Goal: Information Seeking & Learning: Learn about a topic

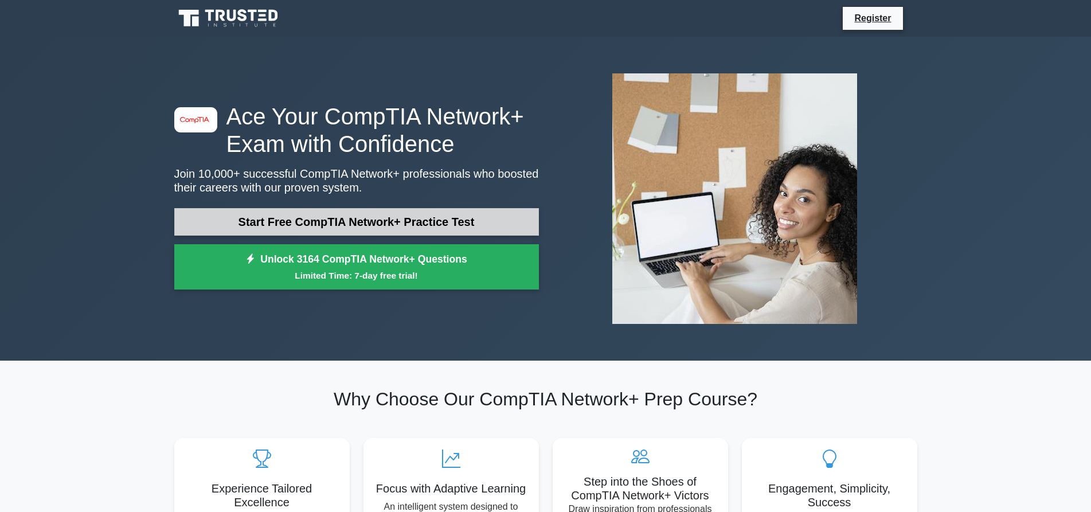
click at [308, 224] on link "Start Free CompTIA Network+ Practice Test" at bounding box center [356, 222] width 365 height 28
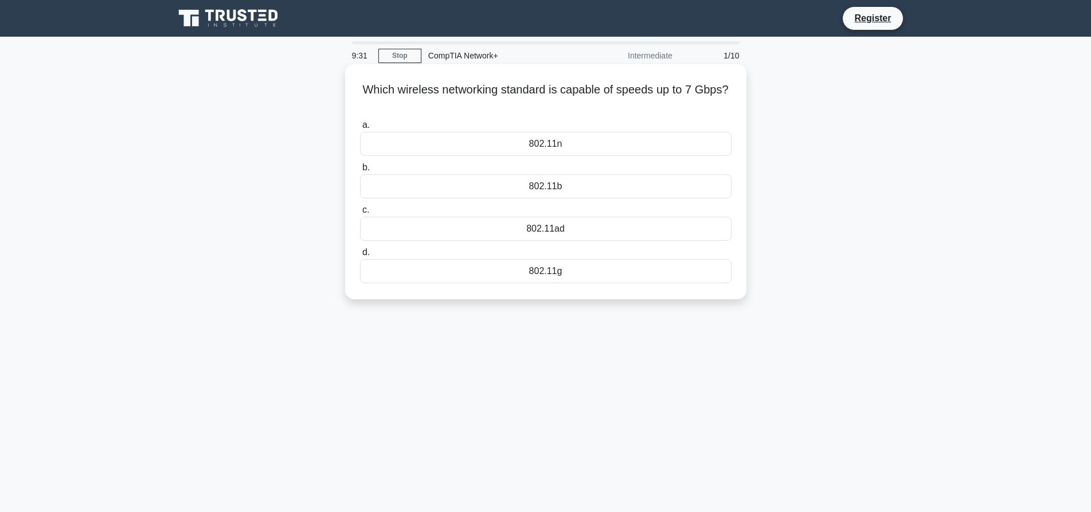
click at [567, 189] on div "802.11b" at bounding box center [545, 186] width 371 height 24
click at [360, 171] on input "b. 802.11b" at bounding box center [360, 167] width 0 height 7
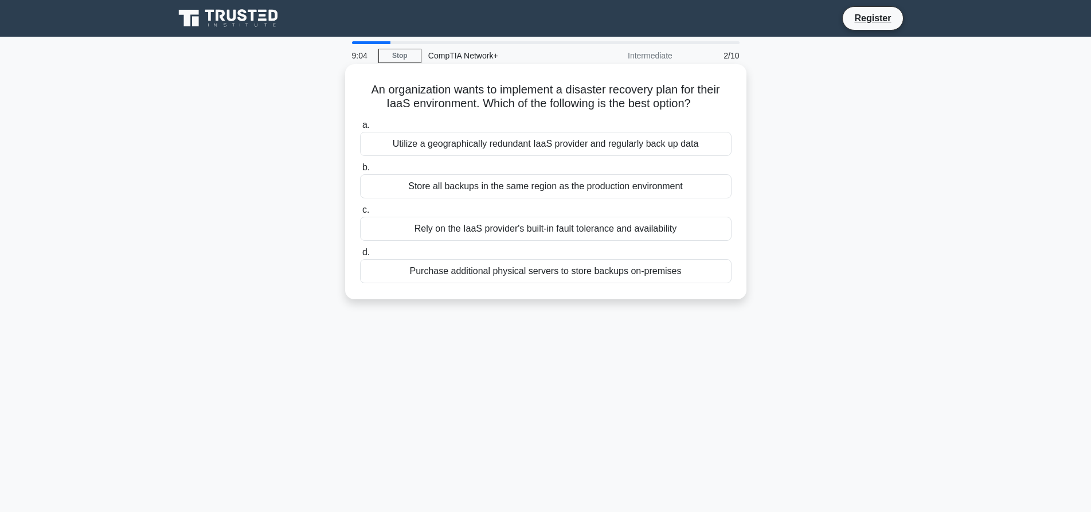
click at [507, 230] on div "Rely on the IaaS provider's built-in fault tolerance and availability" at bounding box center [545, 229] width 371 height 24
click at [360, 214] on input "c. Rely on the IaaS provider's built-in fault tolerance and availability" at bounding box center [360, 209] width 0 height 7
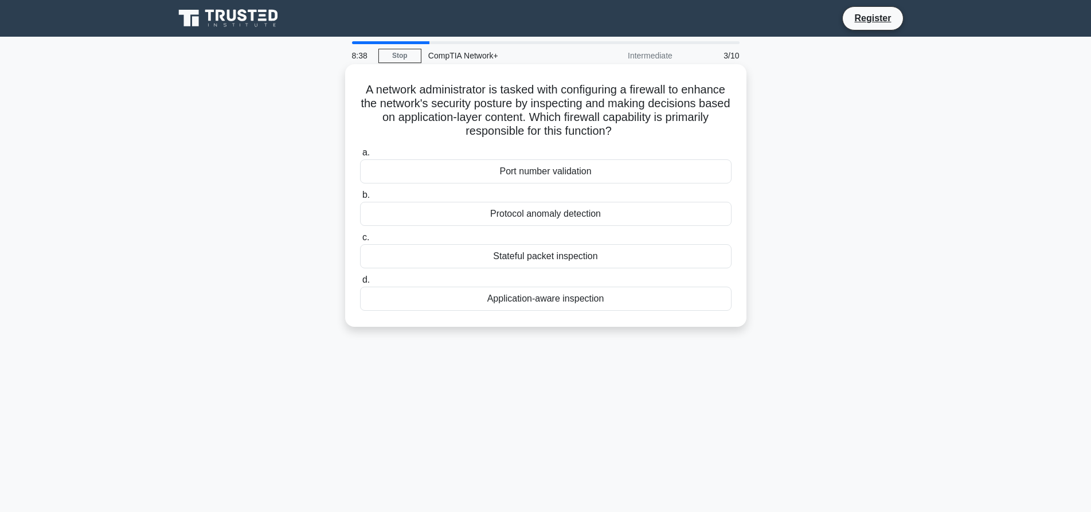
click at [580, 218] on div "Protocol anomaly detection" at bounding box center [545, 214] width 371 height 24
click at [360, 199] on input "b. Protocol anomaly detection" at bounding box center [360, 194] width 0 height 7
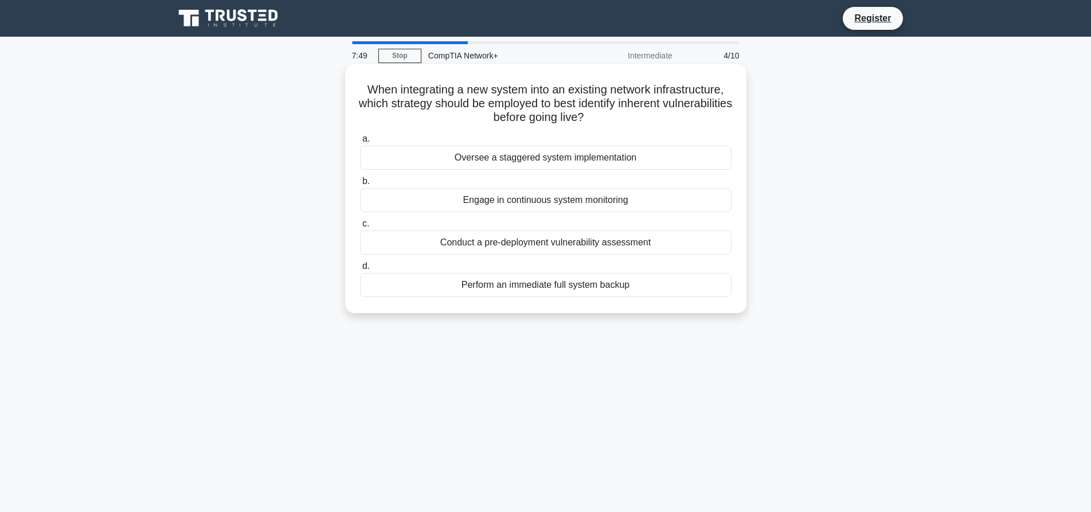
click at [601, 244] on div "Conduct a pre-deployment vulnerability assessment" at bounding box center [545, 242] width 371 height 24
click at [360, 228] on input "c. Conduct a pre-deployment vulnerability assessment" at bounding box center [360, 223] width 0 height 7
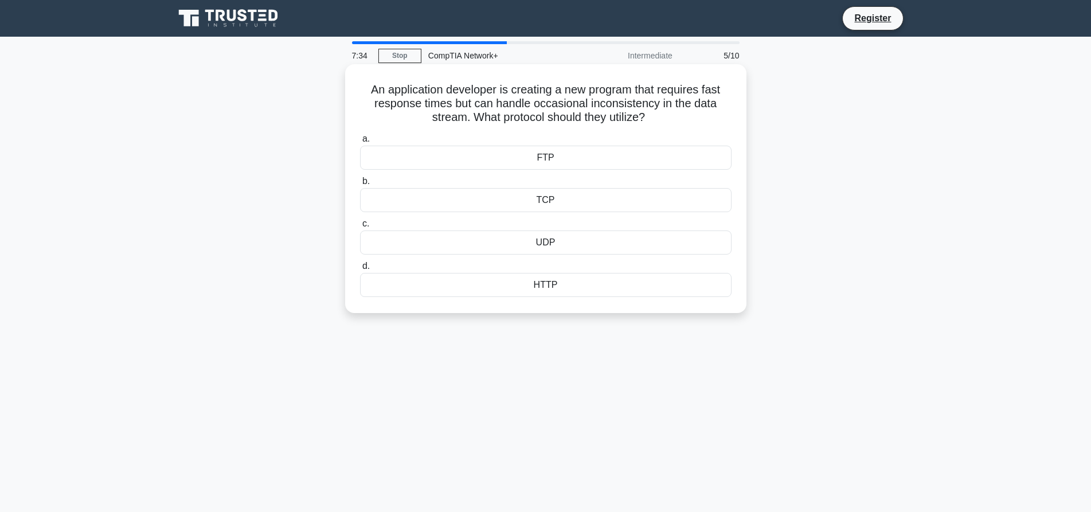
click at [597, 205] on div "TCP" at bounding box center [545, 200] width 371 height 24
click at [360, 185] on input "b. TCP" at bounding box center [360, 181] width 0 height 7
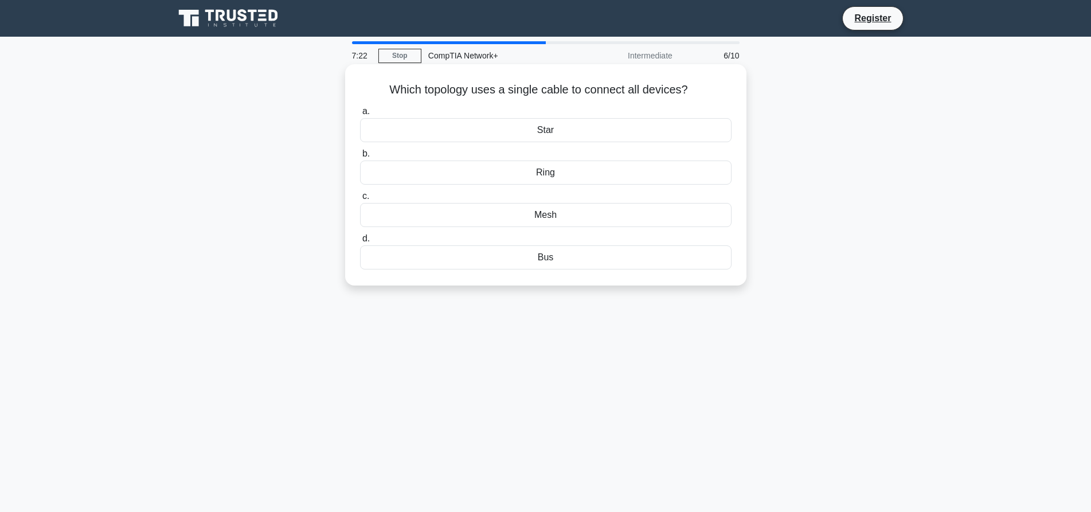
click at [606, 173] on div "Ring" at bounding box center [545, 172] width 371 height 24
click at [360, 158] on input "b. Ring" at bounding box center [360, 153] width 0 height 7
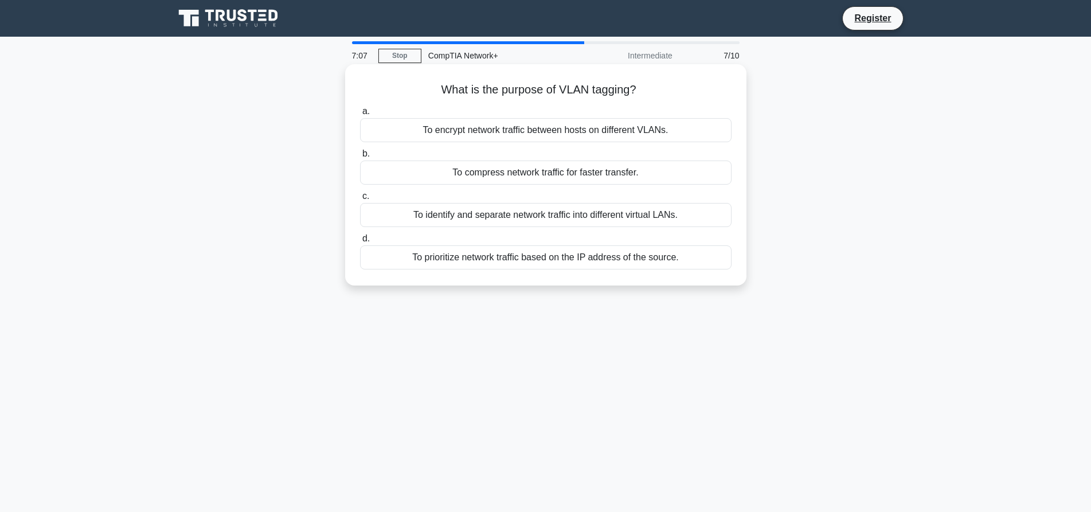
click at [615, 215] on div "To identify and separate network traffic into different virtual LANs." at bounding box center [545, 215] width 371 height 24
click at [360, 200] on input "c. To identify and separate network traffic into different virtual LANs." at bounding box center [360, 196] width 0 height 7
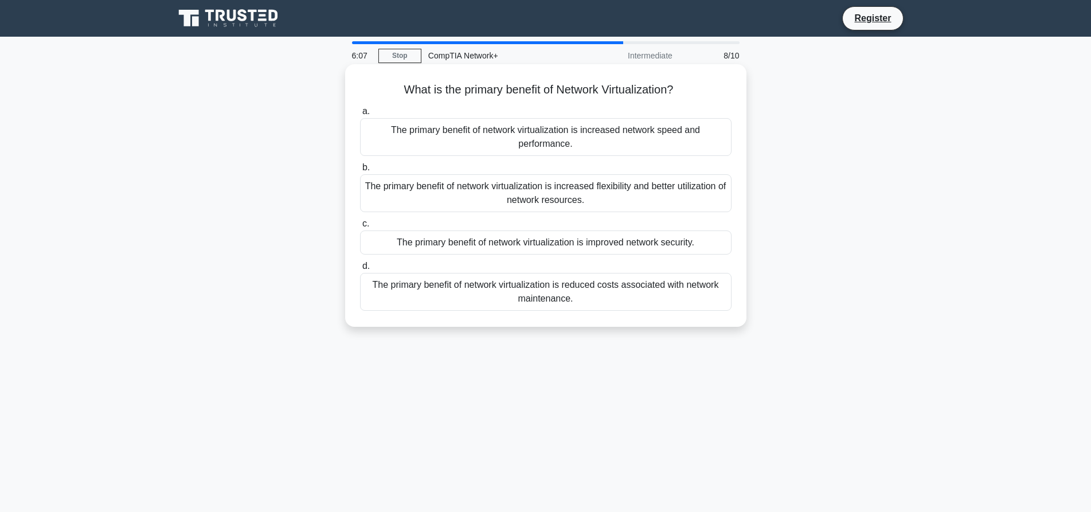
click at [641, 245] on div "The primary benefit of network virtualization is improved network security." at bounding box center [545, 242] width 371 height 24
click at [360, 228] on input "c. The primary benefit of network virtualization is improved network security." at bounding box center [360, 223] width 0 height 7
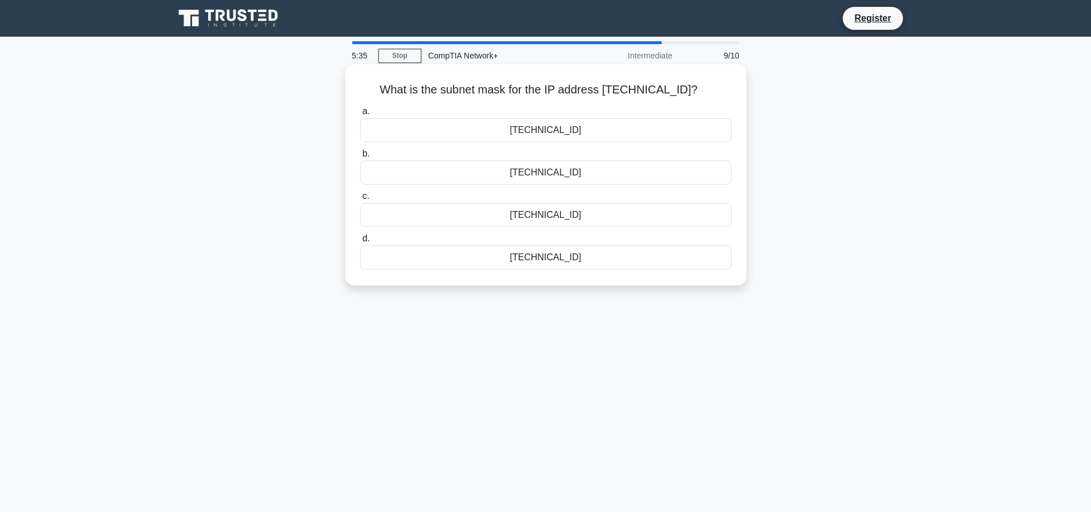
click at [554, 259] on div "255.255.255.0" at bounding box center [545, 257] width 371 height 24
click at [360, 242] on input "d. 255.255.255.0" at bounding box center [360, 238] width 0 height 7
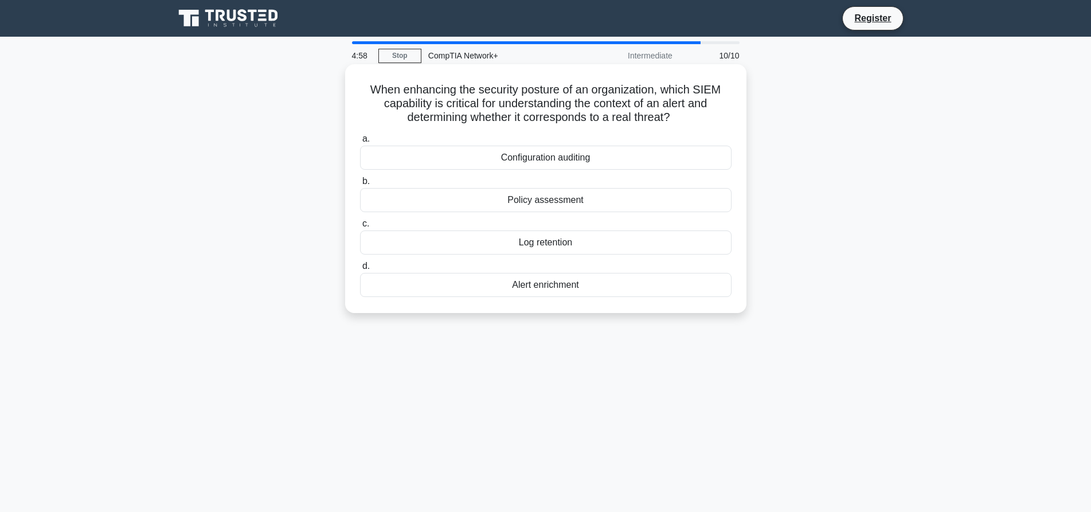
click at [624, 161] on div "Configuration auditing" at bounding box center [545, 158] width 371 height 24
click at [360, 143] on input "a. Configuration auditing" at bounding box center [360, 138] width 0 height 7
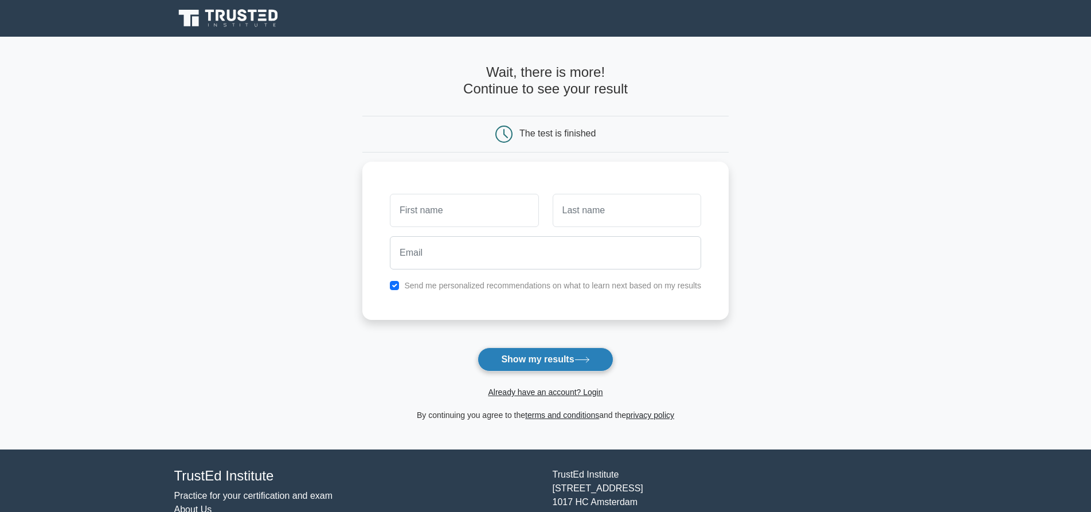
click at [584, 362] on icon at bounding box center [581, 360] width 15 height 6
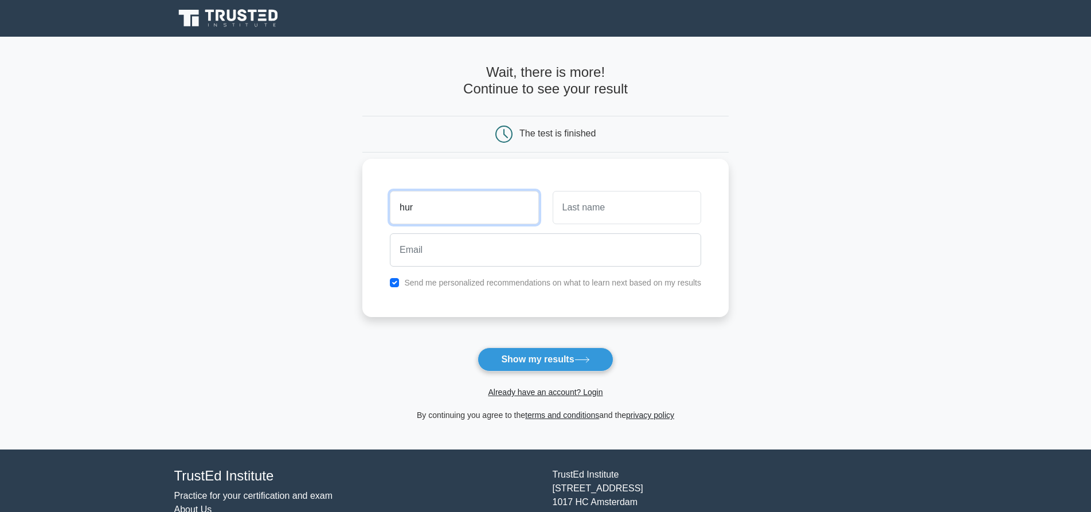
type input "hur"
click at [635, 221] on input "text" at bounding box center [627, 207] width 148 height 33
type input "ifillo"
click at [427, 209] on input "hur" at bounding box center [464, 207] width 148 height 33
type input "huron"
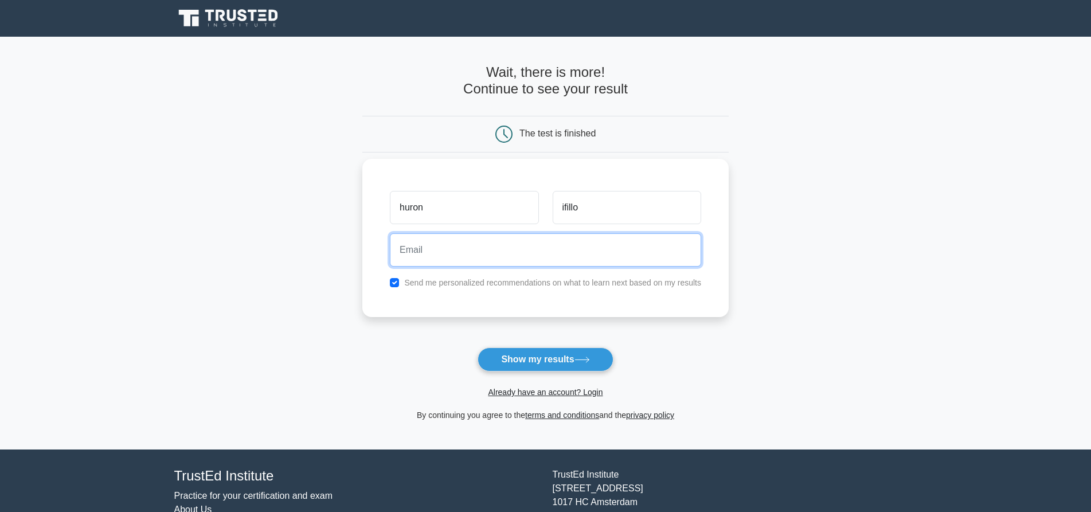
click at [434, 253] on input "email" at bounding box center [545, 249] width 311 height 33
type input "huron.ifill@uog.edu.gy"
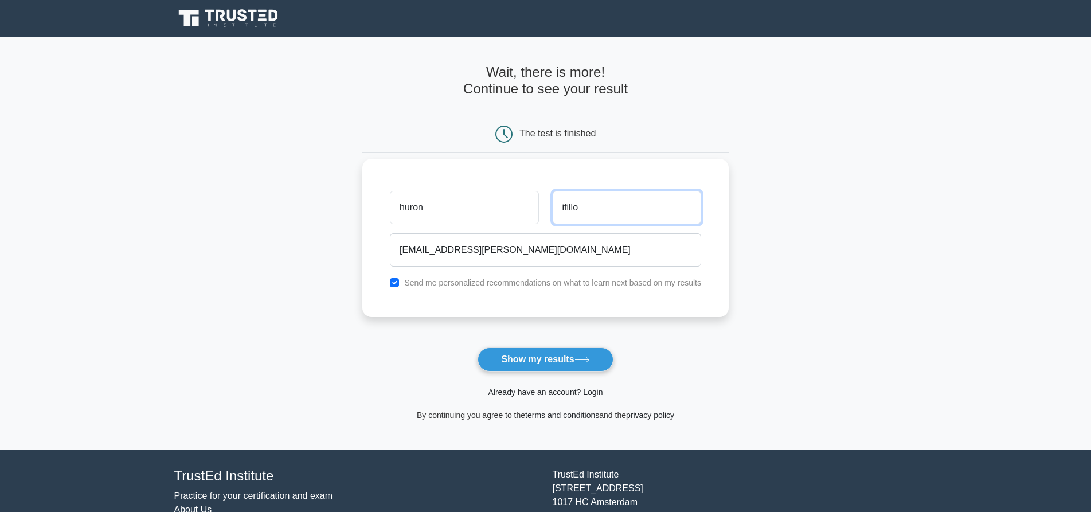
click at [602, 210] on input "ifillo" at bounding box center [627, 207] width 148 height 33
type input "ifill"
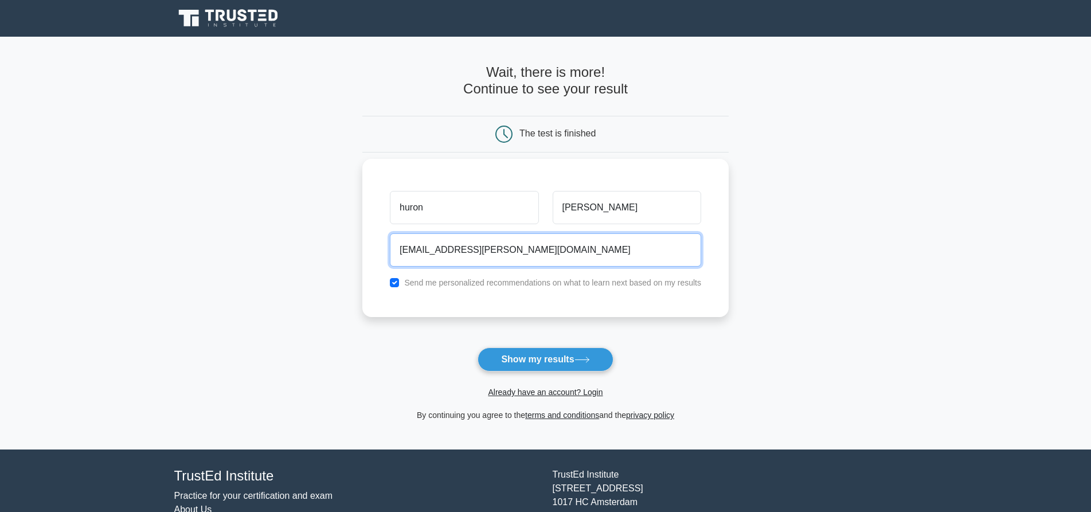
drag, startPoint x: 578, startPoint y: 208, endPoint x: 565, endPoint y: 250, distance: 44.6
click at [565, 250] on input "huron.ifill@uog.edu.gy" at bounding box center [545, 249] width 311 height 33
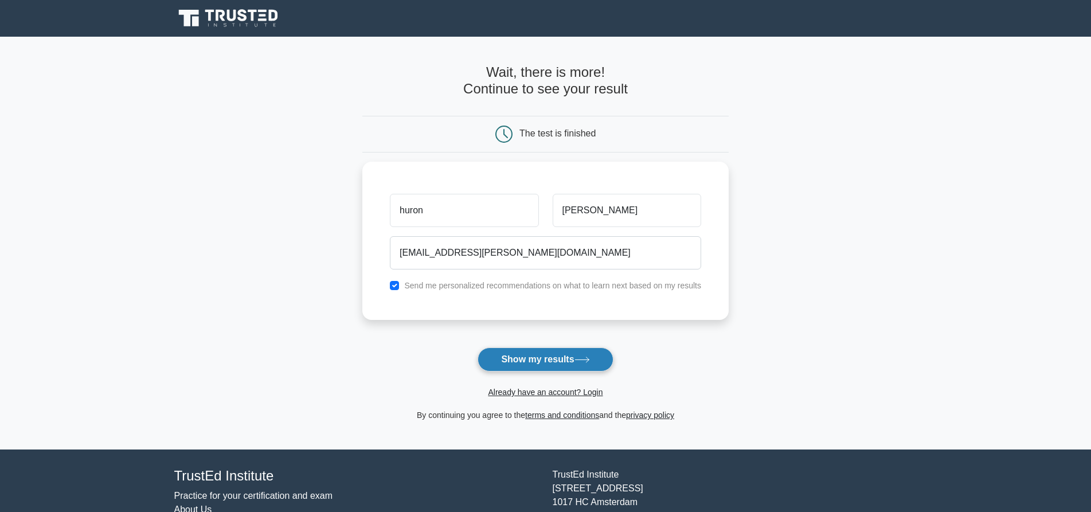
click at [539, 358] on button "Show my results" at bounding box center [544, 359] width 135 height 24
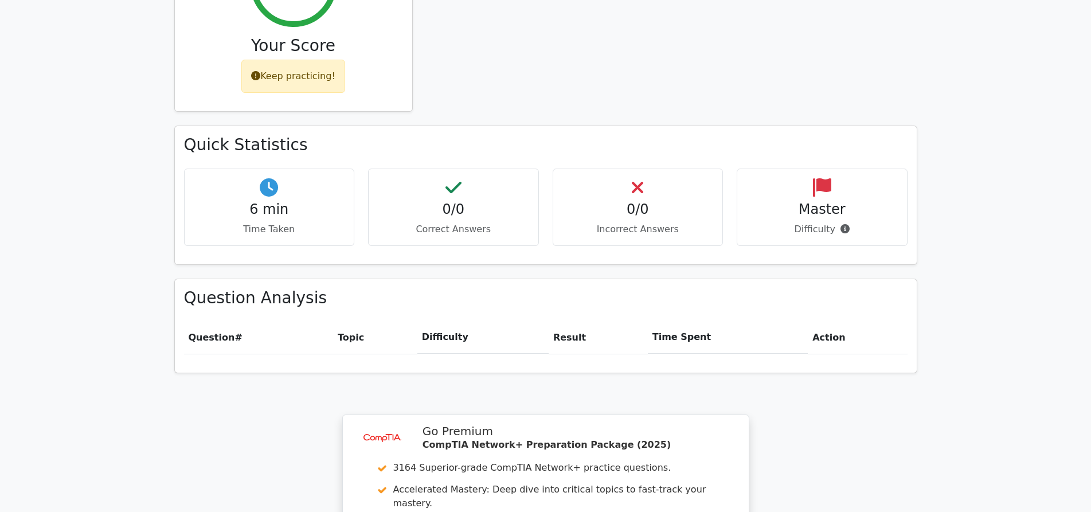
scroll to position [506, 0]
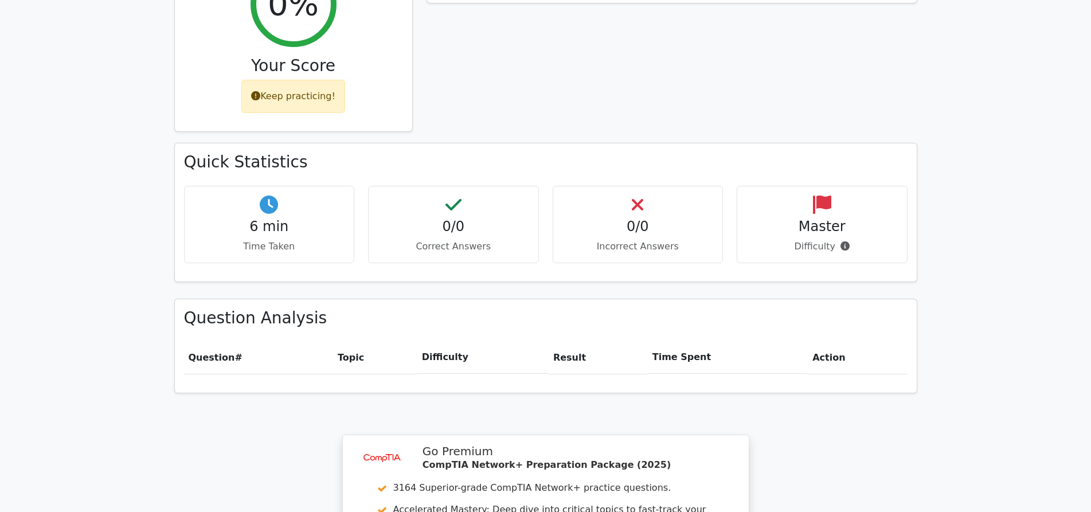
click at [520, 196] on div "0/0 Correct Answers" at bounding box center [453, 224] width 171 height 77
click at [447, 218] on h4 "0/0" at bounding box center [453, 226] width 151 height 17
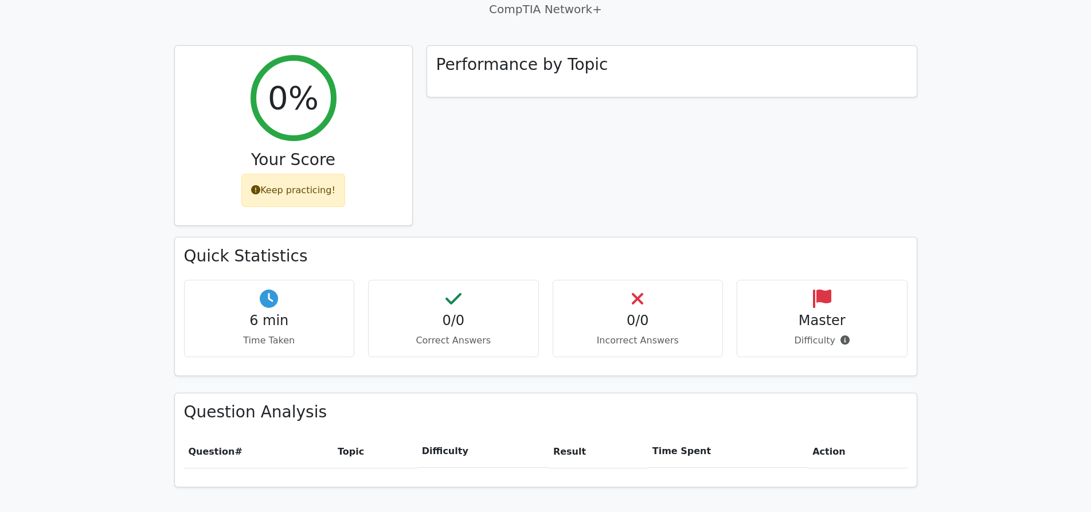
scroll to position [392, 0]
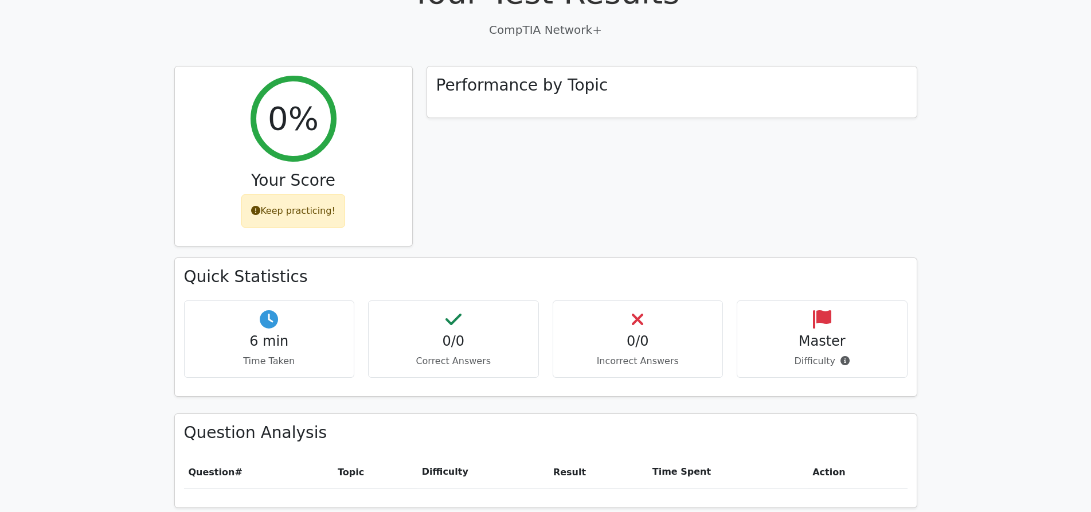
click at [639, 311] on div "0/0 Incorrect Answers" at bounding box center [638, 338] width 171 height 77
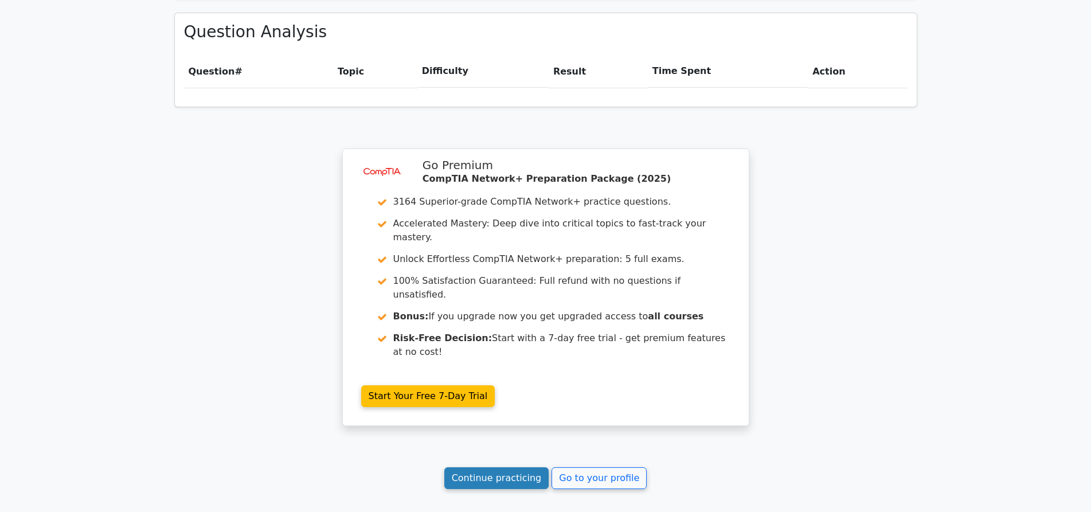
scroll to position [793, 0]
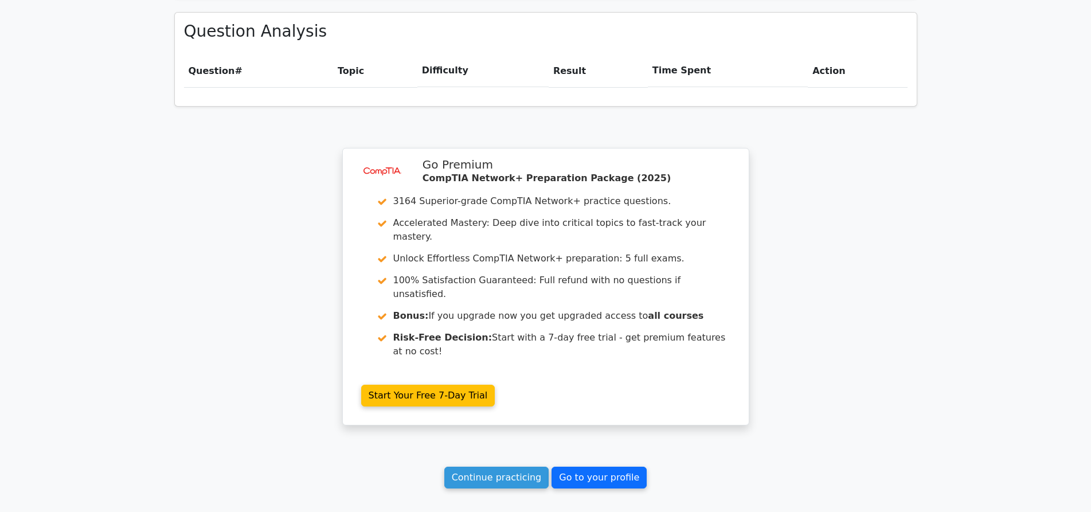
click at [566, 467] on link "Go to your profile" at bounding box center [598, 478] width 95 height 22
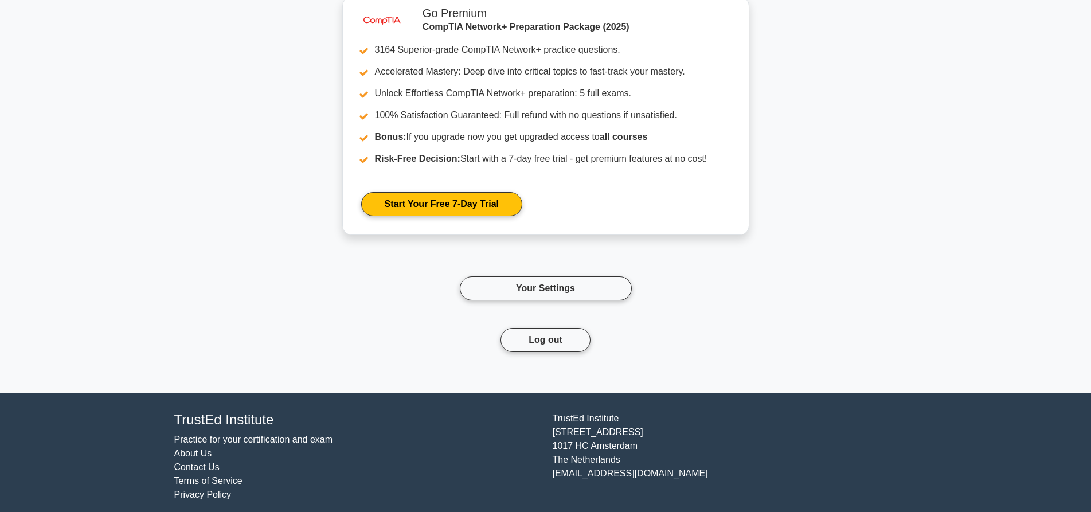
scroll to position [948, 0]
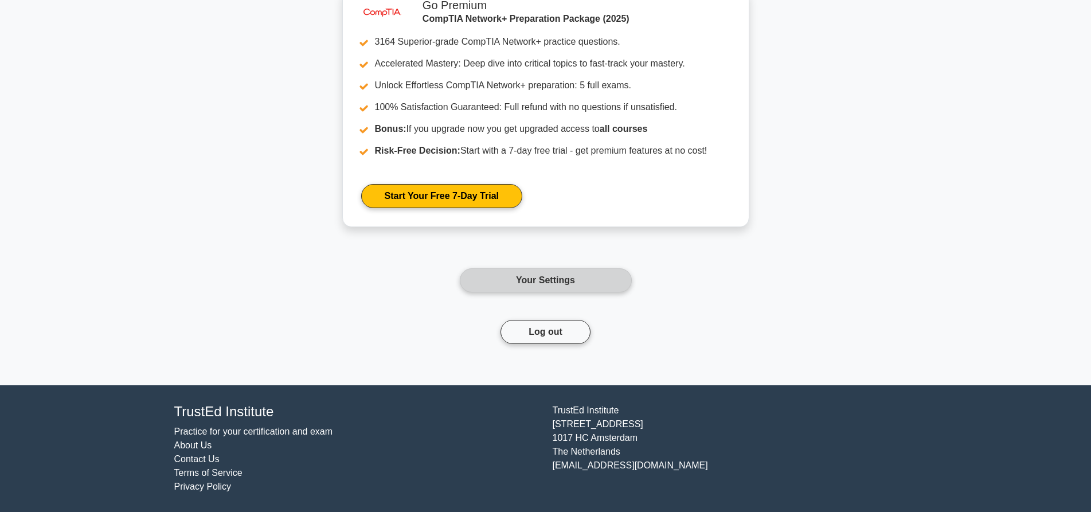
click at [608, 285] on link "Your Settings" at bounding box center [546, 280] width 172 height 24
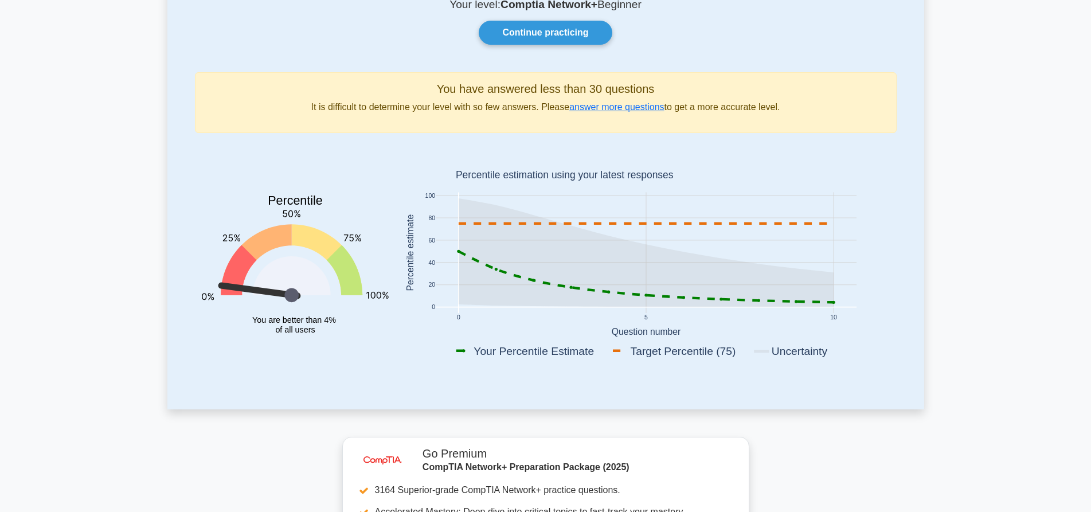
scroll to position [115, 0]
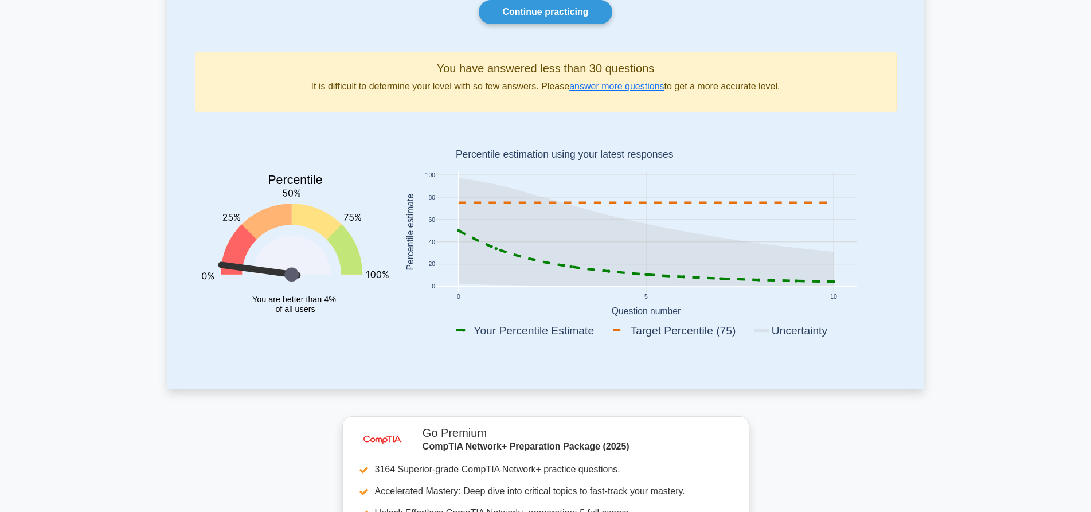
click at [657, 337] on rect at bounding box center [680, 330] width 140 height 16
click at [425, 235] on rect at bounding box center [646, 234] width 501 height 225
click at [295, 220] on icon at bounding box center [326, 239] width 71 height 71
click at [310, 206] on icon at bounding box center [326, 239] width 71 height 71
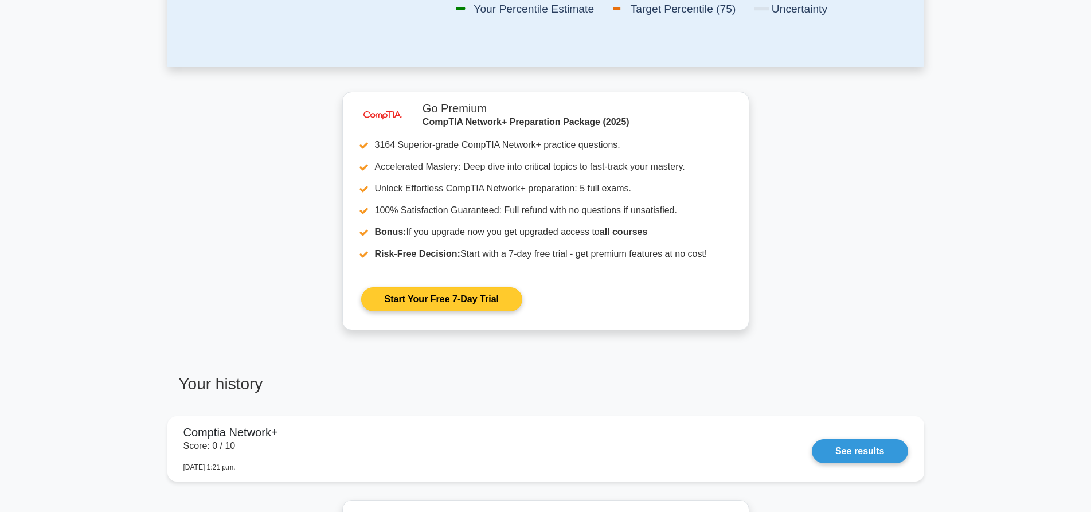
scroll to position [459, 0]
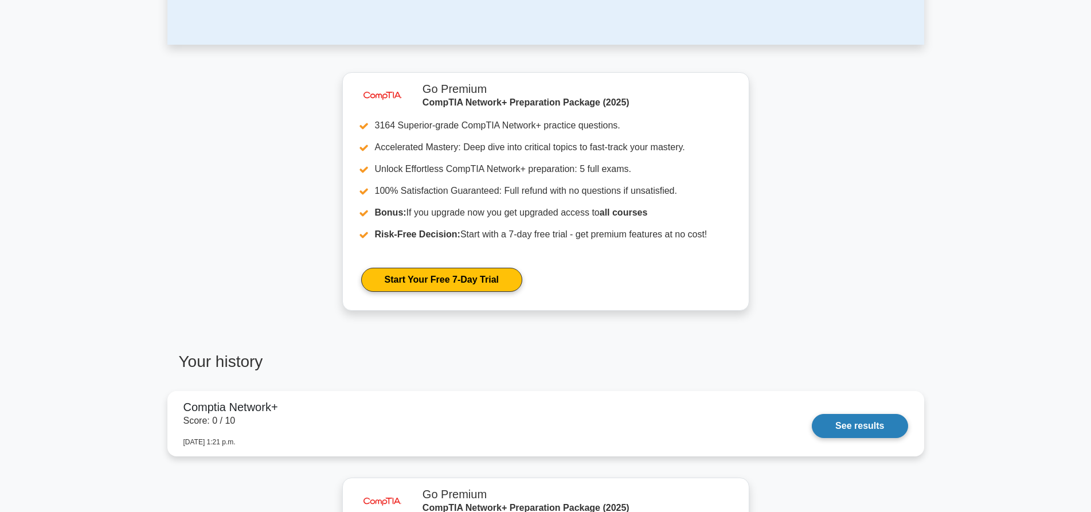
click at [877, 429] on link "See results" at bounding box center [860, 426] width 96 height 24
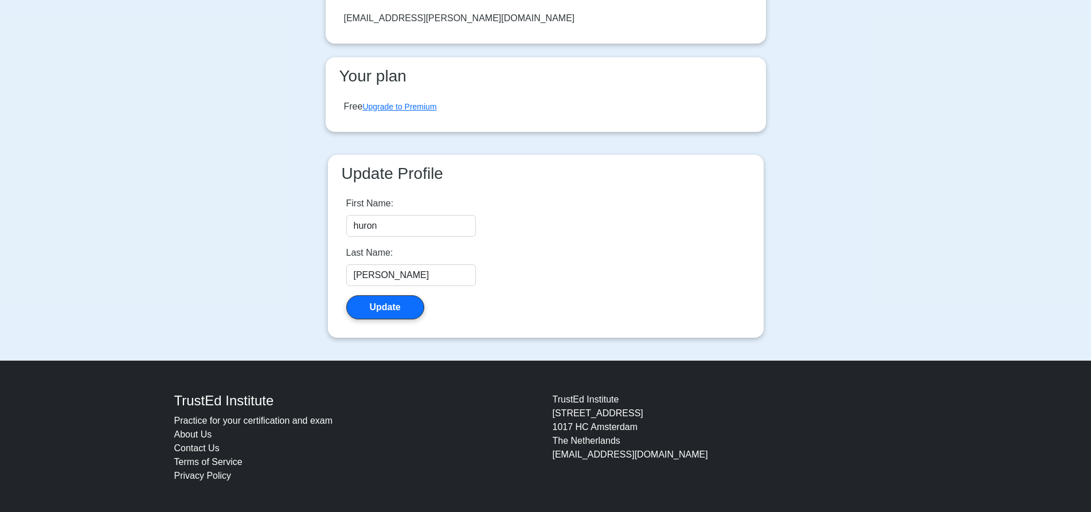
scroll to position [134, 0]
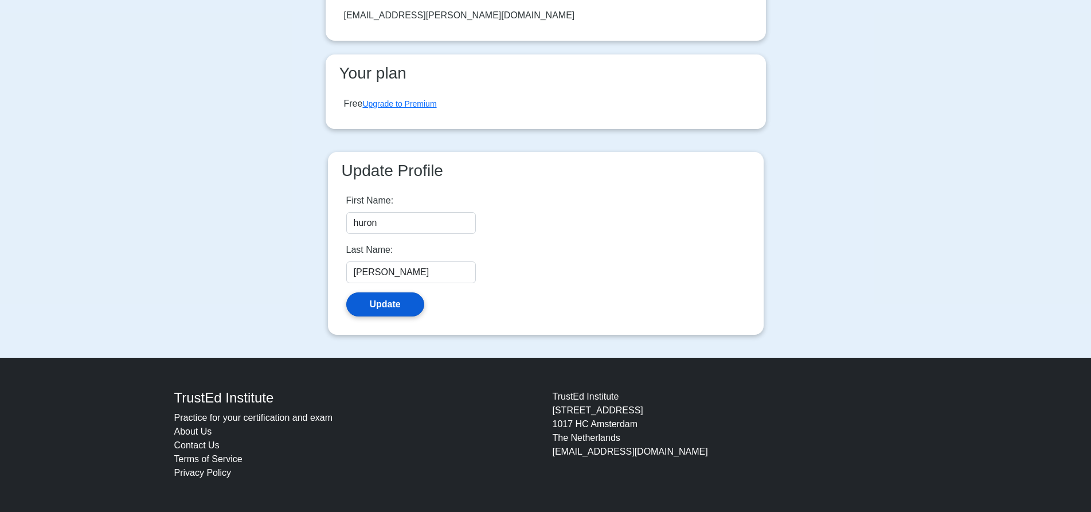
click at [401, 302] on button "Update" at bounding box center [385, 304] width 78 height 24
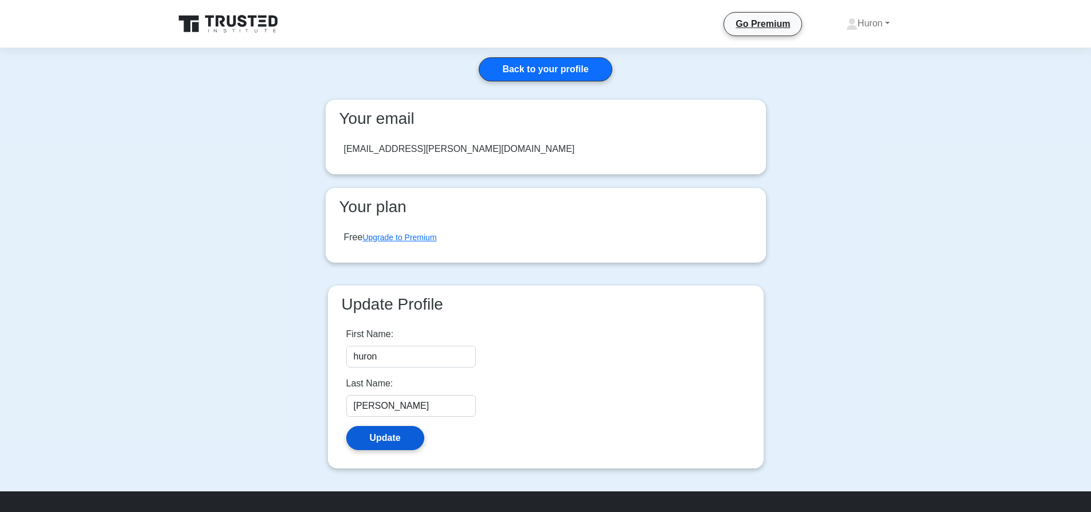
click at [397, 443] on button "Update" at bounding box center [385, 438] width 78 height 24
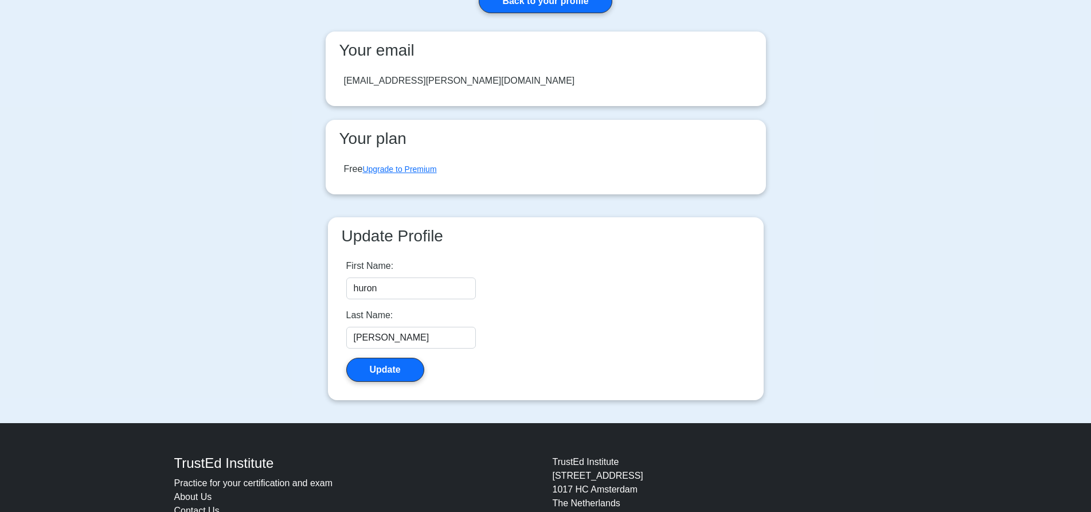
scroll to position [251, 0]
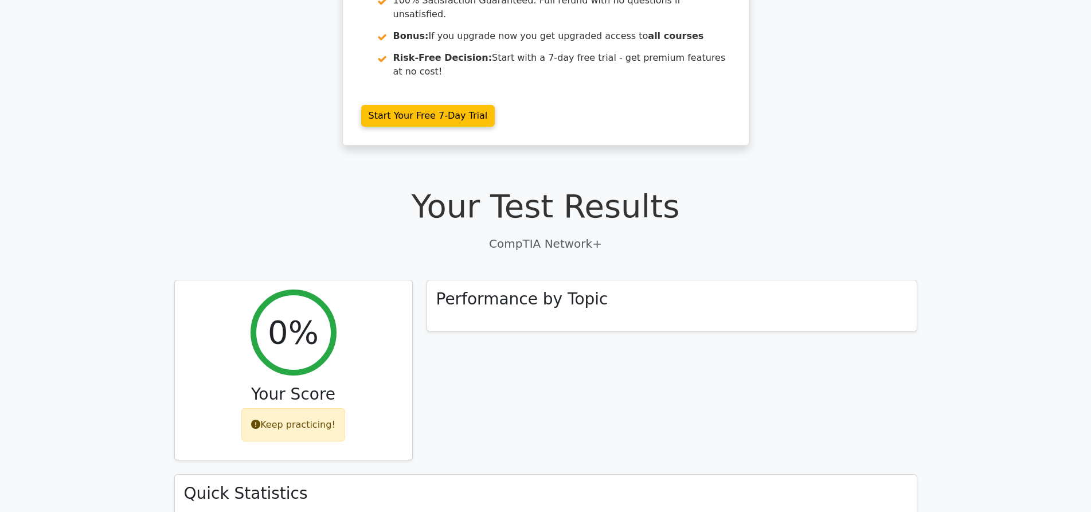
scroll to position [563, 0]
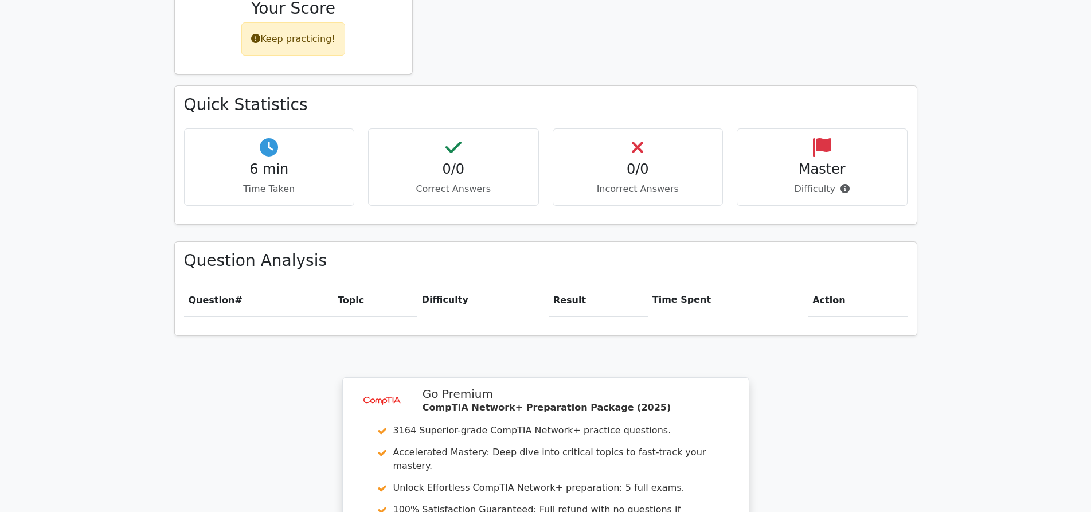
click at [463, 182] on p "Correct Answers" at bounding box center [453, 189] width 151 height 14
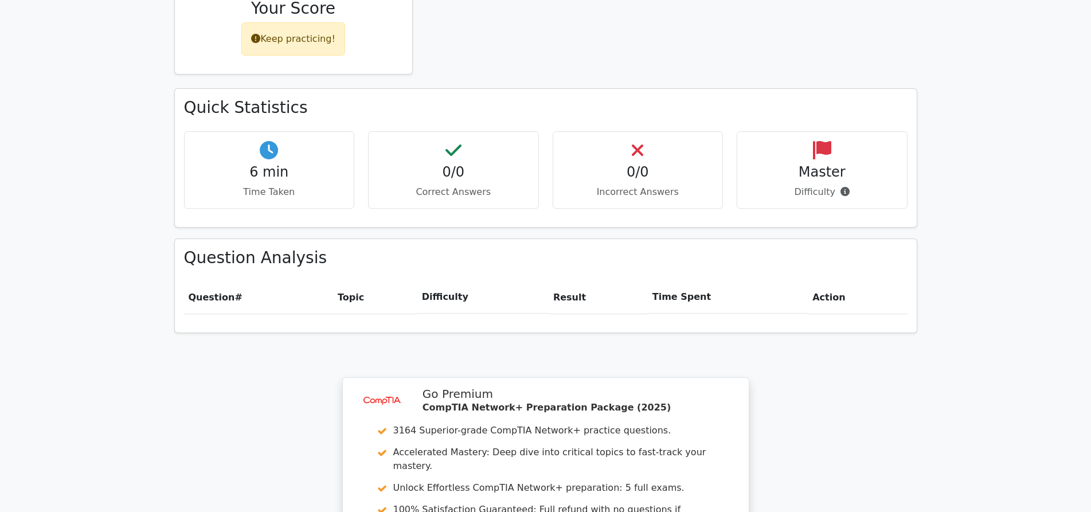
click at [224, 292] on span "Question" at bounding box center [212, 297] width 46 height 11
click at [365, 281] on th "Topic" at bounding box center [375, 297] width 84 height 33
click at [445, 281] on th "Difficulty" at bounding box center [482, 297] width 131 height 33
click at [570, 281] on th "Result" at bounding box center [598, 297] width 99 height 33
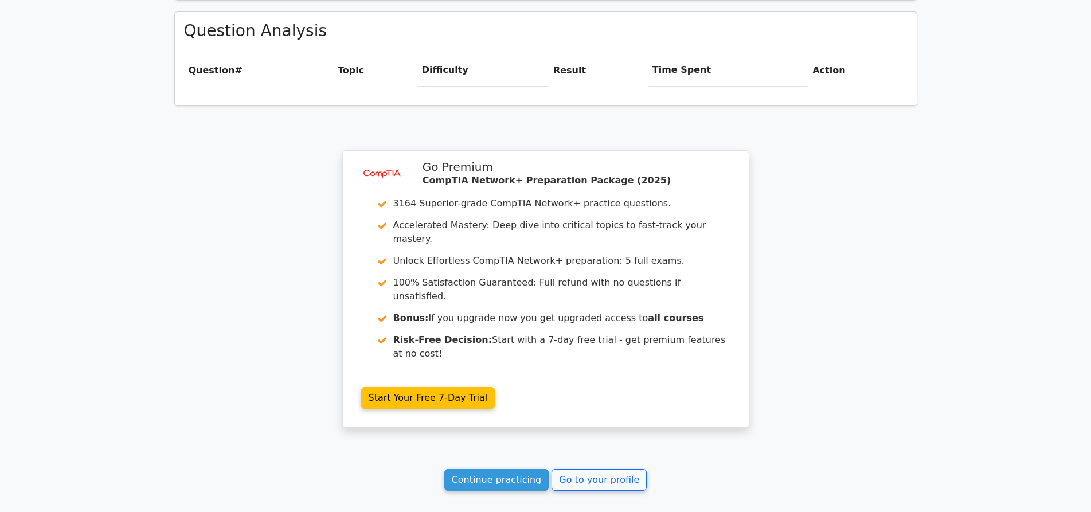
scroll to position [793, 0]
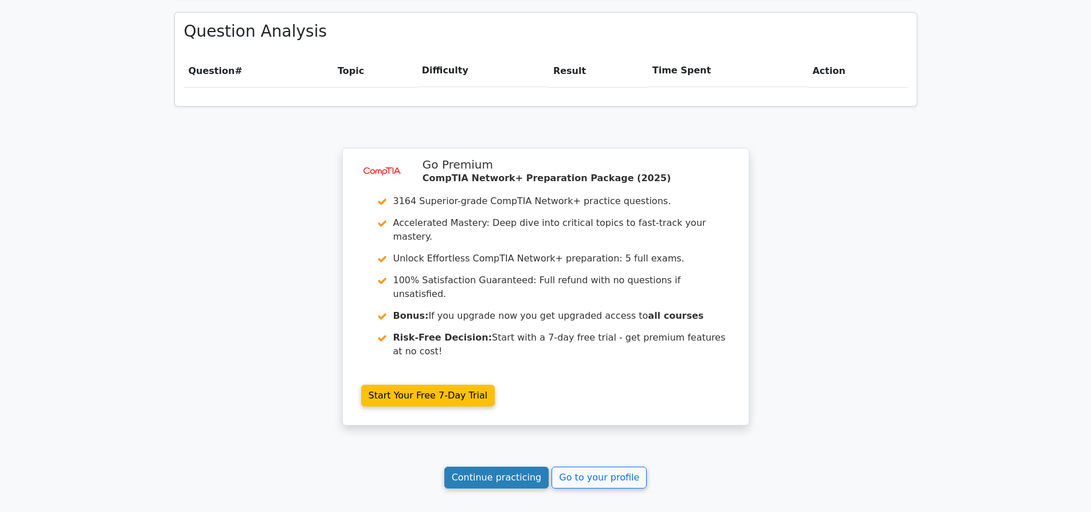
click at [519, 467] on link "Continue practicing" at bounding box center [496, 478] width 105 height 22
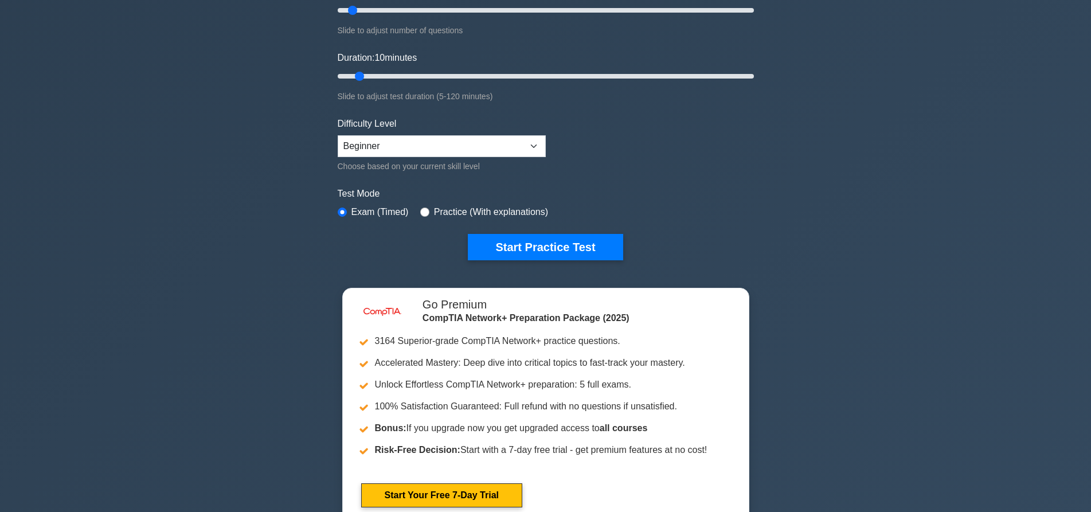
scroll to position [115, 0]
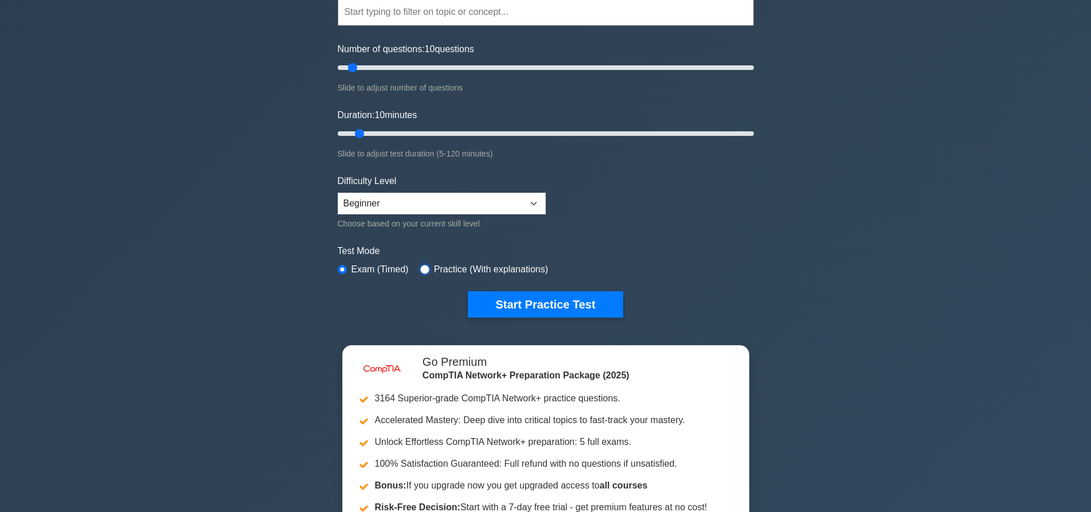
click at [422, 265] on input "radio" at bounding box center [424, 269] width 9 height 9
radio input "true"
click at [555, 304] on button "Start Practice Test" at bounding box center [545, 304] width 155 height 26
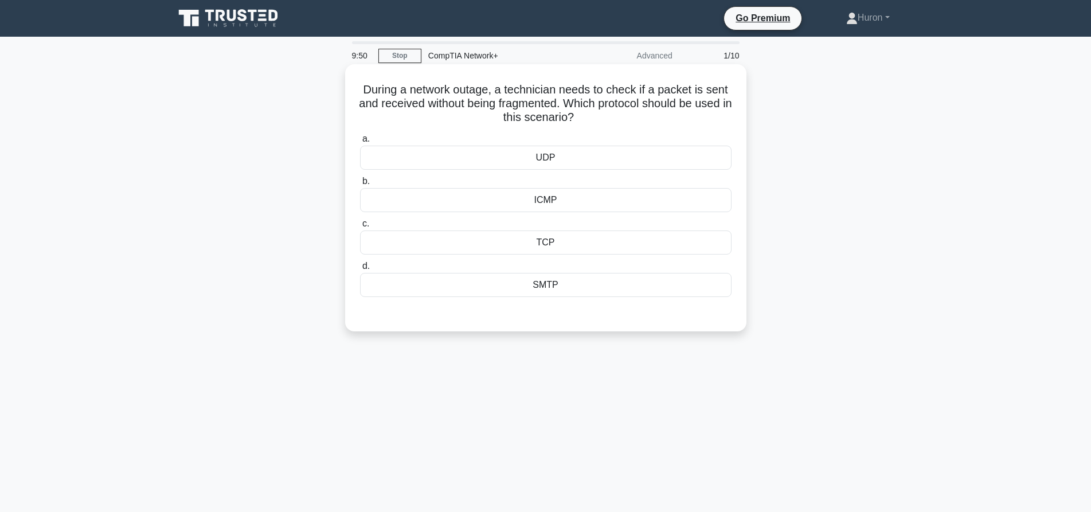
click at [589, 161] on div "UDP" at bounding box center [545, 158] width 371 height 24
click at [360, 143] on input "a. UDP" at bounding box center [360, 138] width 0 height 7
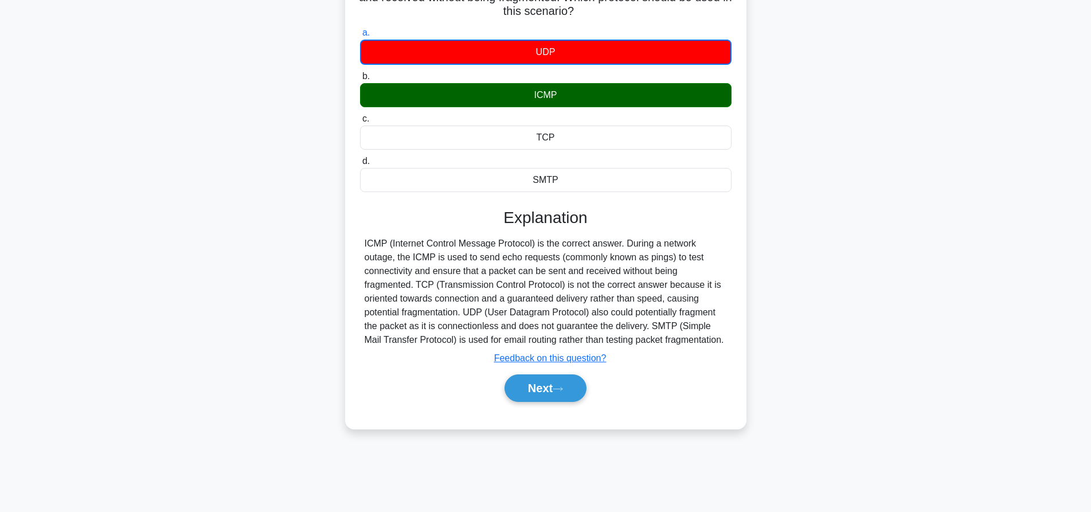
scroll to position [107, 0]
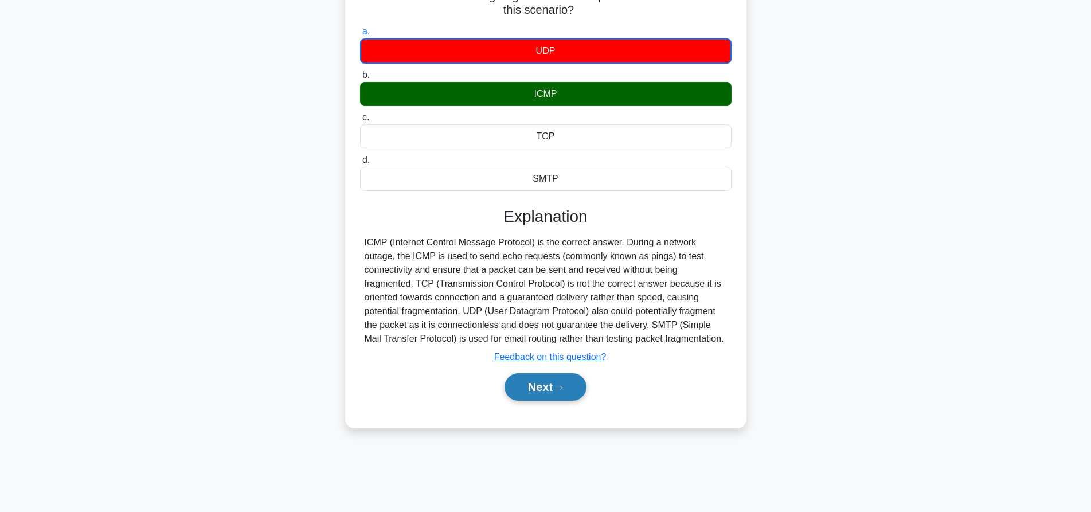
click at [544, 380] on button "Next" at bounding box center [545, 387] width 82 height 28
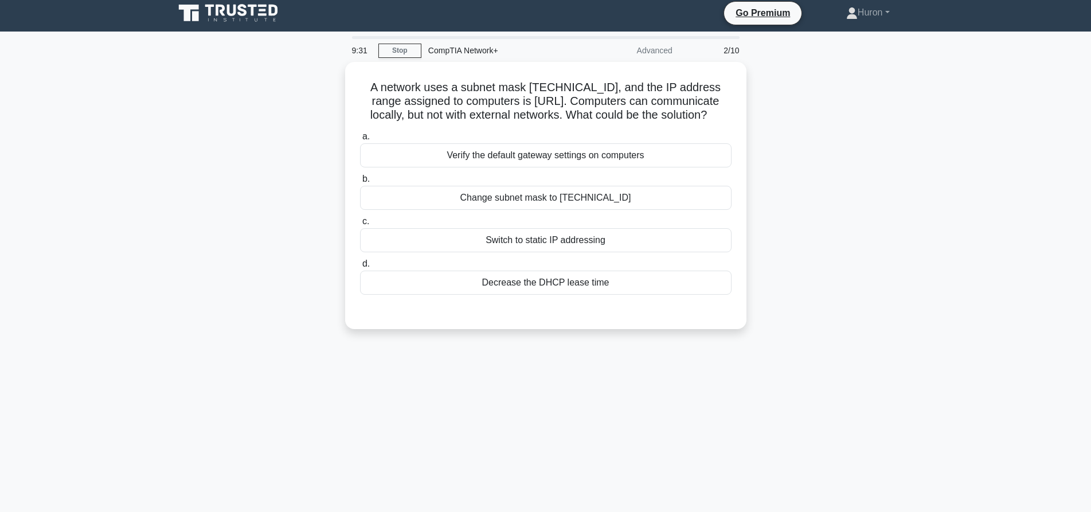
scroll to position [0, 0]
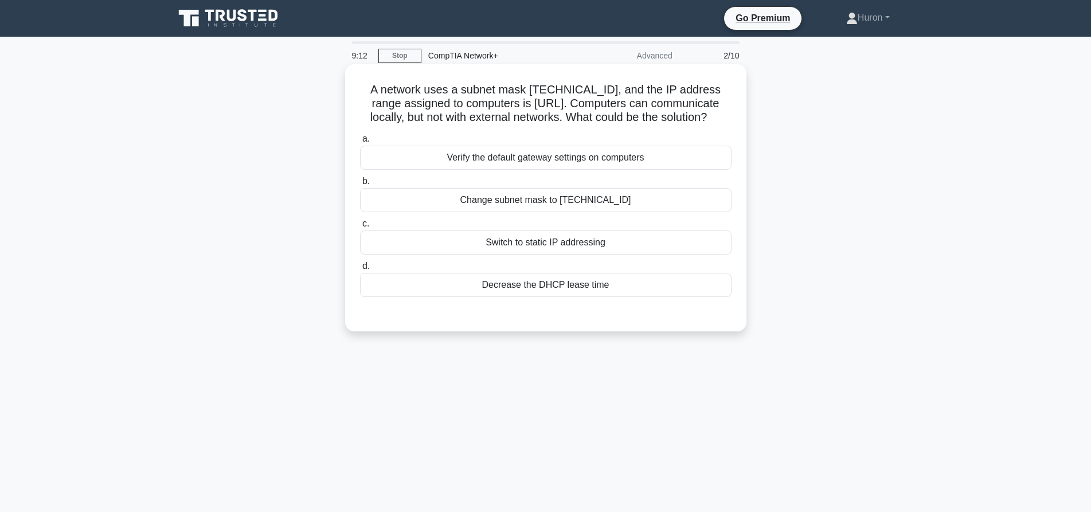
click at [613, 203] on div "Change subnet mask to 255.255.0.0" at bounding box center [545, 200] width 371 height 24
click at [360, 185] on input "b. Change subnet mask to 255.255.0.0" at bounding box center [360, 181] width 0 height 7
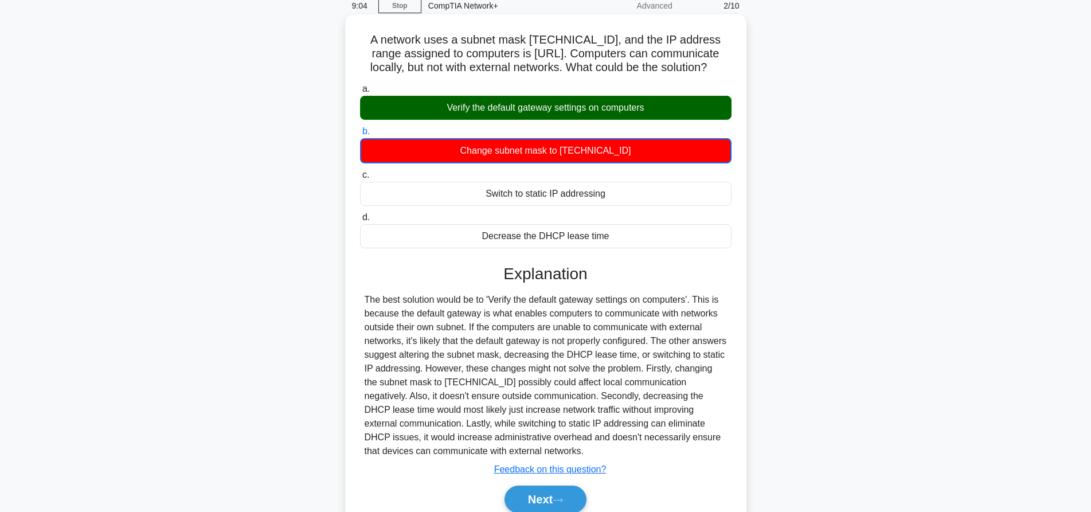
scroll to position [107, 0]
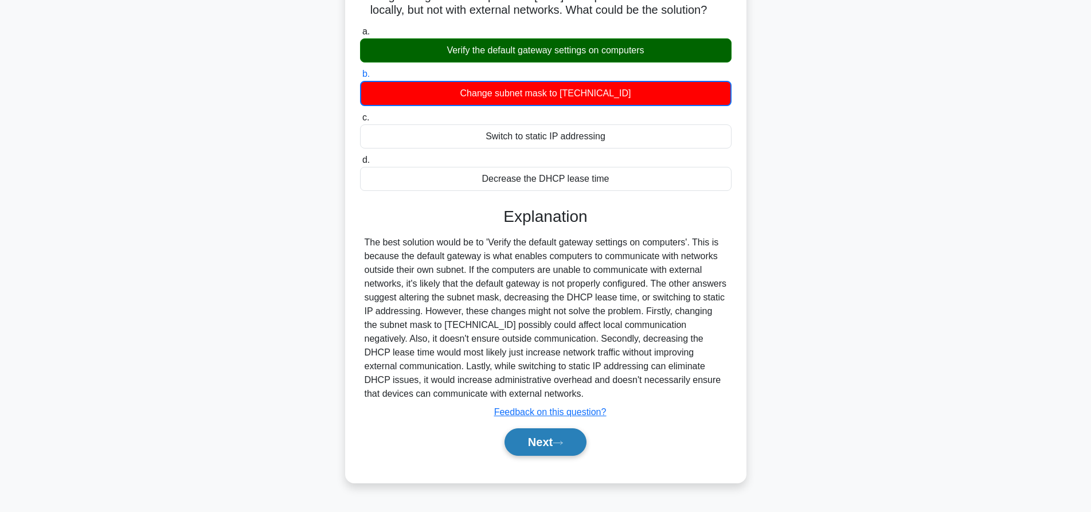
click at [562, 440] on icon at bounding box center [558, 443] width 10 height 6
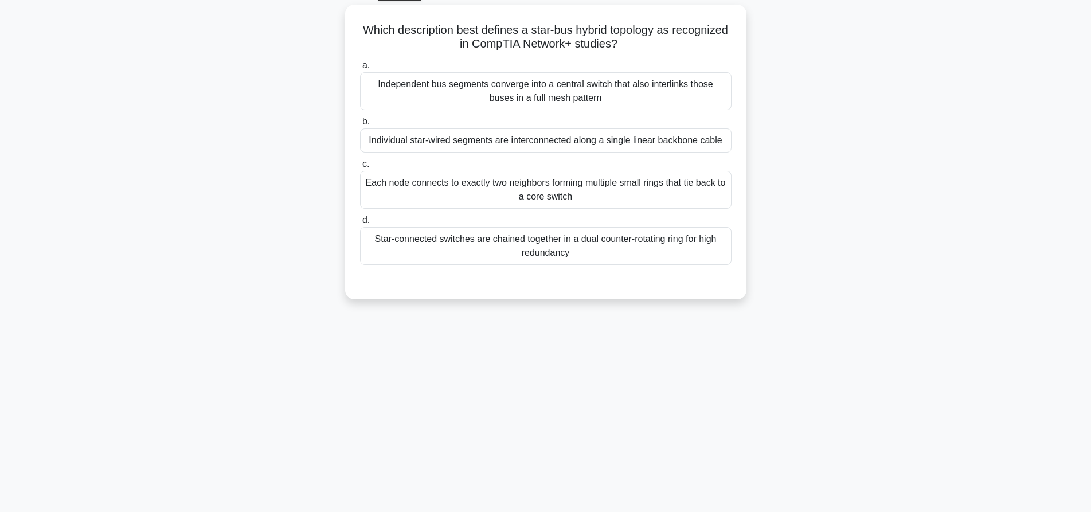
scroll to position [0, 0]
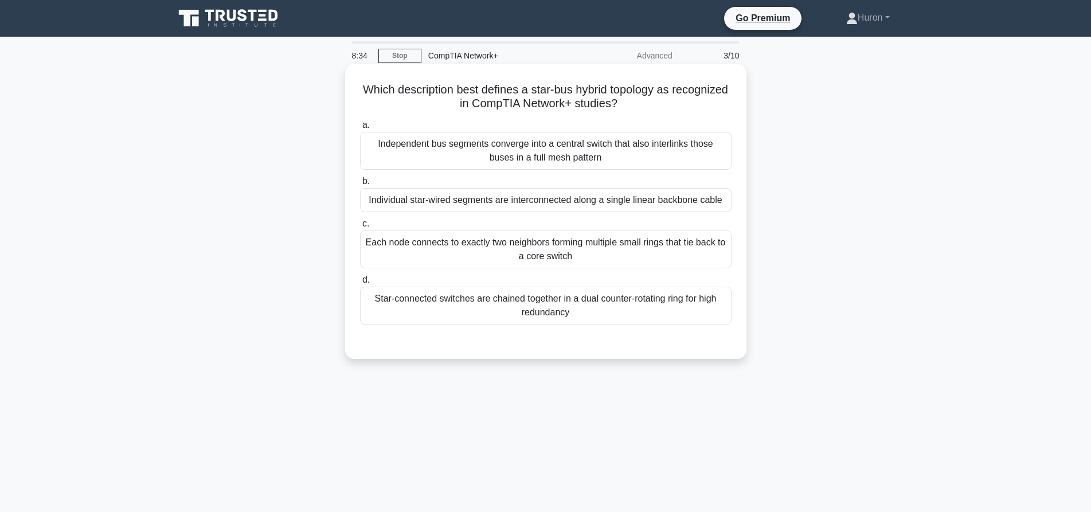
click at [591, 300] on div "Star-connected switches are chained together in a dual counter-rotating ring fo…" at bounding box center [545, 306] width 371 height 38
click at [360, 284] on input "d. Star-connected switches are chained together in a dual counter-rotating ring…" at bounding box center [360, 279] width 0 height 7
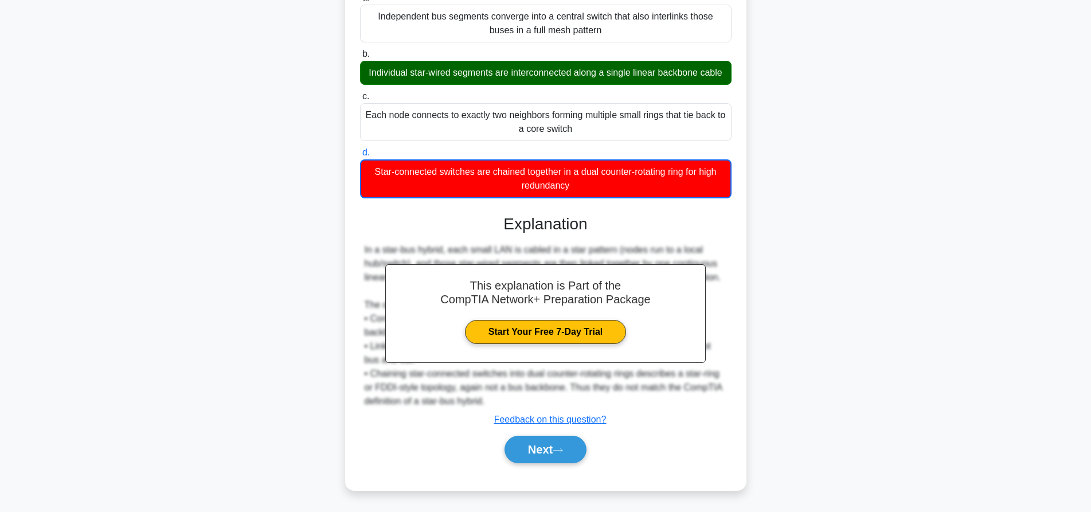
scroll to position [142, 0]
click at [551, 452] on button "Next" at bounding box center [545, 450] width 82 height 28
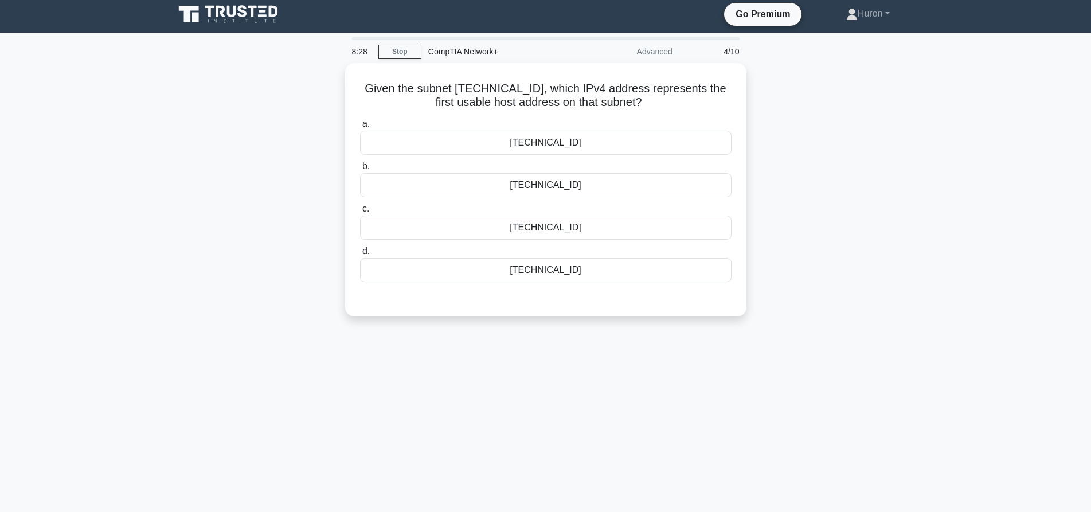
scroll to position [0, 0]
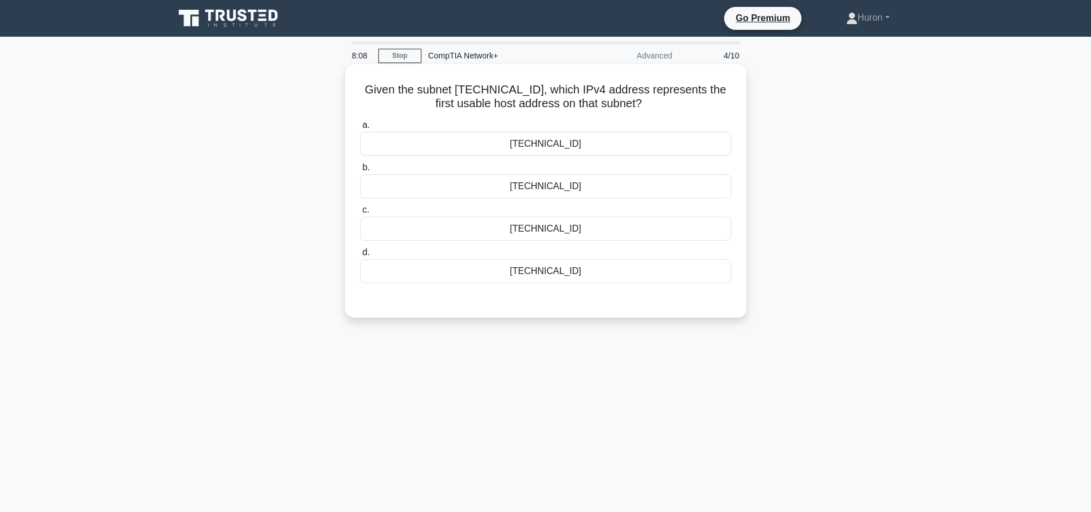
click at [589, 150] on div "192.168.5.32" at bounding box center [545, 144] width 371 height 24
click at [360, 129] on input "a. 192.168.5.32" at bounding box center [360, 125] width 0 height 7
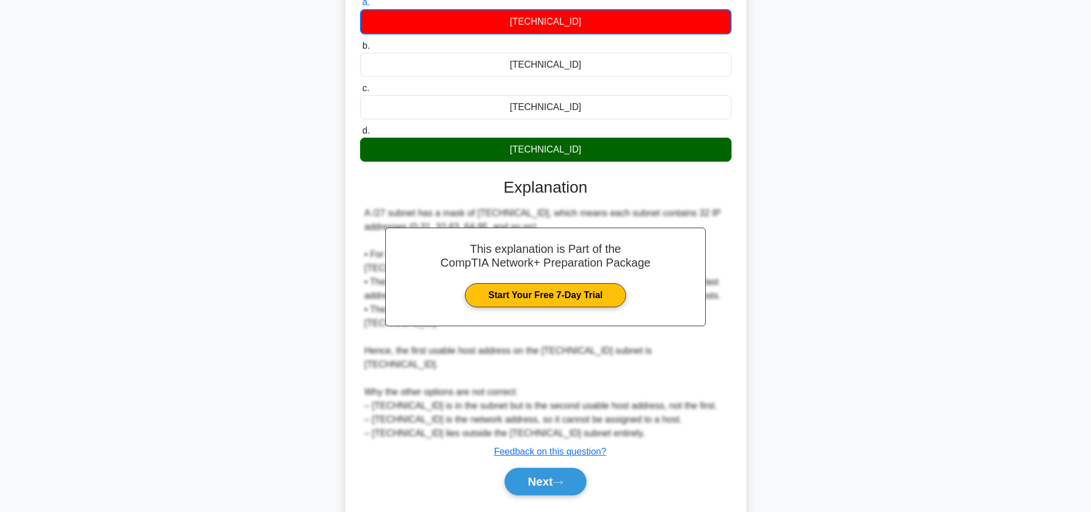
scroll to position [128, 0]
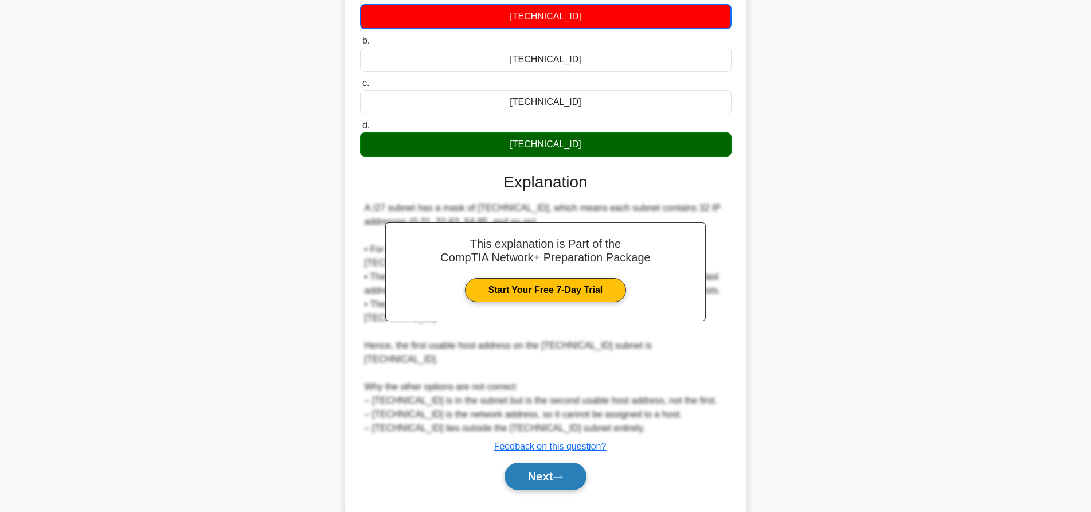
click at [571, 463] on button "Next" at bounding box center [545, 477] width 82 height 28
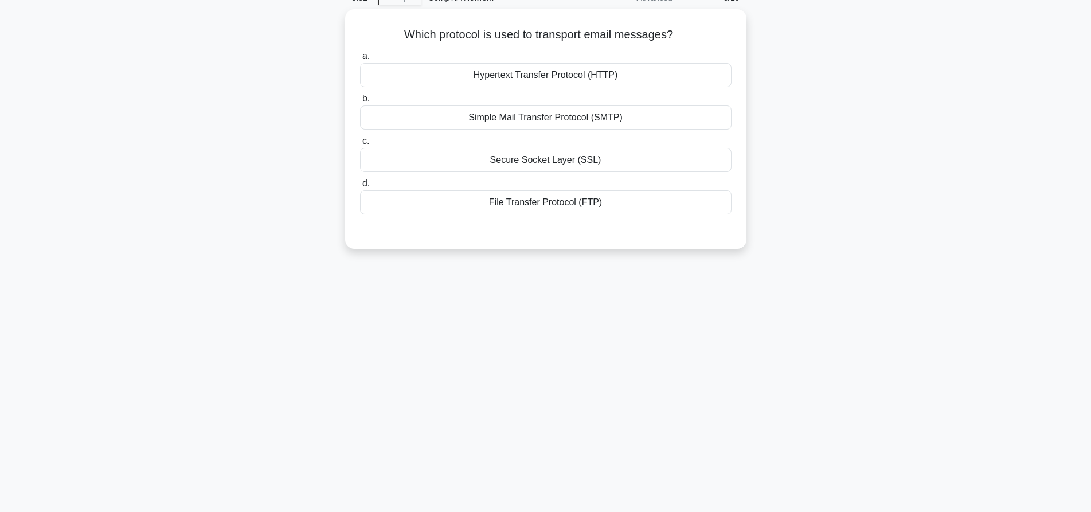
scroll to position [0, 0]
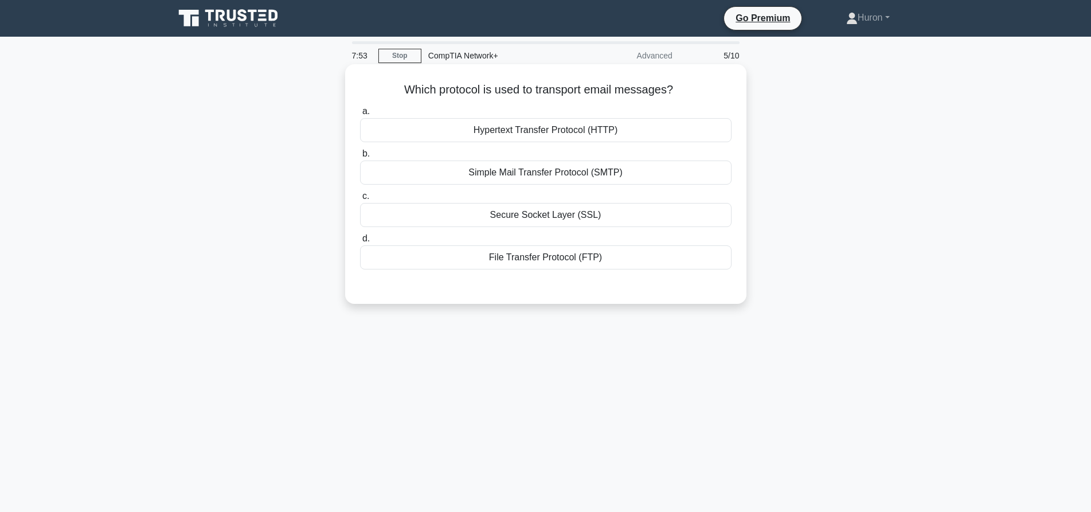
click at [659, 142] on div "Hypertext Transfer Protocol (HTTP)" at bounding box center [545, 130] width 371 height 24
click at [360, 115] on input "a. Hypertext Transfer Protocol (HTTP)" at bounding box center [360, 111] width 0 height 7
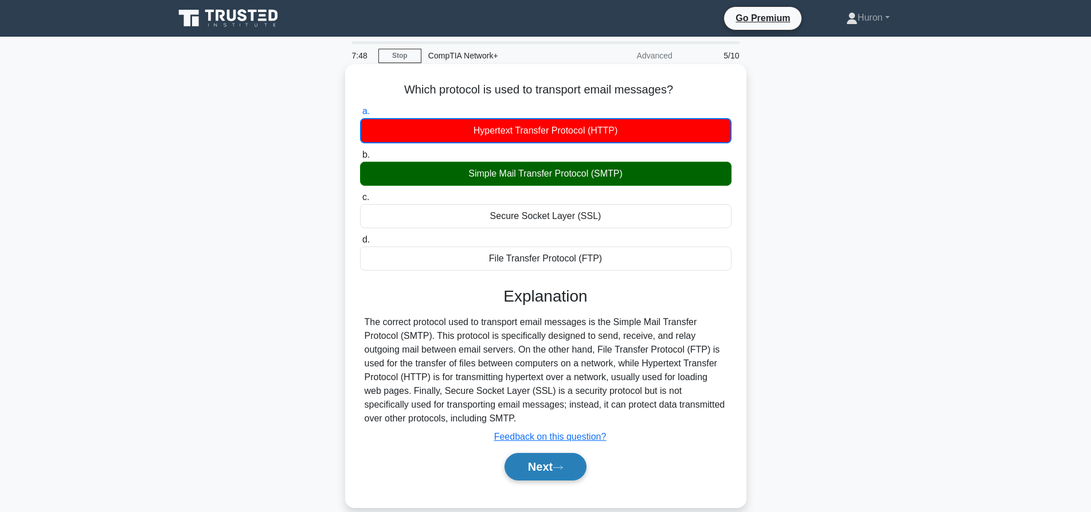
click at [542, 461] on button "Next" at bounding box center [545, 467] width 82 height 28
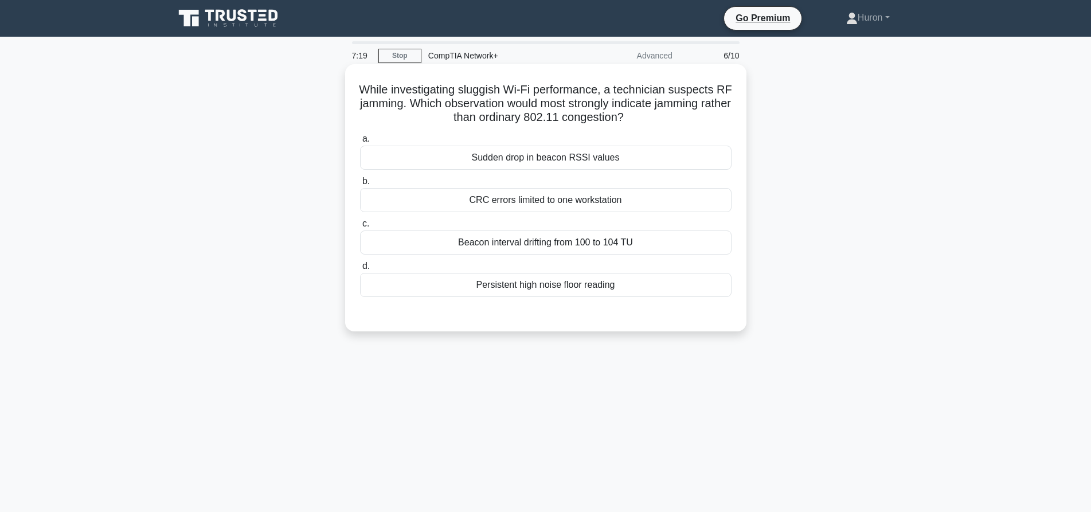
click at [604, 281] on div "Persistent high noise floor reading" at bounding box center [545, 285] width 371 height 24
click at [360, 270] on input "d. Persistent high noise floor reading" at bounding box center [360, 266] width 0 height 7
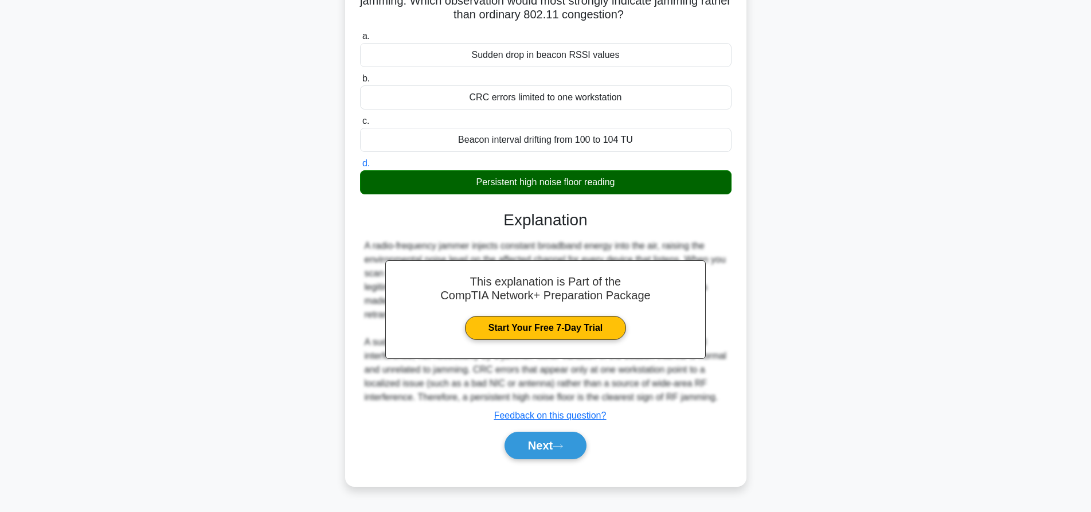
scroll to position [107, 0]
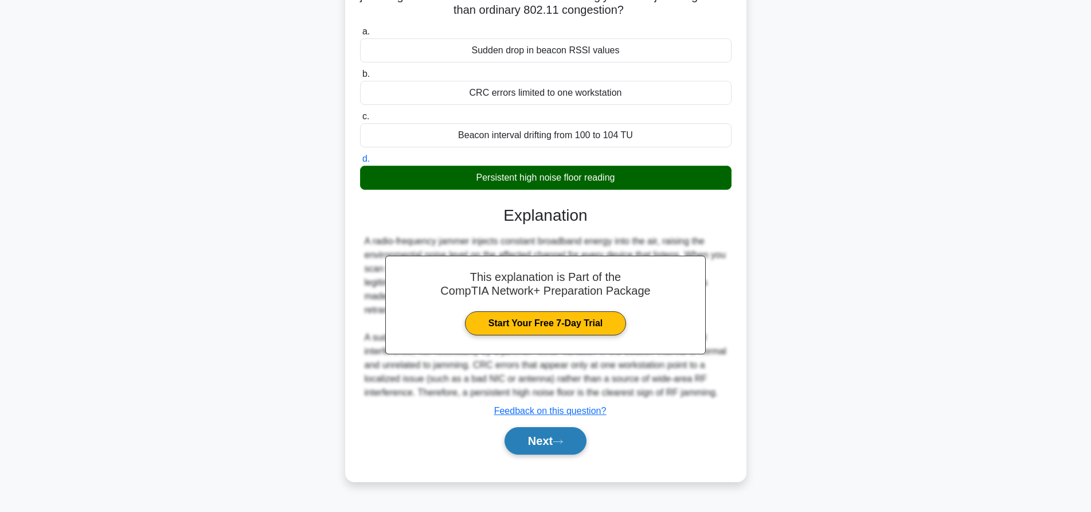
click at [538, 436] on button "Next" at bounding box center [545, 441] width 82 height 28
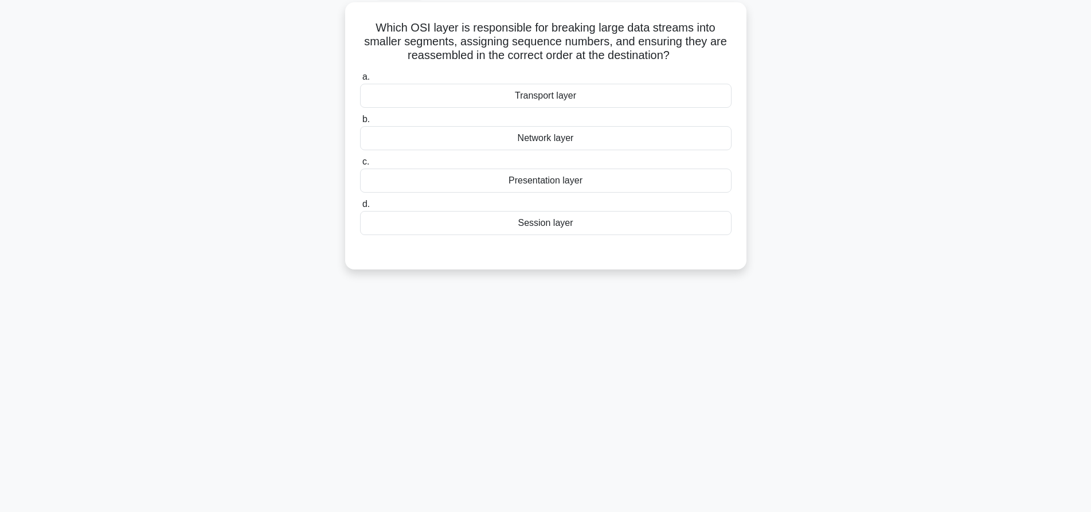
scroll to position [0, 0]
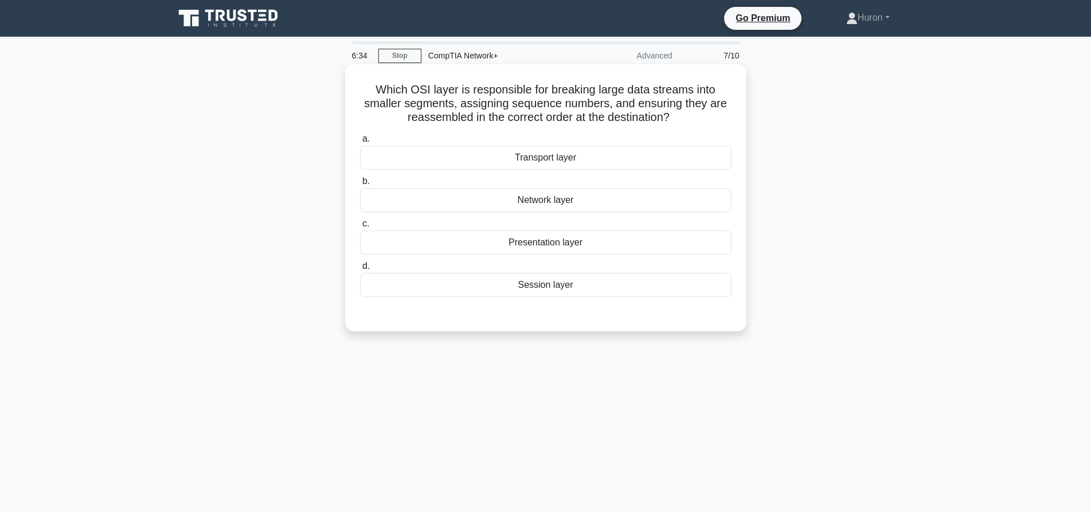
click at [590, 283] on div "Session layer" at bounding box center [545, 285] width 371 height 24
click at [360, 270] on input "d. Session layer" at bounding box center [360, 266] width 0 height 7
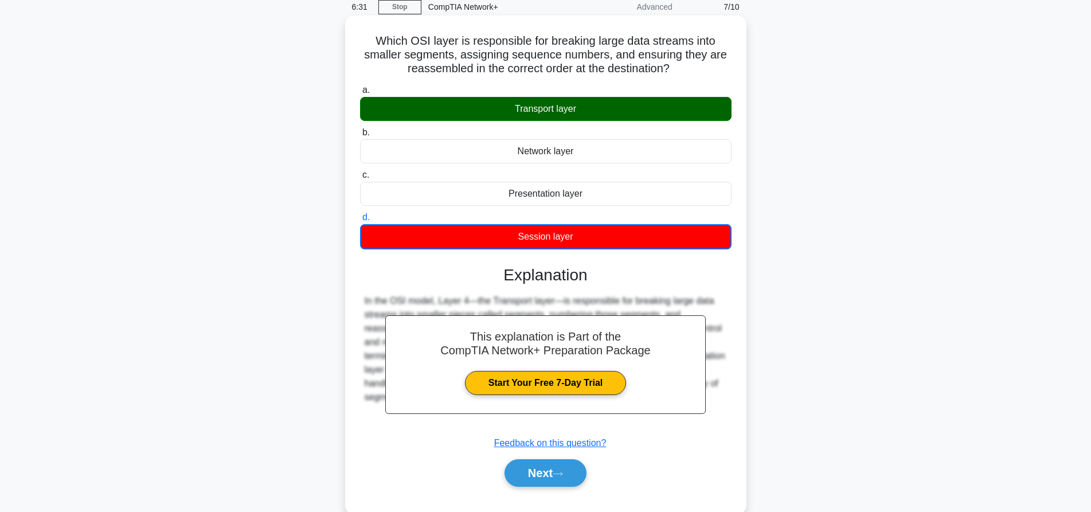
scroll to position [107, 0]
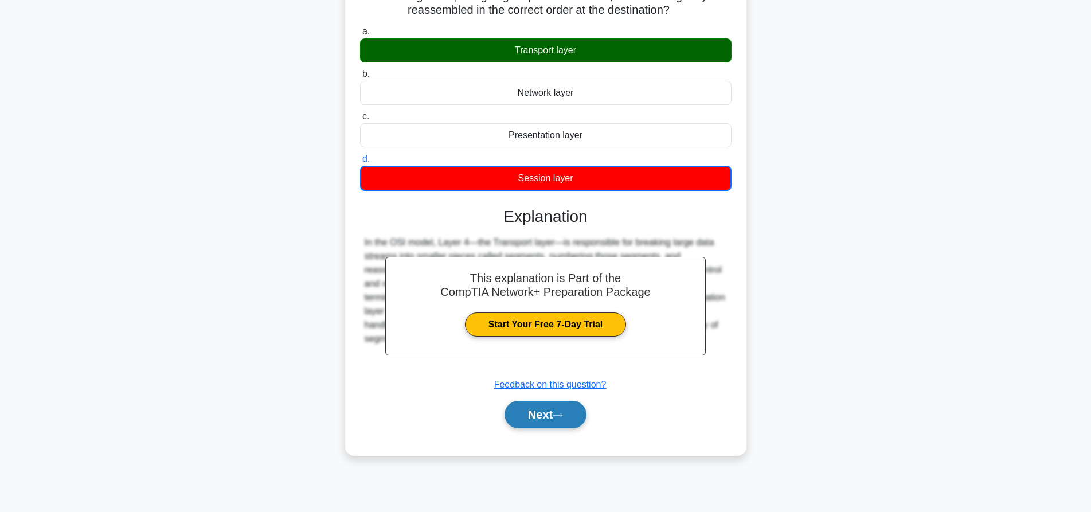
click at [569, 415] on button "Next" at bounding box center [545, 415] width 82 height 28
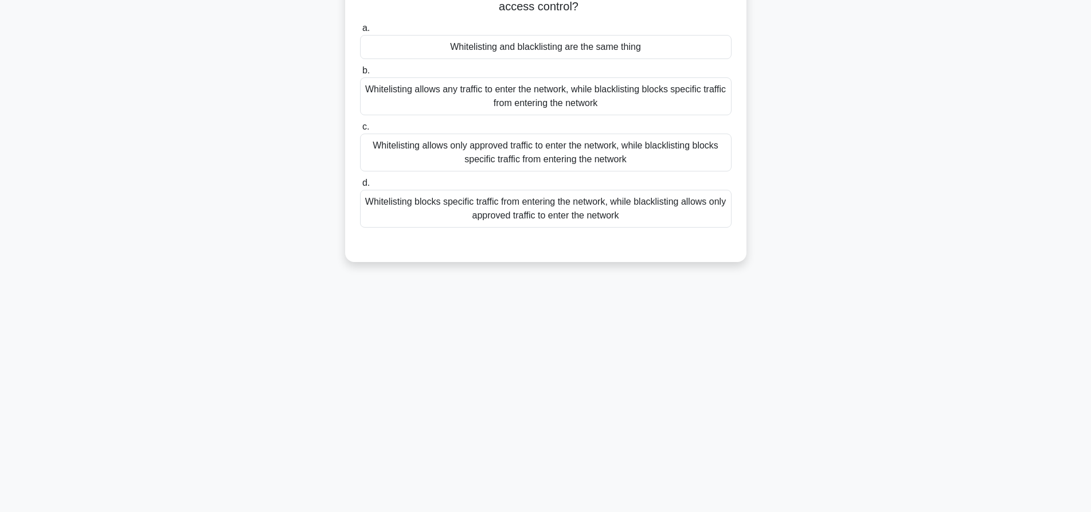
scroll to position [0, 0]
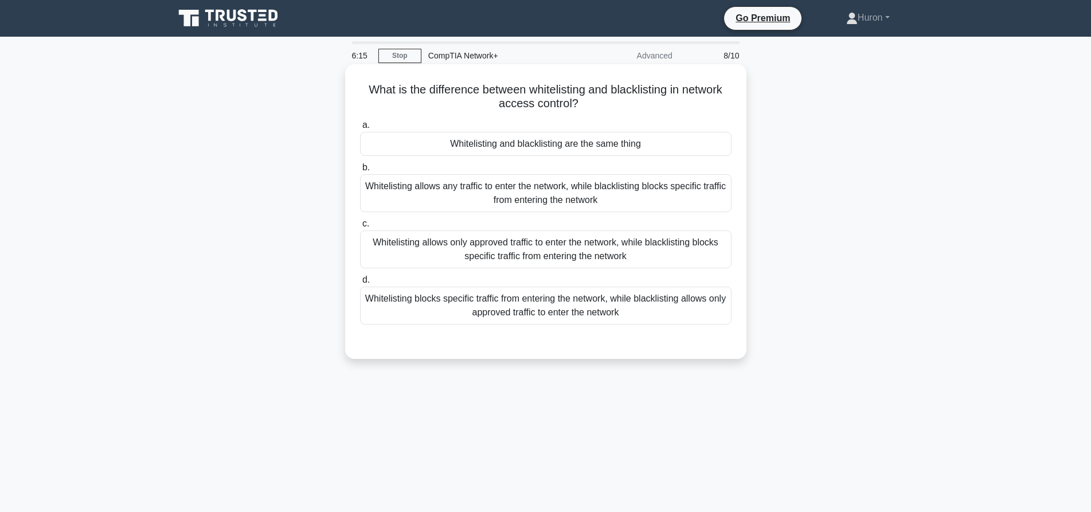
click at [677, 191] on div "Whitelisting allows any traffic to enter the network, while blacklisting blocks…" at bounding box center [545, 193] width 371 height 38
click at [360, 171] on input "b. Whitelisting allows any traffic to enter the network, while blacklisting blo…" at bounding box center [360, 167] width 0 height 7
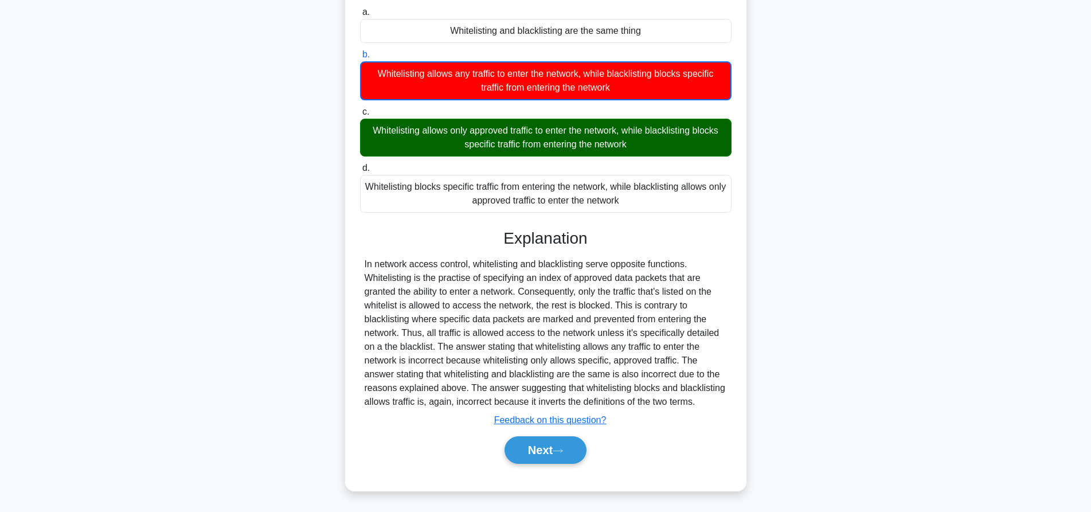
scroll to position [114, 0]
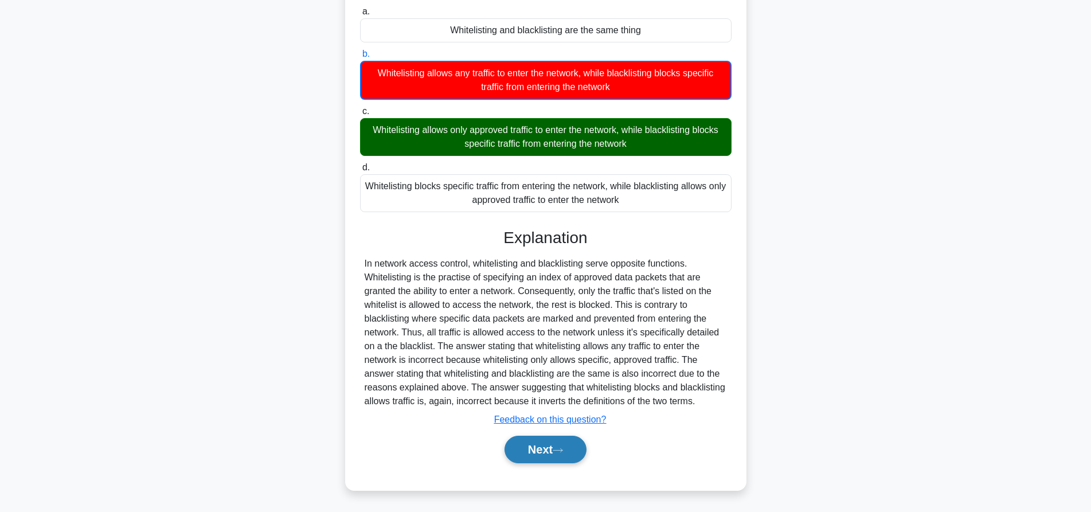
click at [555, 444] on button "Next" at bounding box center [545, 450] width 82 height 28
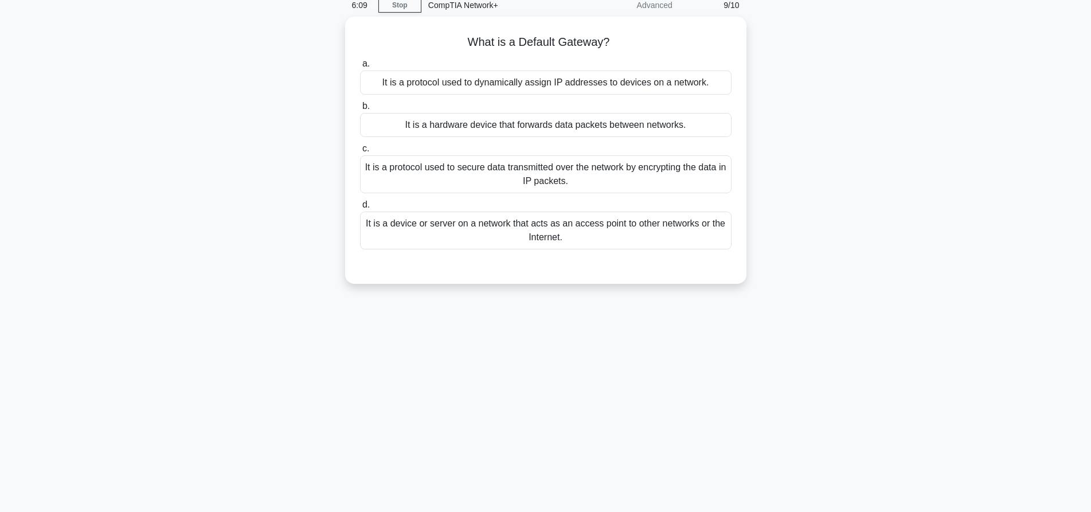
scroll to position [0, 0]
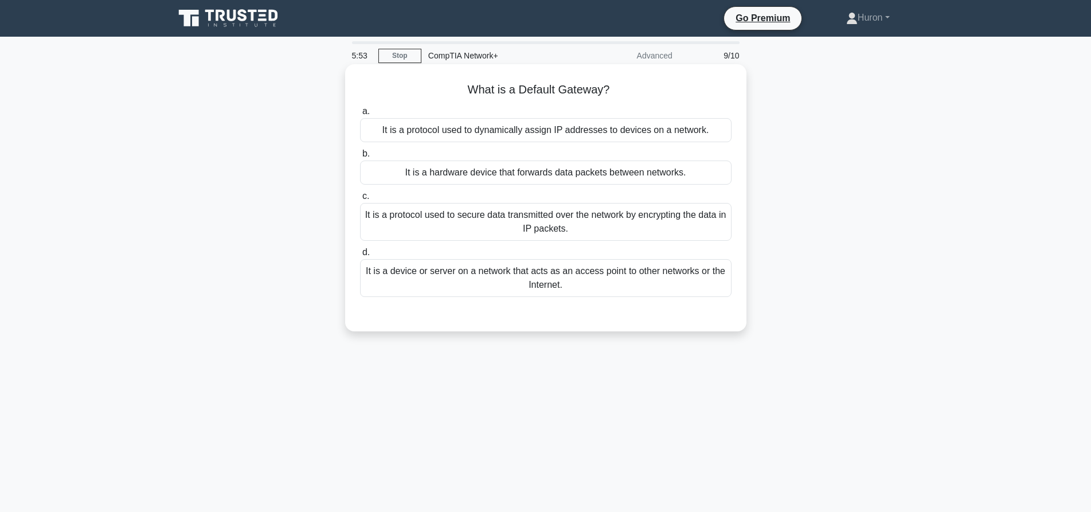
click at [627, 226] on div "It is a protocol used to secure data transmitted over the network by encrypting…" at bounding box center [545, 222] width 371 height 38
click at [360, 200] on input "c. It is a protocol used to secure data transmitted over the network by encrypt…" at bounding box center [360, 196] width 0 height 7
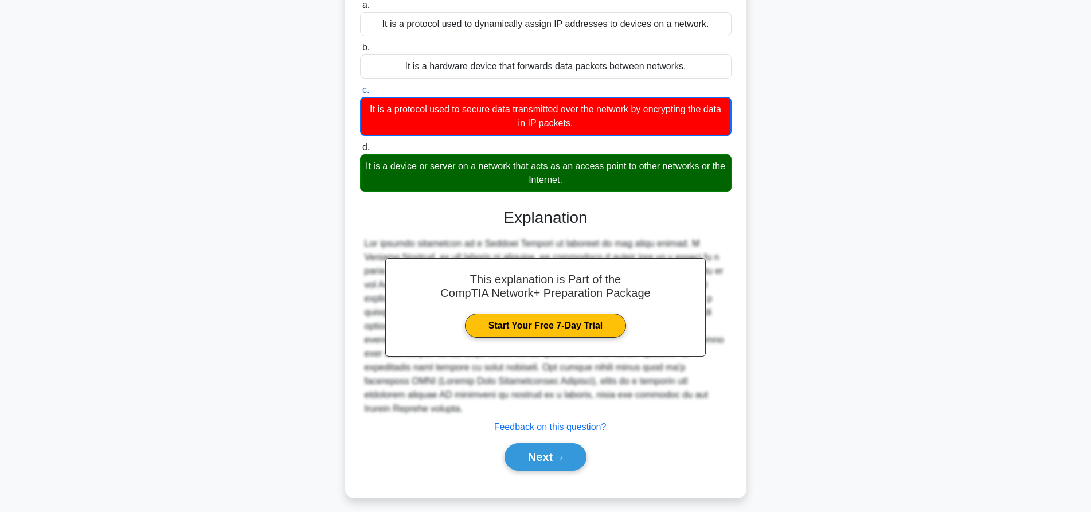
scroll to position [107, 0]
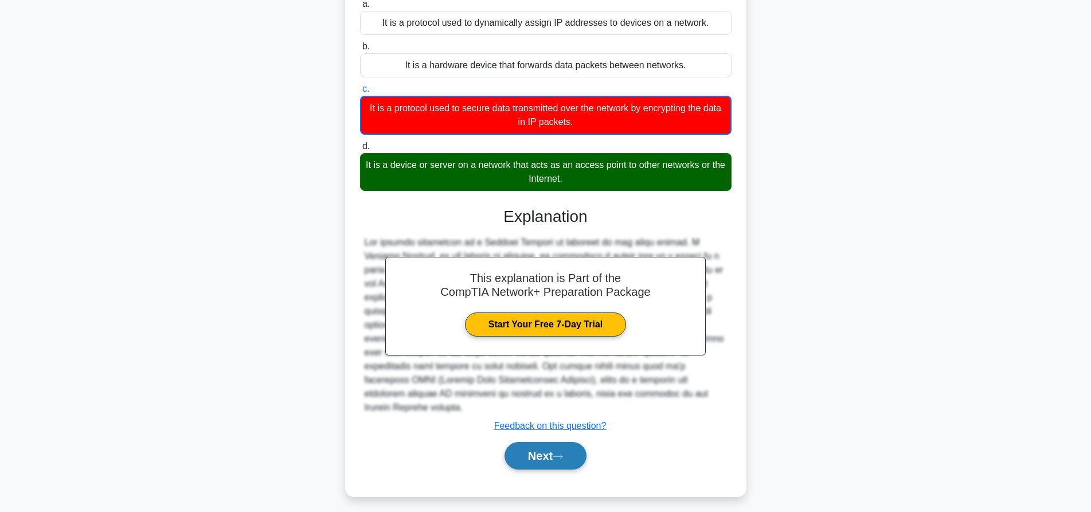
click at [554, 442] on button "Next" at bounding box center [545, 456] width 82 height 28
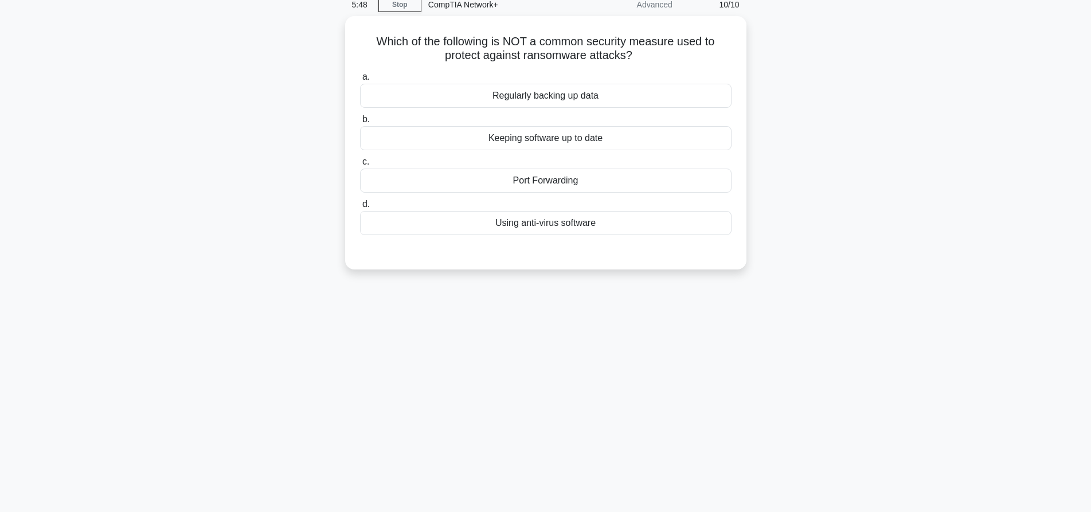
scroll to position [0, 0]
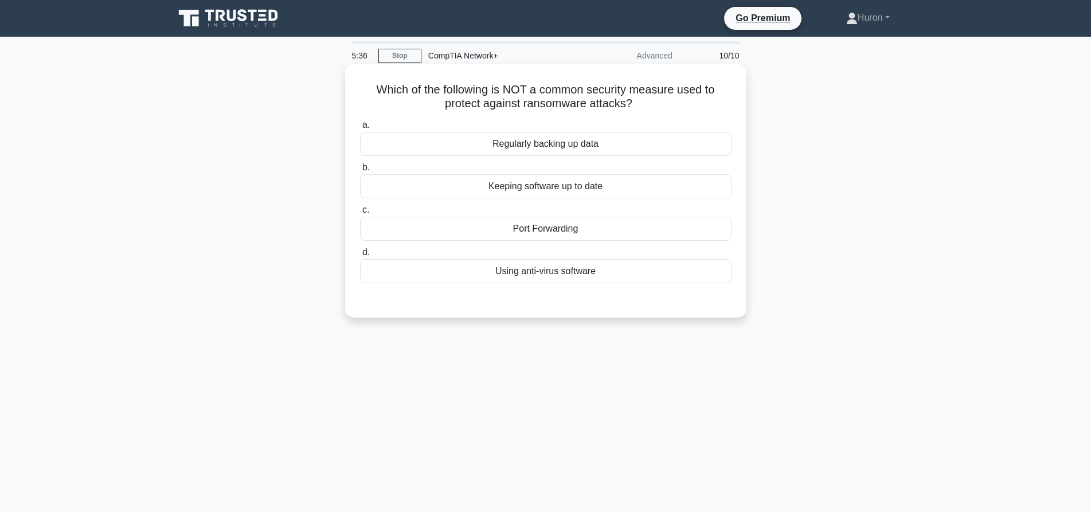
click at [593, 275] on div "Using anti-virus software" at bounding box center [545, 271] width 371 height 24
click at [360, 256] on input "d. Using anti-virus software" at bounding box center [360, 252] width 0 height 7
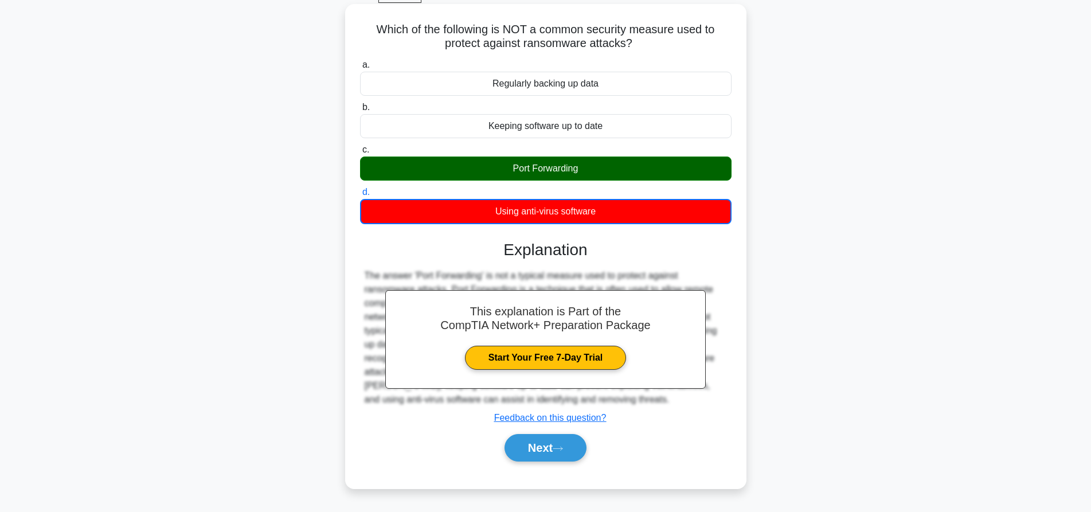
scroll to position [107, 0]
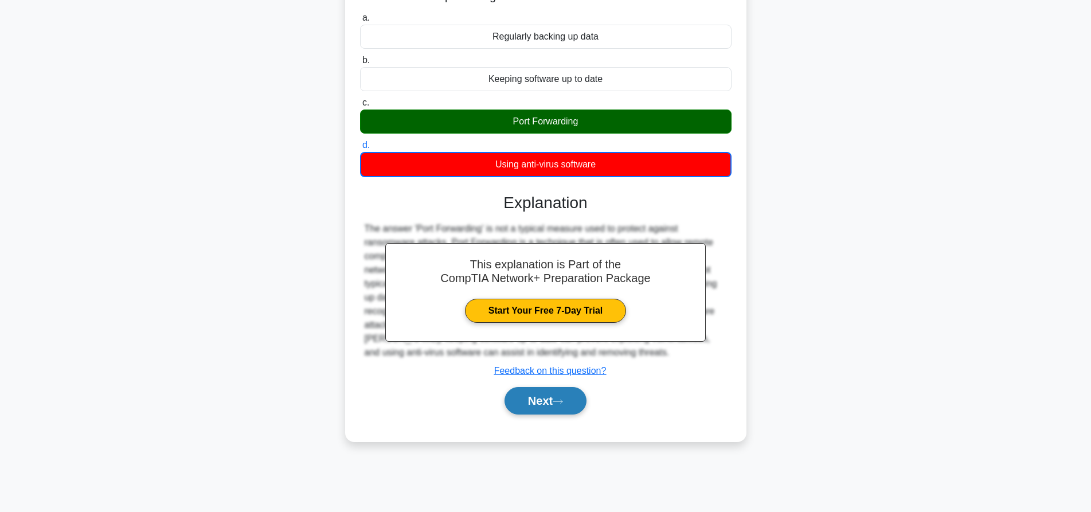
click at [546, 402] on button "Next" at bounding box center [545, 401] width 82 height 28
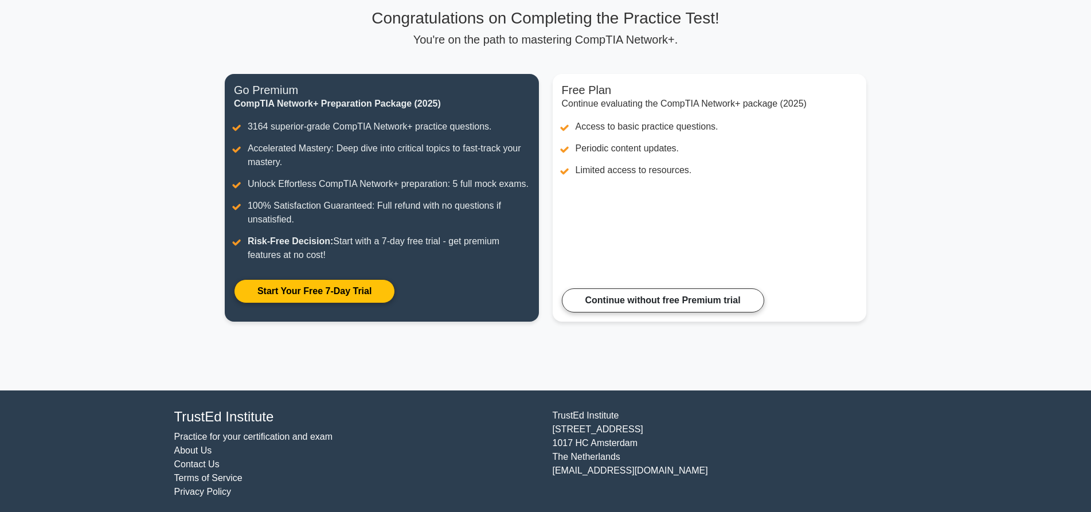
scroll to position [88, 0]
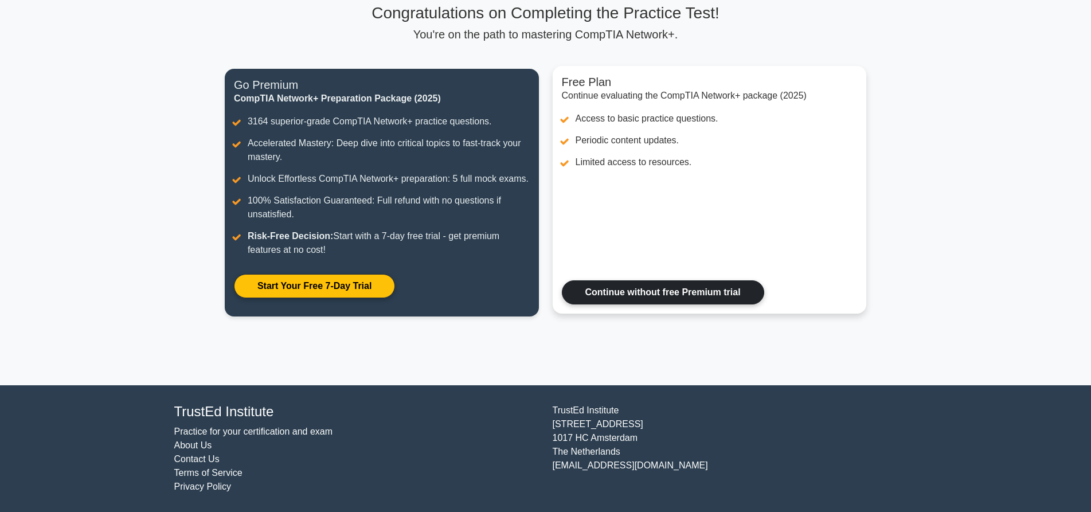
click at [639, 289] on link "Continue without free Premium trial" at bounding box center [663, 292] width 202 height 24
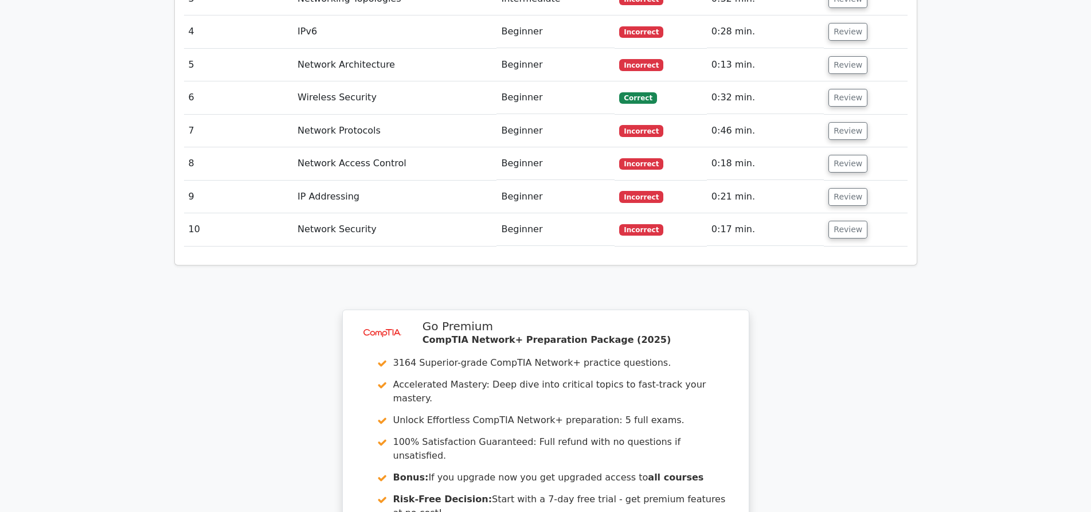
scroll to position [1764, 0]
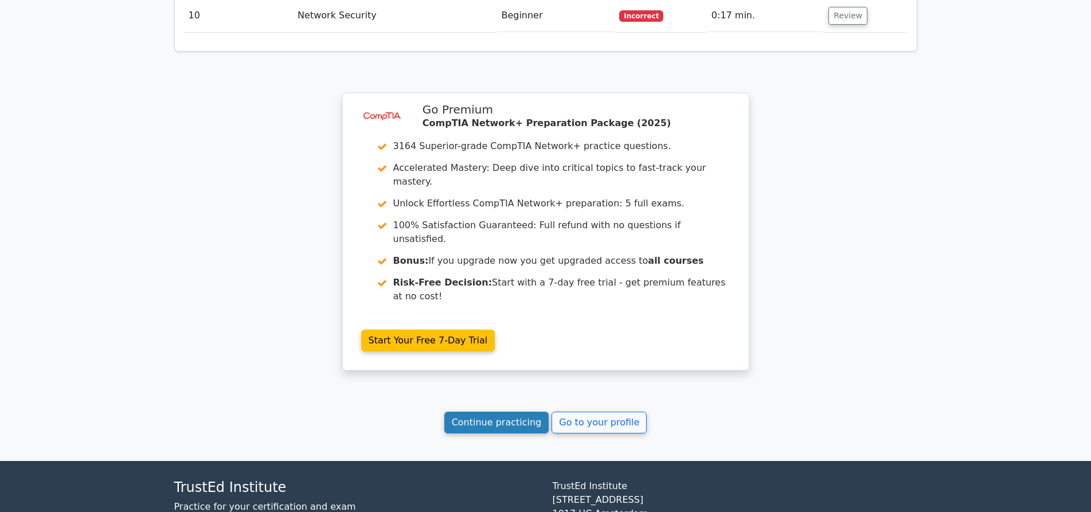
click at [503, 412] on link "Continue practicing" at bounding box center [496, 423] width 105 height 22
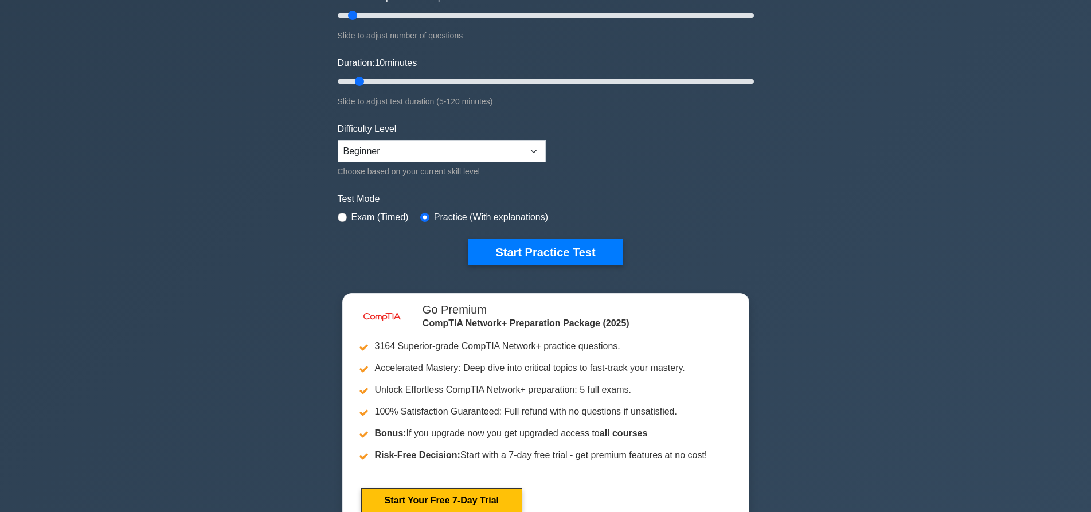
scroll to position [172, 0]
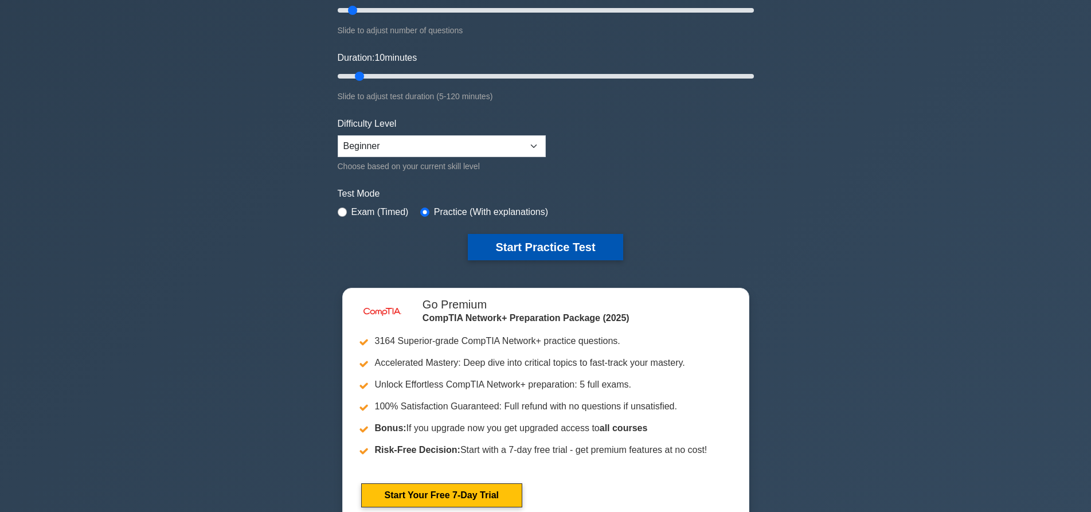
click at [559, 248] on button "Start Practice Test" at bounding box center [545, 247] width 155 height 26
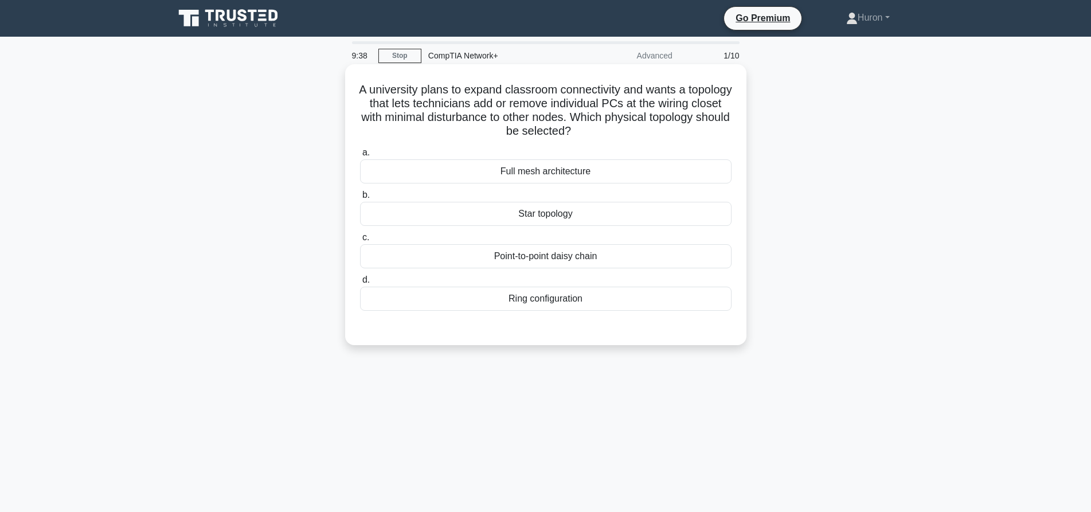
click at [585, 259] on div "Point-to-point daisy chain" at bounding box center [545, 256] width 371 height 24
click at [360, 241] on input "c. Point-to-point daisy chain" at bounding box center [360, 237] width 0 height 7
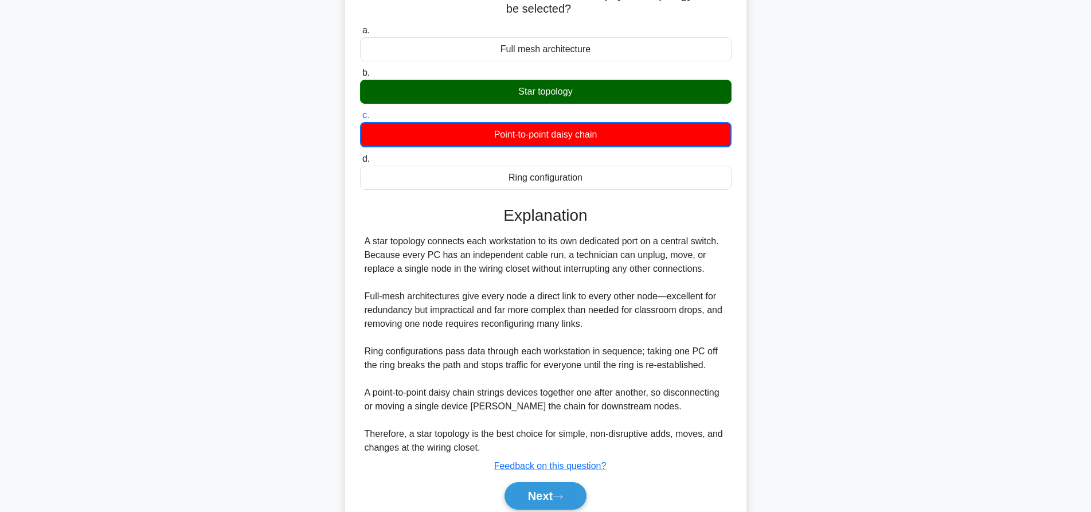
scroll to position [169, 0]
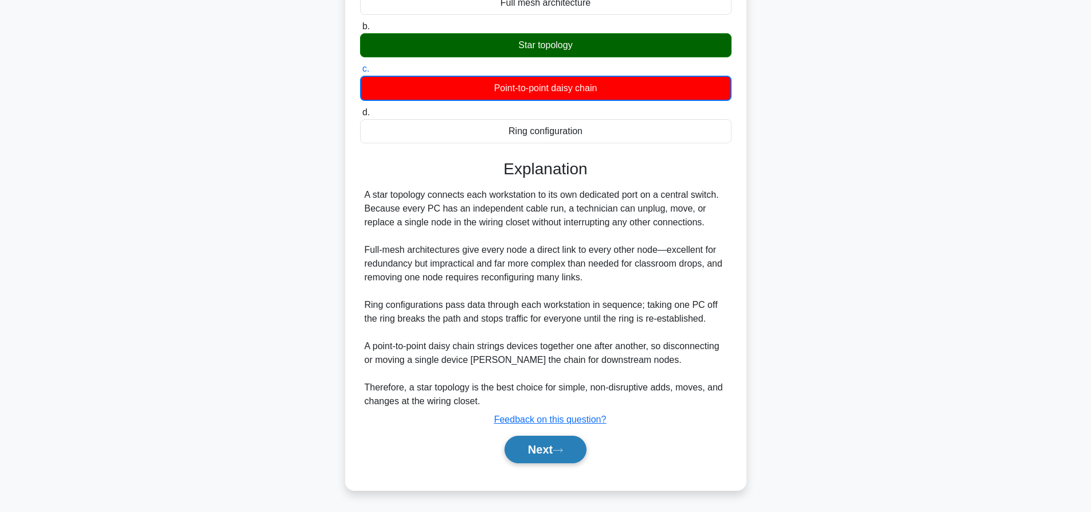
click at [542, 451] on button "Next" at bounding box center [545, 450] width 82 height 28
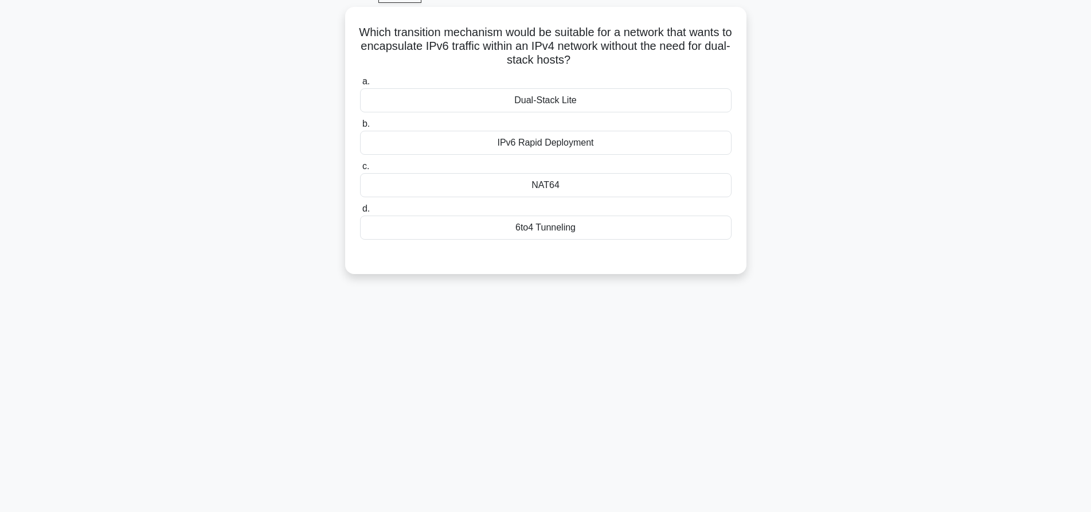
scroll to position [0, 0]
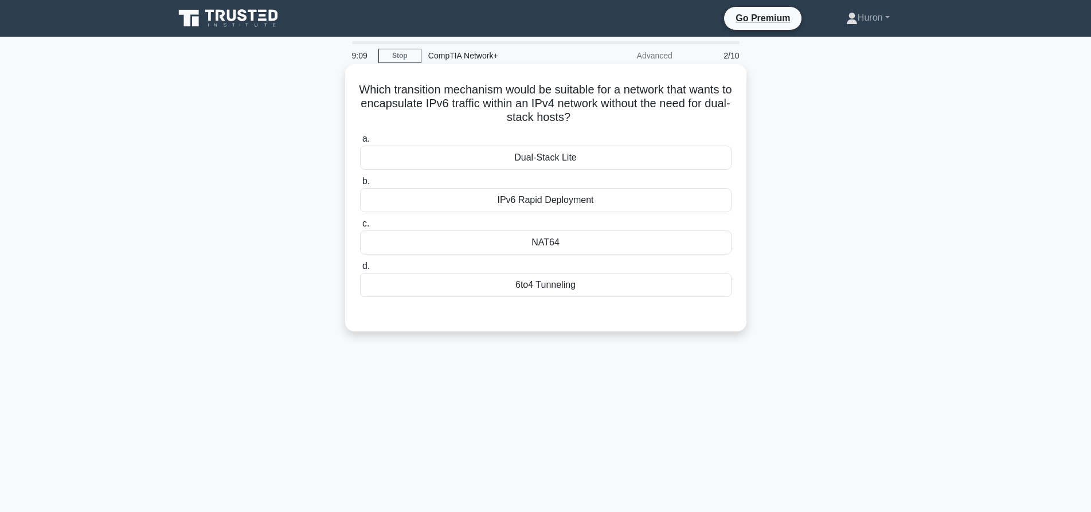
click at [589, 202] on div "IPv6 Rapid Deployment" at bounding box center [545, 200] width 371 height 24
click at [360, 185] on input "b. IPv6 Rapid Deployment" at bounding box center [360, 181] width 0 height 7
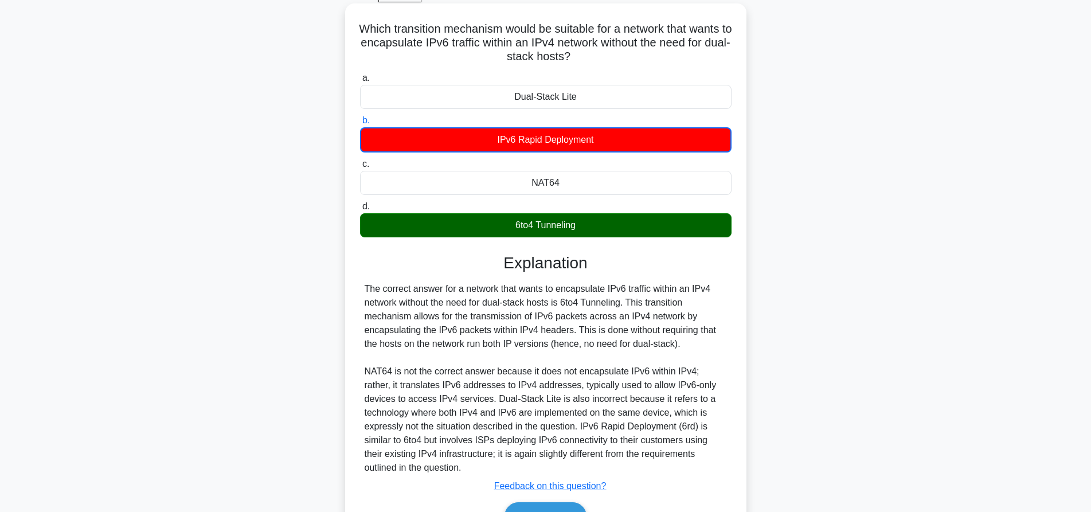
scroll to position [114, 0]
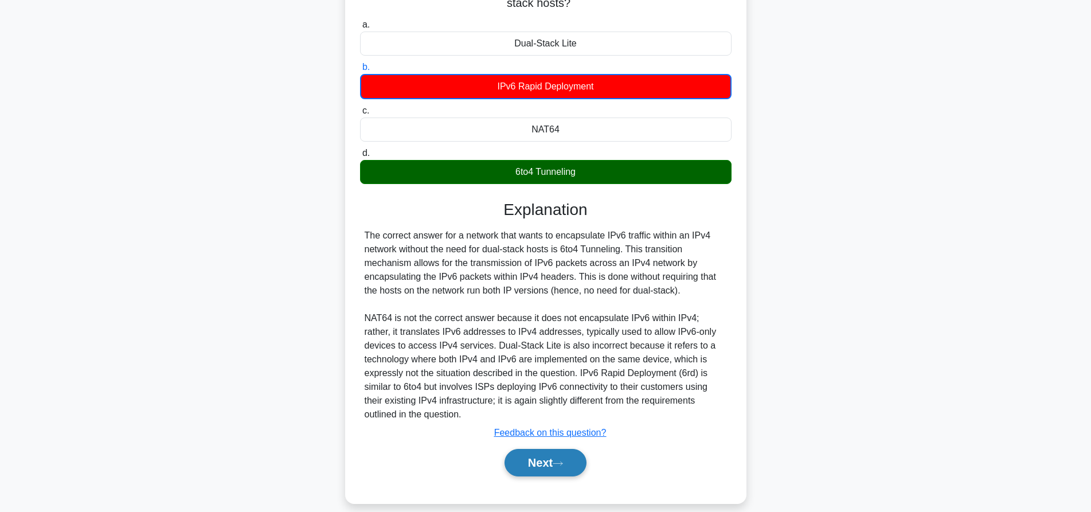
click at [557, 451] on button "Next" at bounding box center [545, 463] width 82 height 28
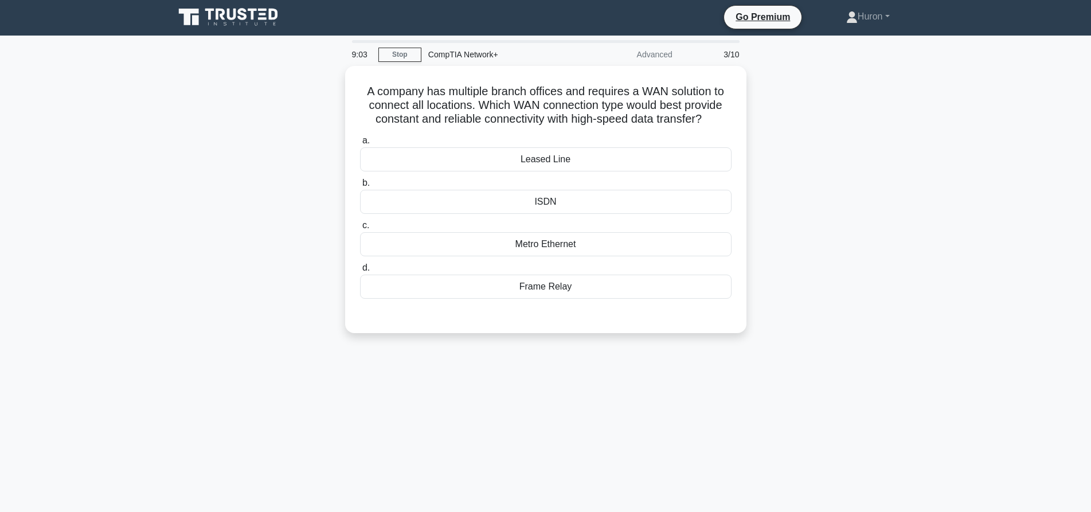
scroll to position [0, 0]
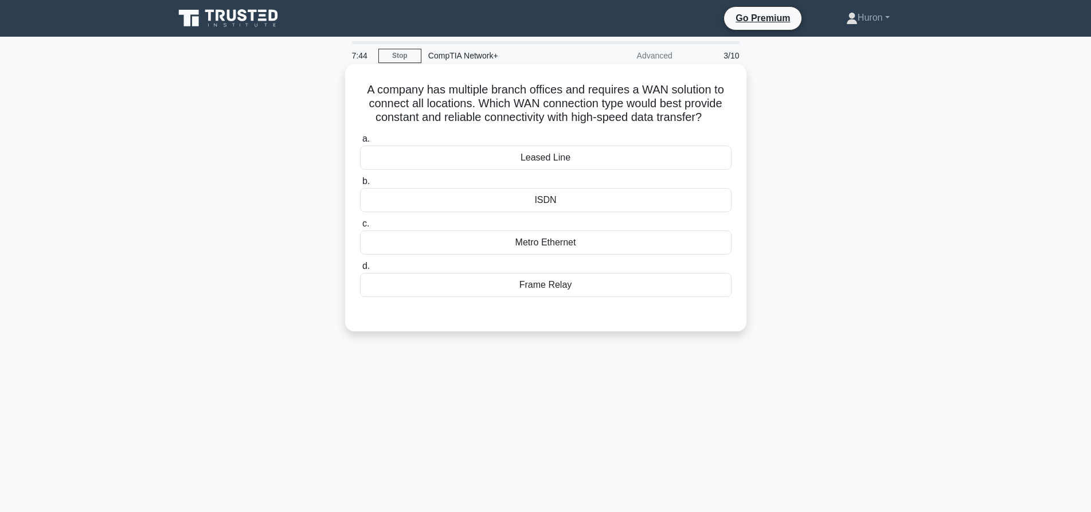
click at [610, 248] on div "Metro Ethernet" at bounding box center [545, 242] width 371 height 24
click at [360, 228] on input "c. Metro Ethernet" at bounding box center [360, 223] width 0 height 7
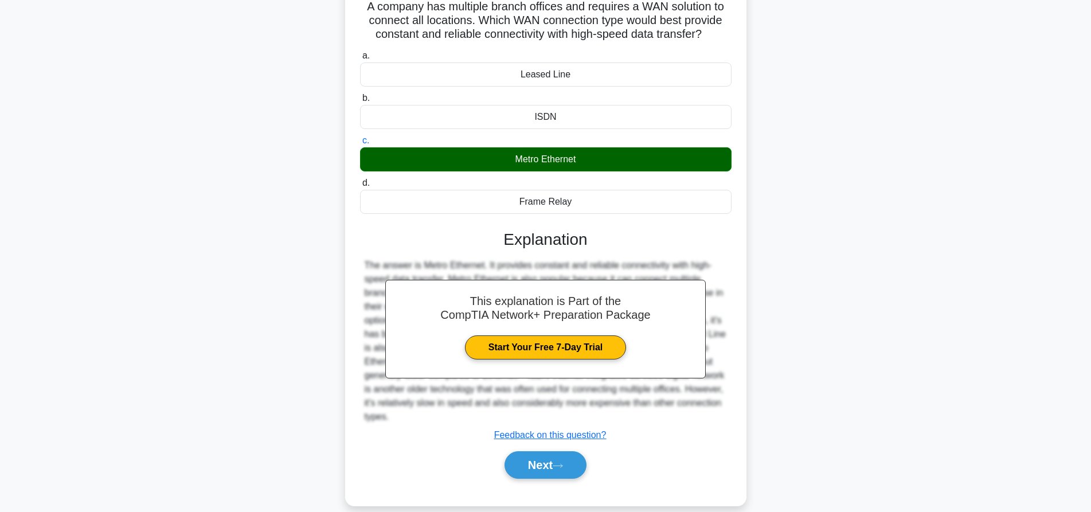
scroll to position [107, 0]
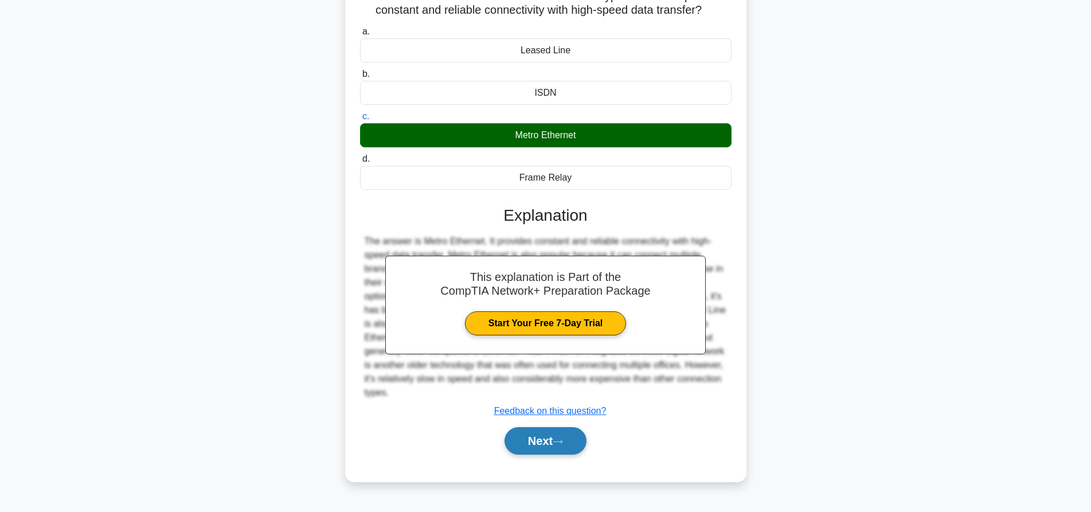
click at [549, 451] on button "Next" at bounding box center [545, 441] width 82 height 28
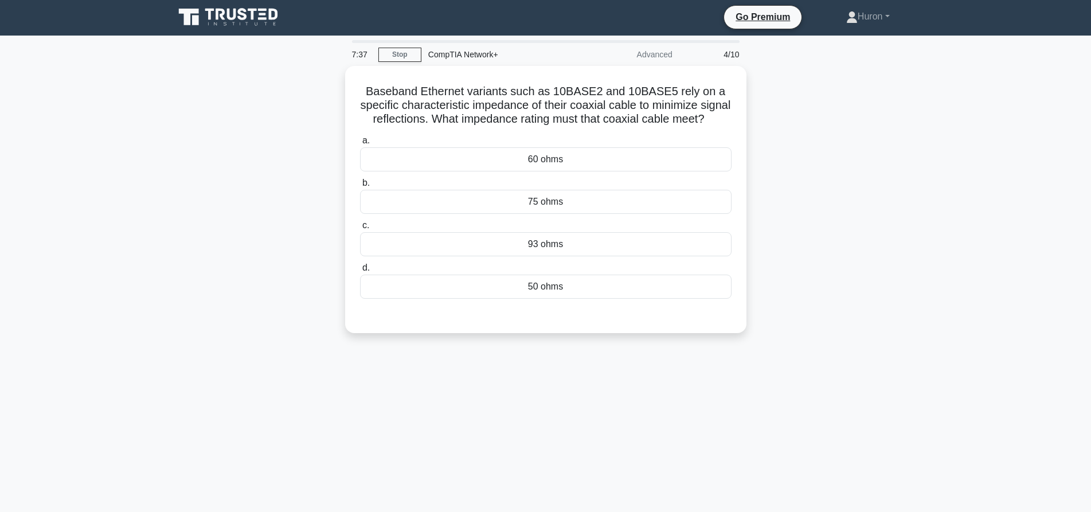
scroll to position [0, 0]
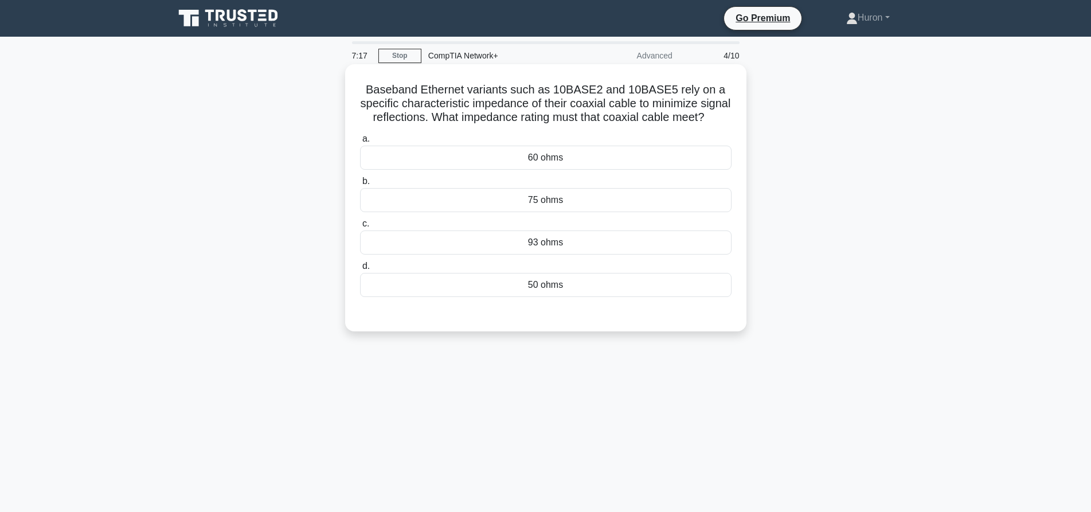
click at [600, 170] on div "60 ohms" at bounding box center [545, 158] width 371 height 24
click at [360, 143] on input "a. 60 ohms" at bounding box center [360, 138] width 0 height 7
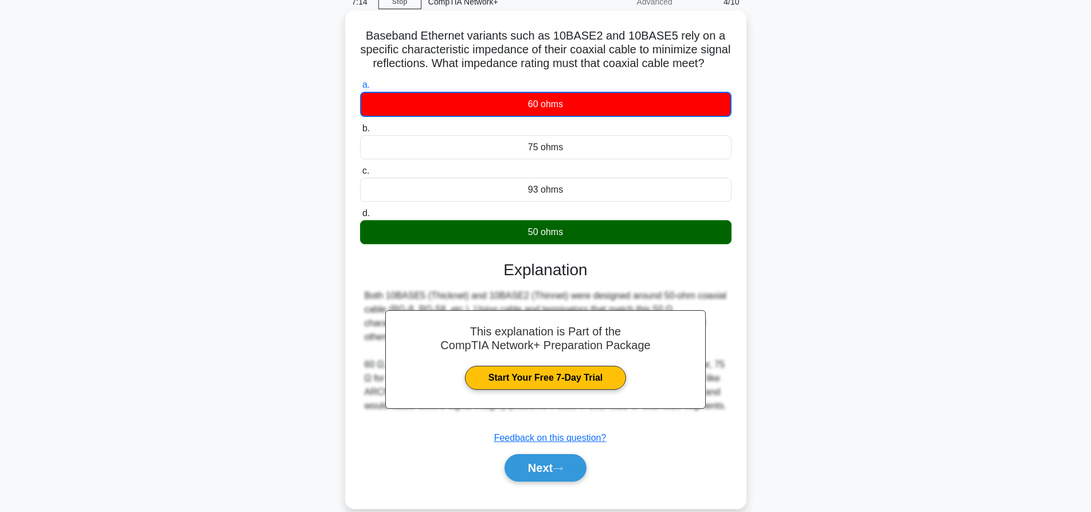
scroll to position [107, 0]
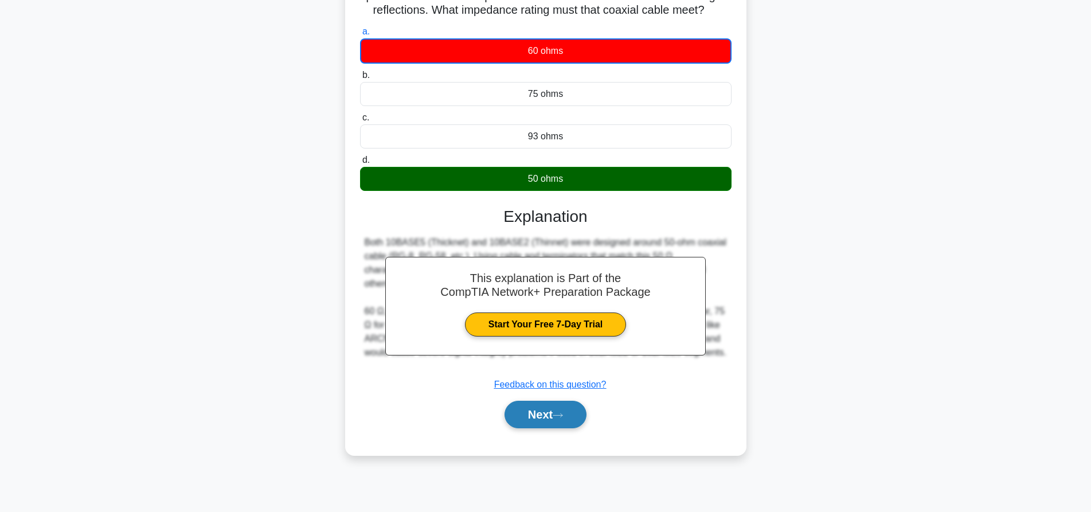
click at [544, 428] on button "Next" at bounding box center [545, 415] width 82 height 28
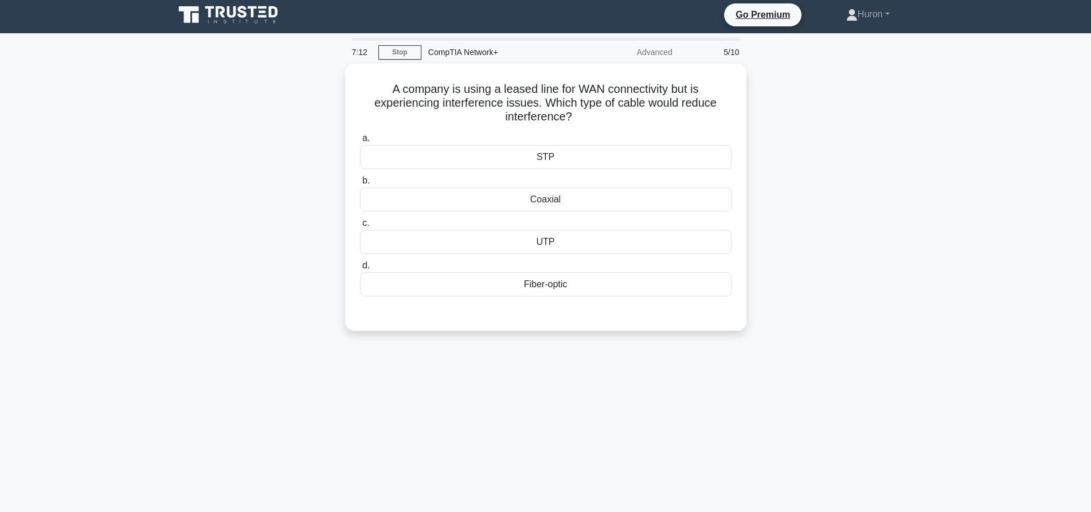
scroll to position [0, 0]
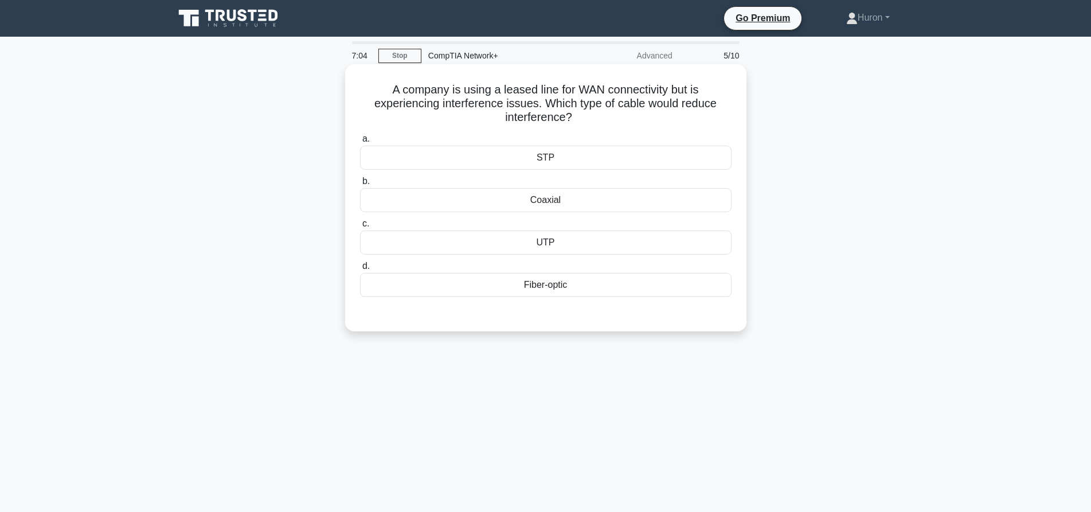
click at [593, 202] on div "Coaxial" at bounding box center [545, 200] width 371 height 24
click at [360, 185] on input "b. Coaxial" at bounding box center [360, 181] width 0 height 7
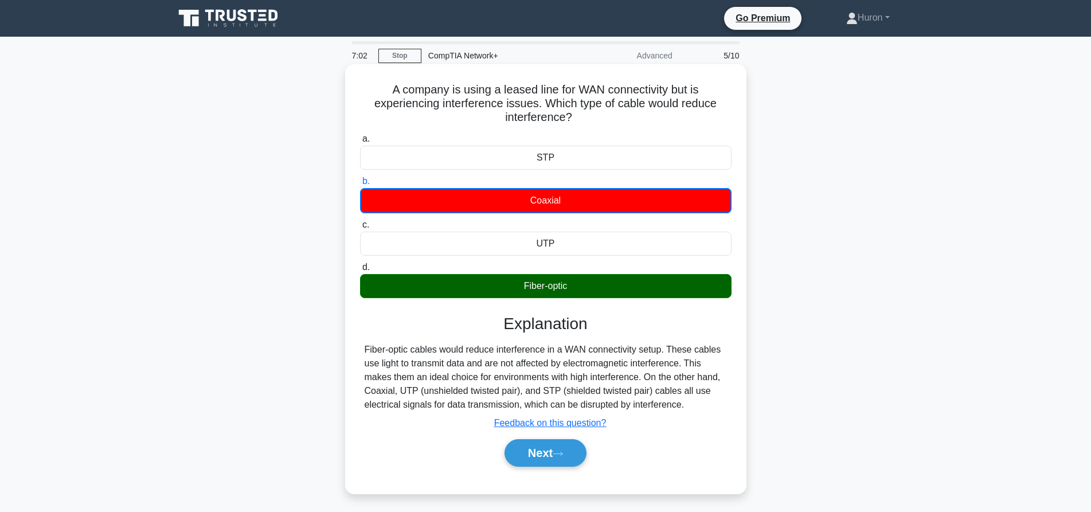
scroll to position [107, 0]
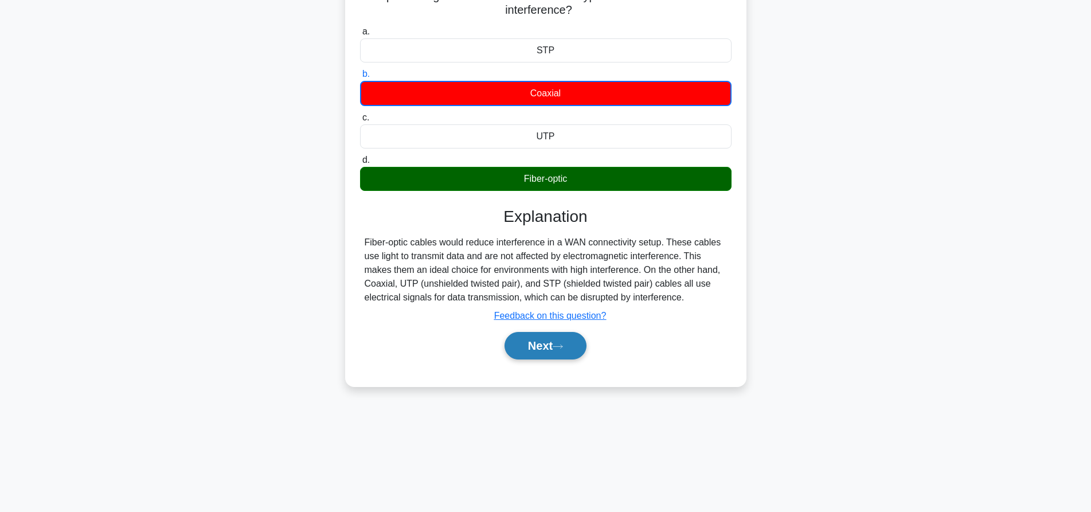
click at [573, 355] on button "Next" at bounding box center [545, 346] width 82 height 28
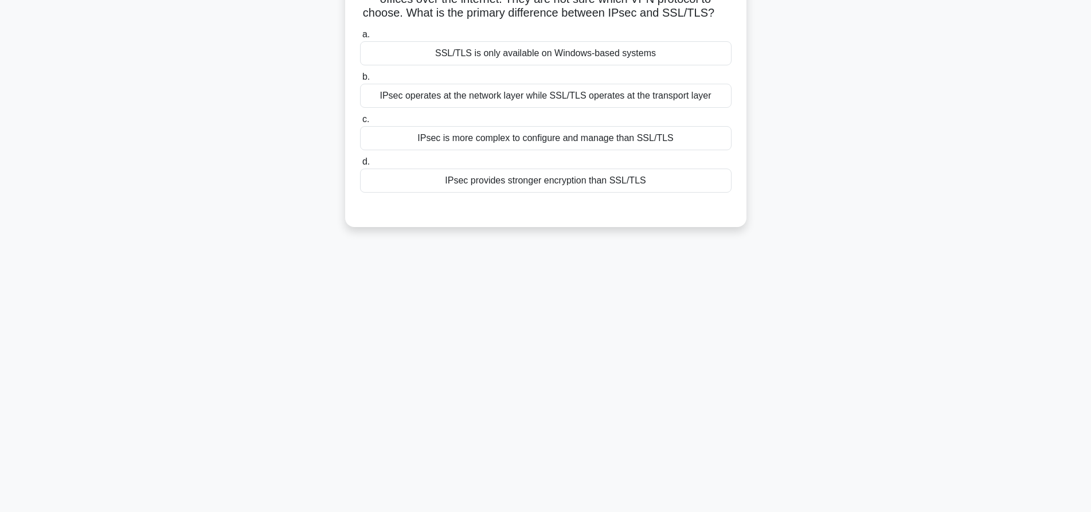
scroll to position [0, 0]
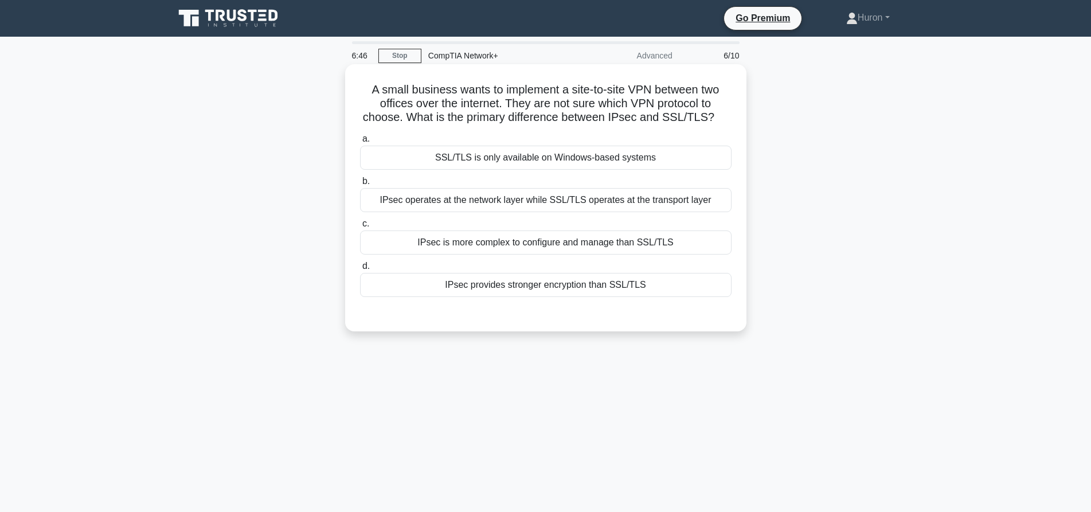
click at [576, 245] on div "IPsec is more complex to configure and manage than SSL/TLS" at bounding box center [545, 242] width 371 height 24
click at [360, 228] on input "c. IPsec is more complex to configure and manage than SSL/TLS" at bounding box center [360, 223] width 0 height 7
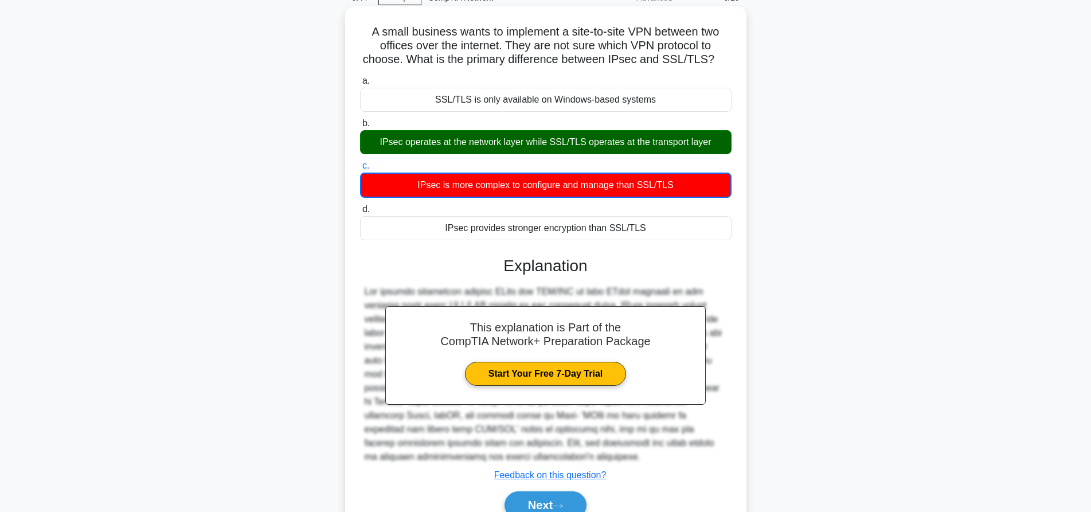
scroll to position [114, 0]
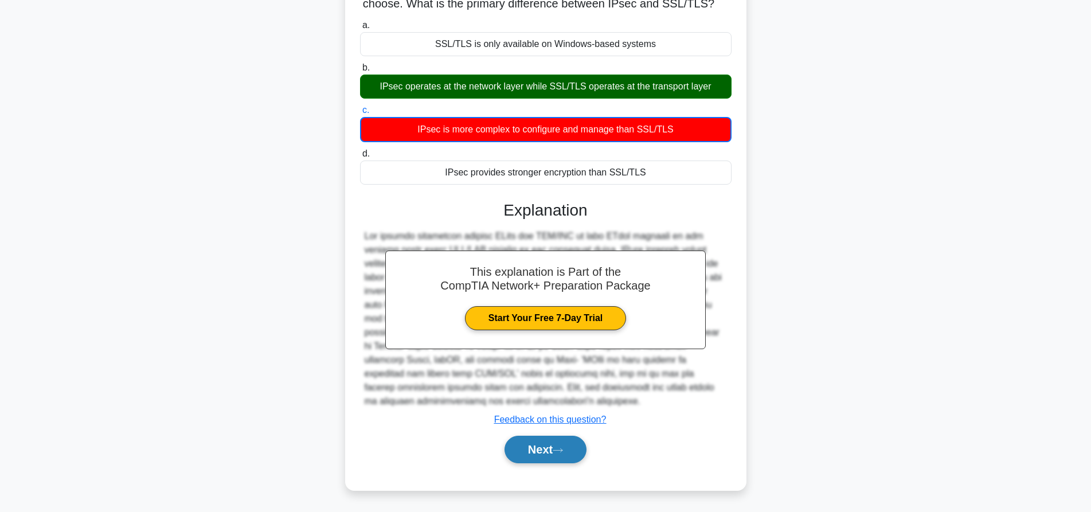
click at [563, 453] on icon at bounding box center [558, 450] width 10 height 6
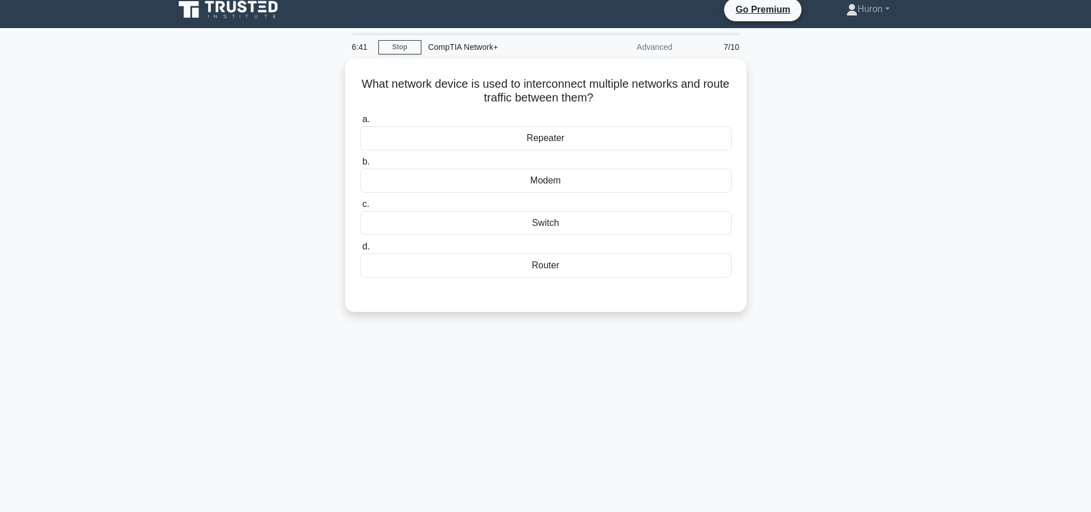
scroll to position [0, 0]
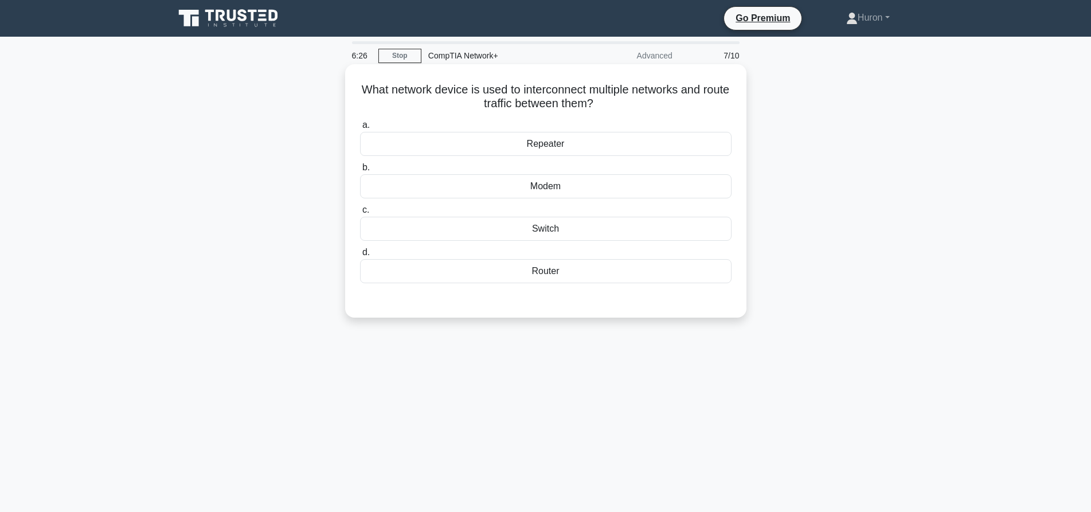
click at [566, 289] on div "a. Repeater b. Modem c. d." at bounding box center [546, 210] width 374 height 188
click at [571, 273] on div "Router" at bounding box center [545, 271] width 371 height 24
click at [360, 256] on input "d. Router" at bounding box center [360, 252] width 0 height 7
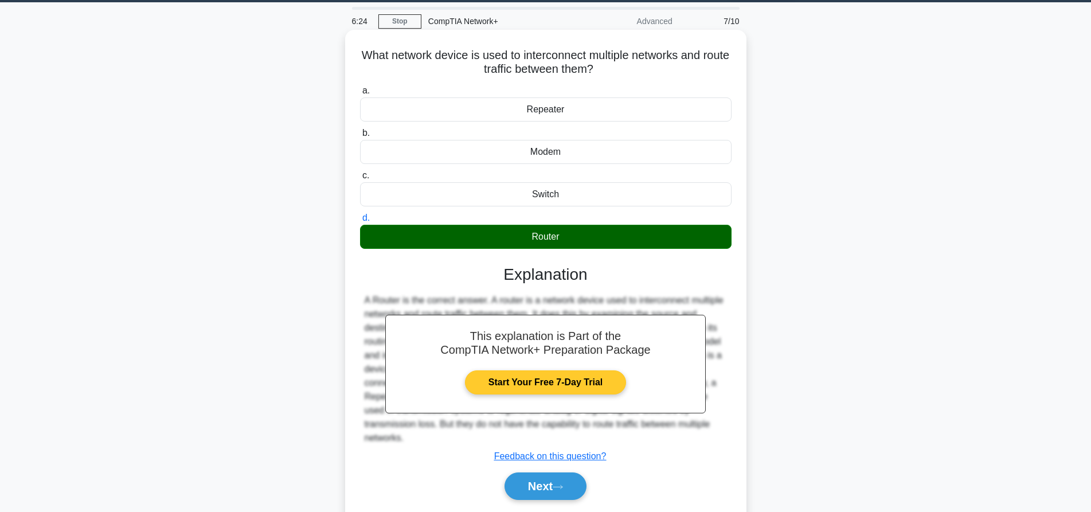
scroll to position [107, 0]
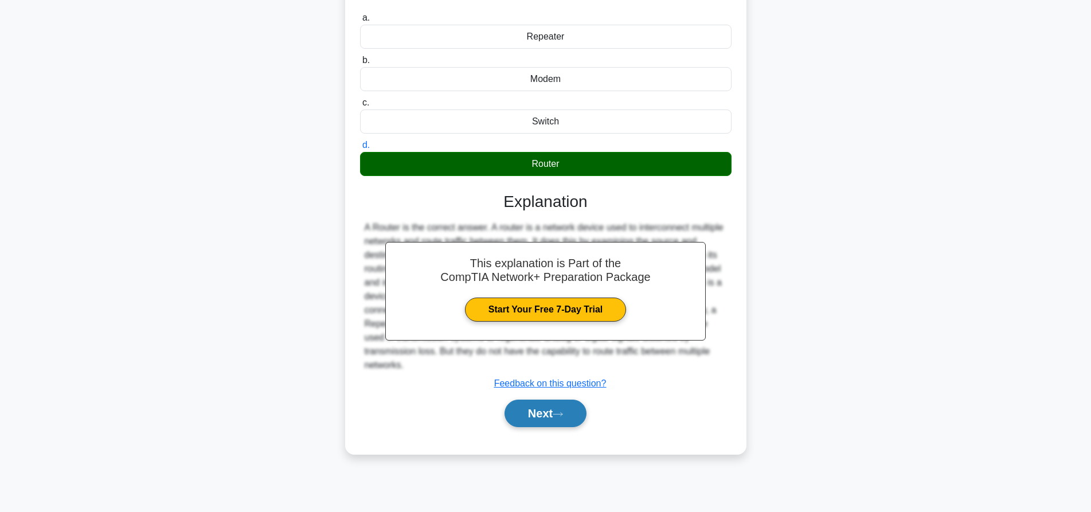
click at [551, 400] on button "Next" at bounding box center [545, 414] width 82 height 28
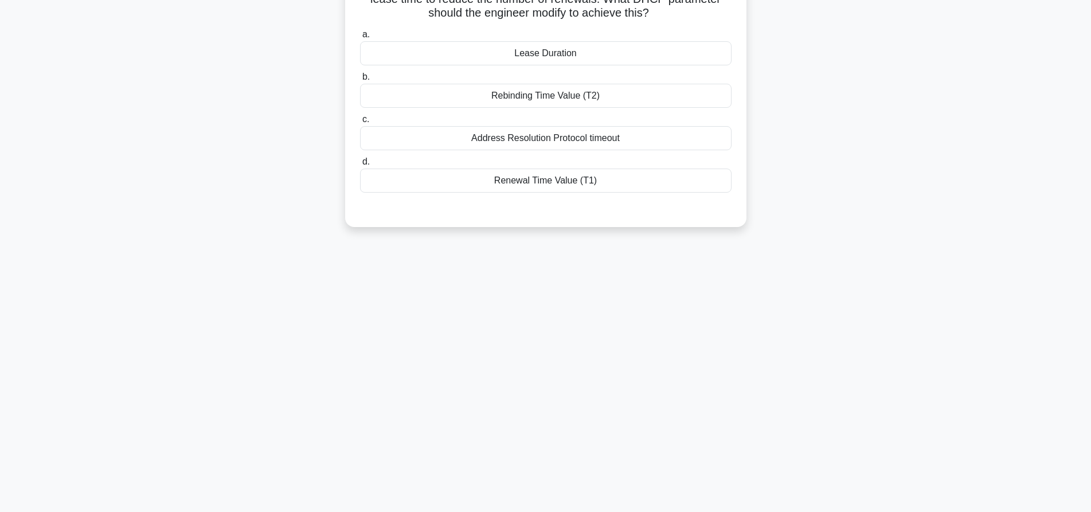
scroll to position [0, 0]
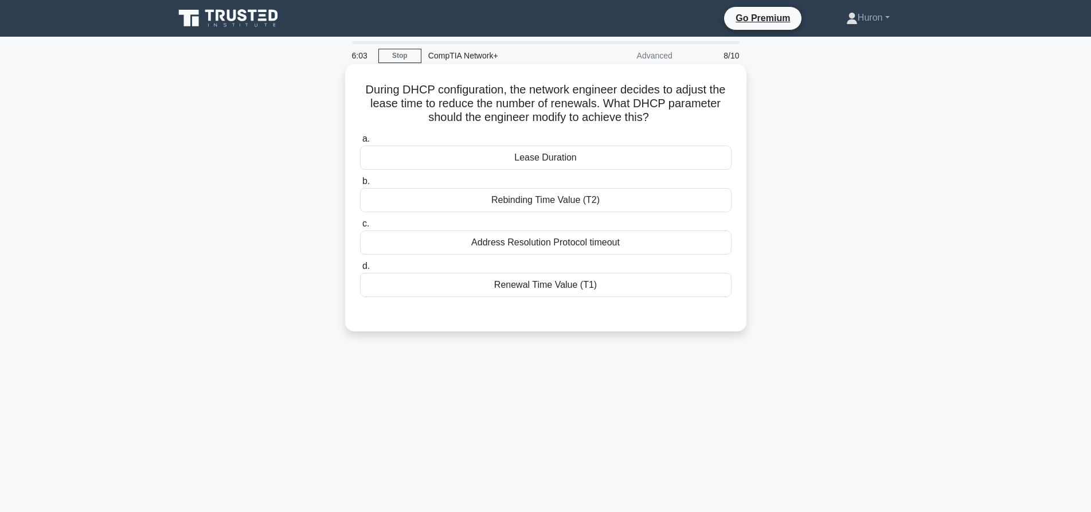
click at [631, 238] on div "Address Resolution Protocol timeout" at bounding box center [545, 242] width 371 height 24
click at [360, 228] on input "c. Address Resolution Protocol timeout" at bounding box center [360, 223] width 0 height 7
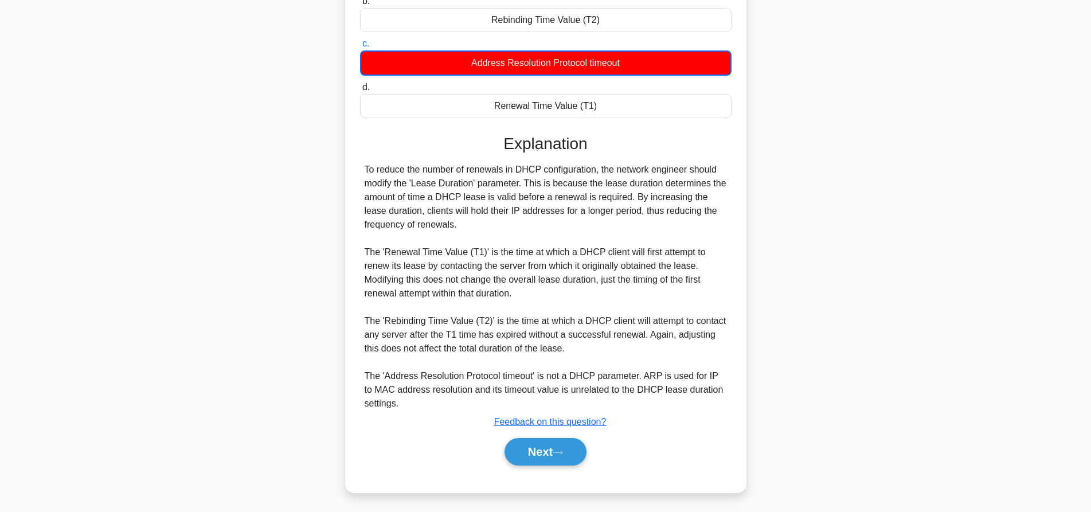
scroll to position [183, 0]
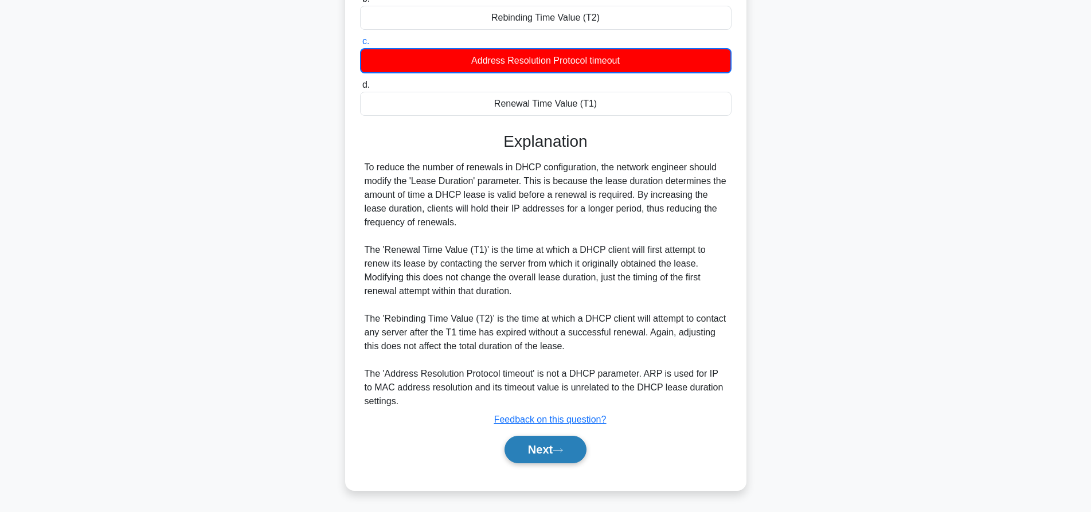
click at [554, 449] on button "Next" at bounding box center [545, 450] width 82 height 28
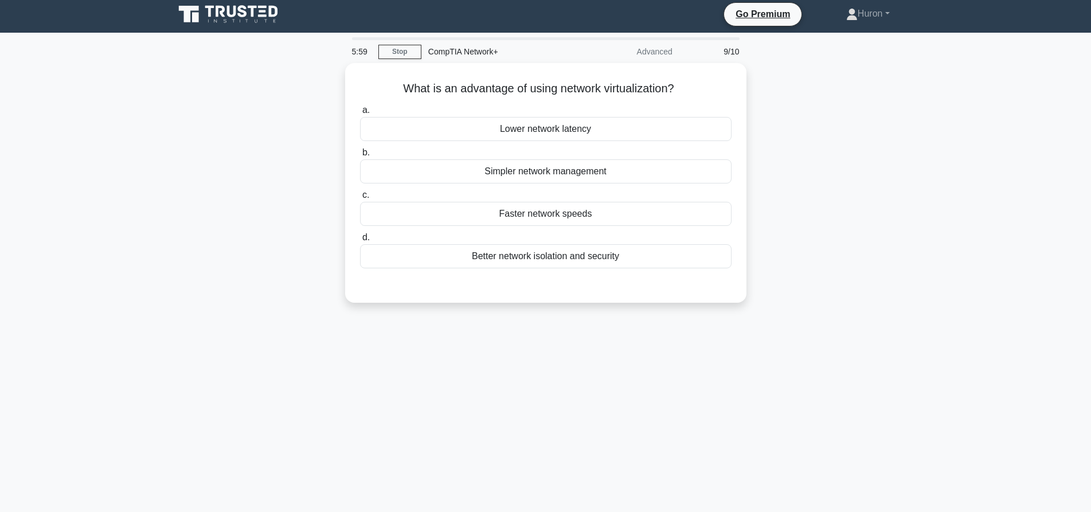
scroll to position [0, 0]
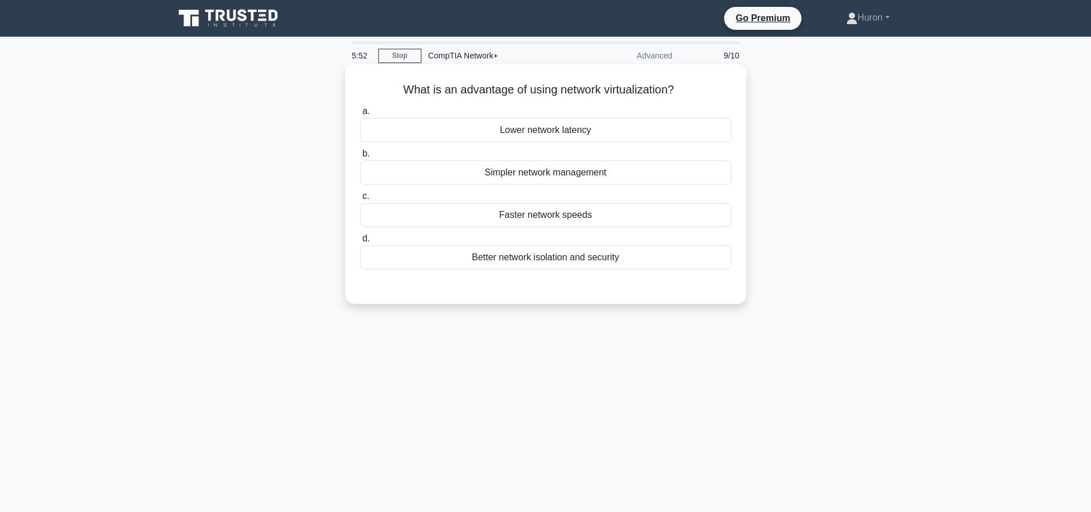
click at [599, 259] on div "Better network isolation and security" at bounding box center [545, 257] width 371 height 24
click at [360, 242] on input "d. Better network isolation and security" at bounding box center [360, 238] width 0 height 7
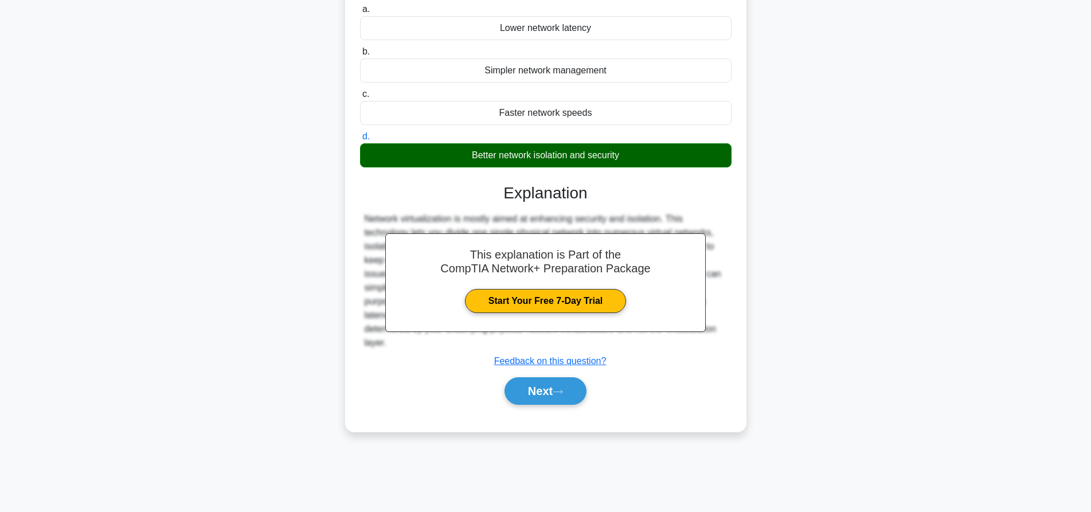
scroll to position [107, 0]
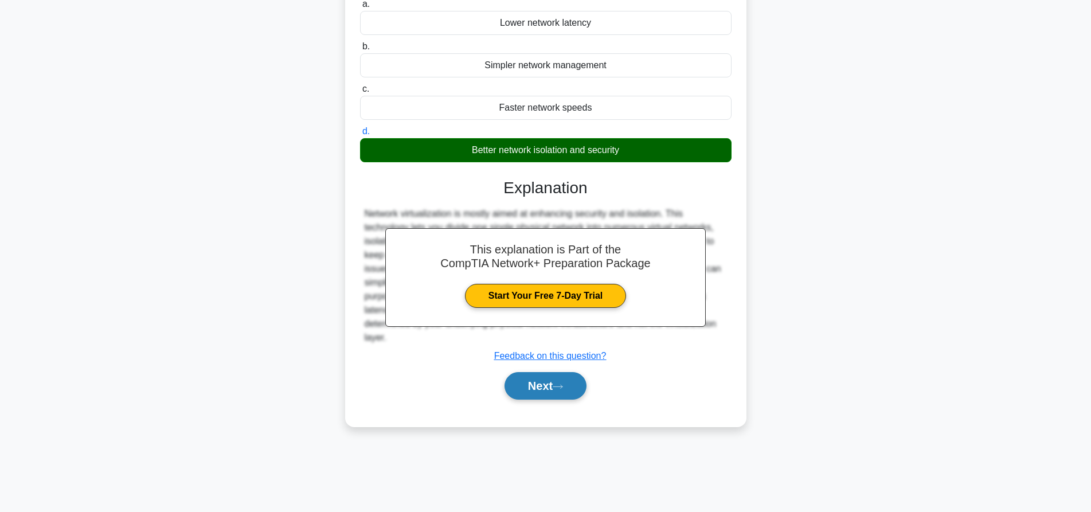
click at [542, 382] on button "Next" at bounding box center [545, 386] width 82 height 28
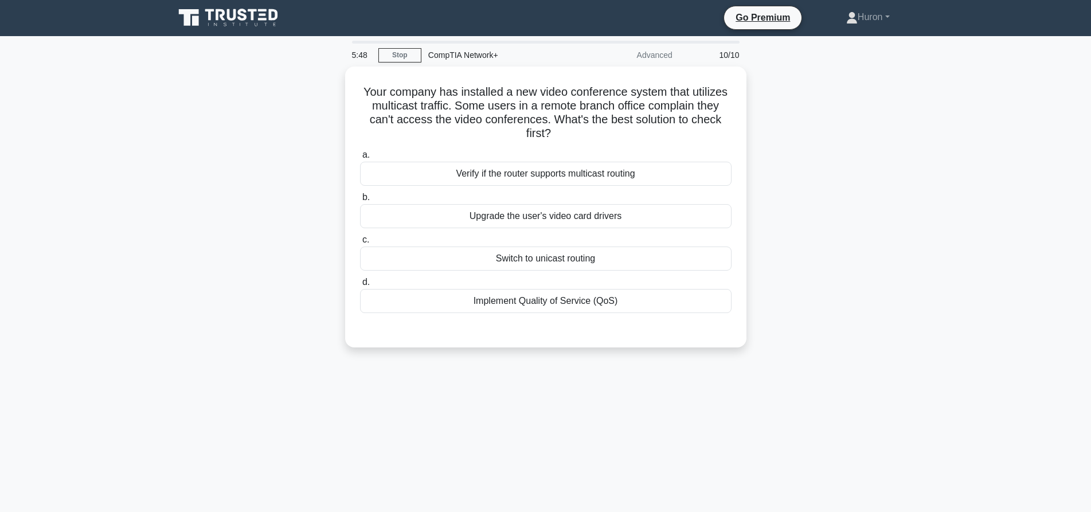
scroll to position [0, 0]
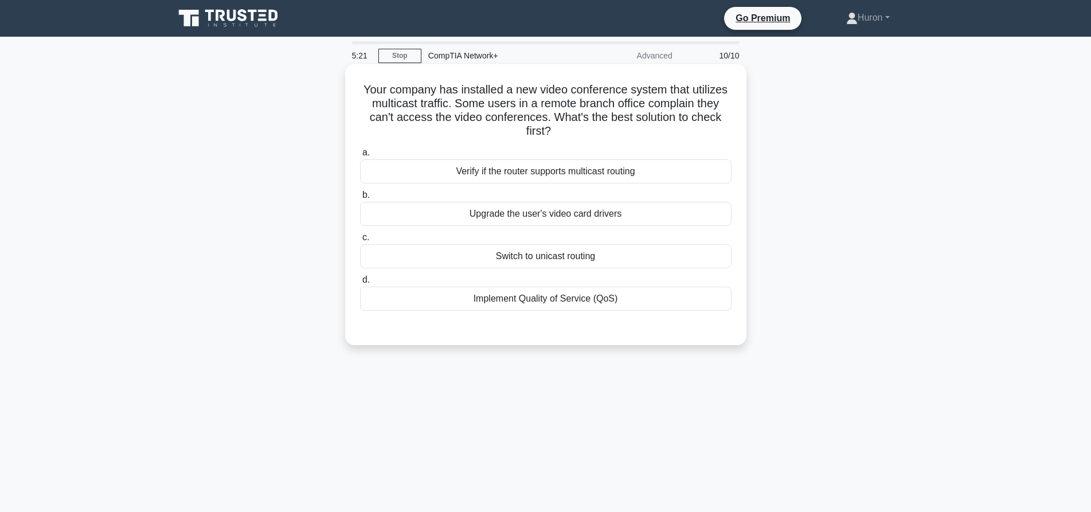
click at [601, 214] on div "Upgrade the user's video card drivers" at bounding box center [545, 214] width 371 height 24
click at [360, 199] on input "b. Upgrade the user's video card drivers" at bounding box center [360, 194] width 0 height 7
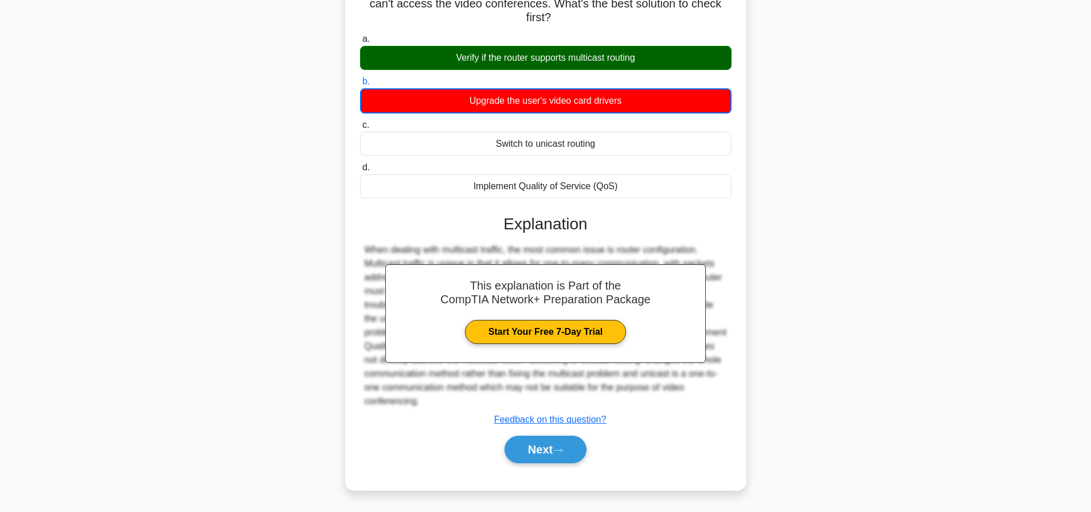
scroll to position [114, 0]
click at [558, 455] on button "Next" at bounding box center [545, 450] width 82 height 28
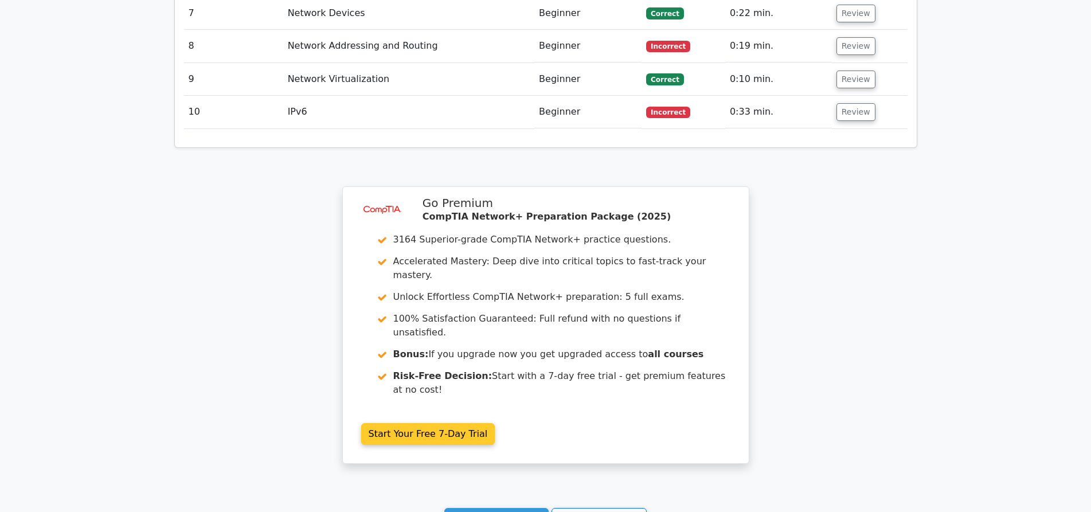
scroll to position [1834, 0]
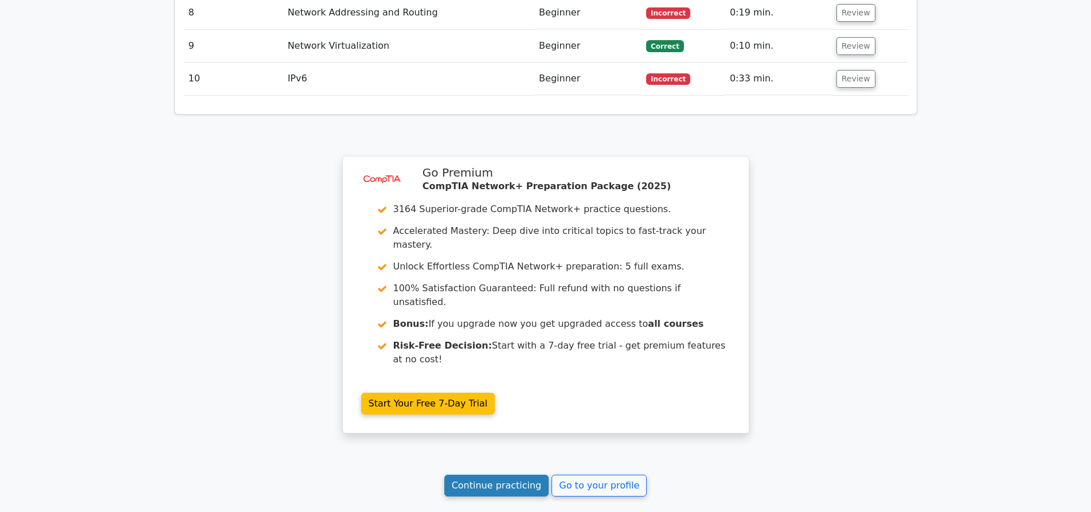
click at [519, 475] on link "Continue practicing" at bounding box center [496, 486] width 105 height 22
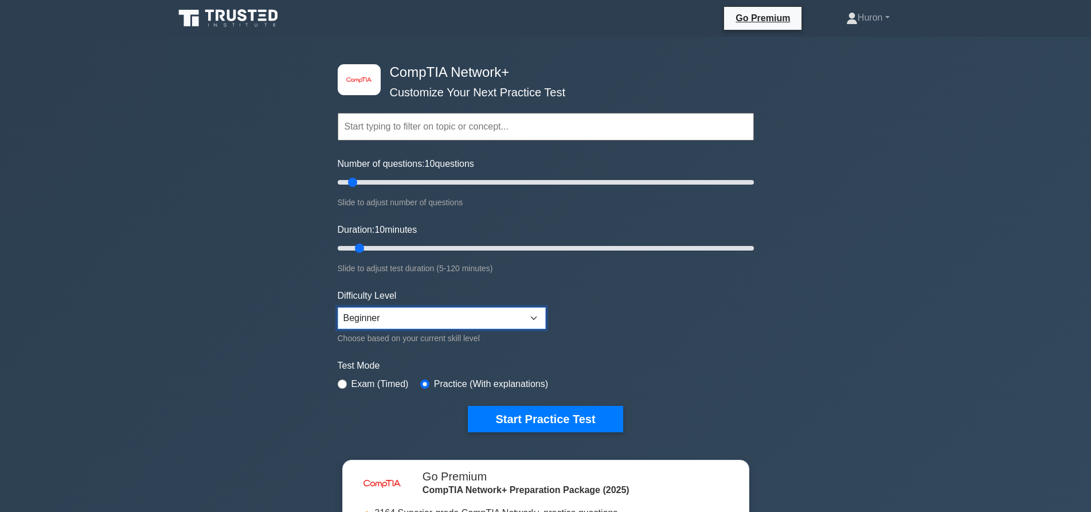
click at [537, 316] on select "Beginner Intermediate Expert" at bounding box center [442, 318] width 208 height 22
click at [697, 322] on form "Topics Networking Concepts Infrastructure Network Operations Network Security N…" at bounding box center [546, 255] width 416 height 354
click at [584, 417] on button "Start Practice Test" at bounding box center [545, 419] width 155 height 26
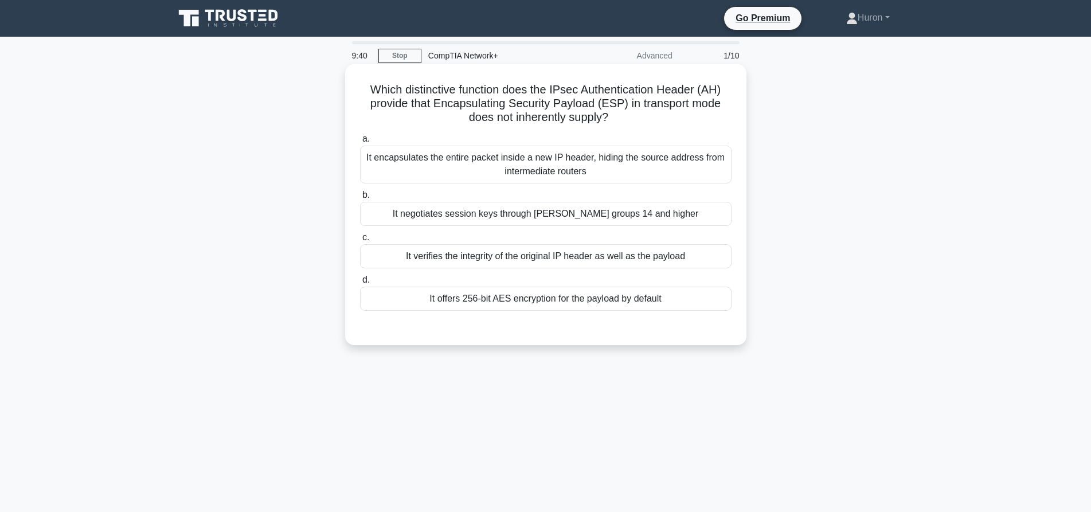
click at [605, 167] on div "It encapsulates the entire packet inside a new IP header, hiding the source add…" at bounding box center [545, 165] width 371 height 38
click at [360, 143] on input "a. It encapsulates the entire packet inside a new IP header, hiding the source …" at bounding box center [360, 138] width 0 height 7
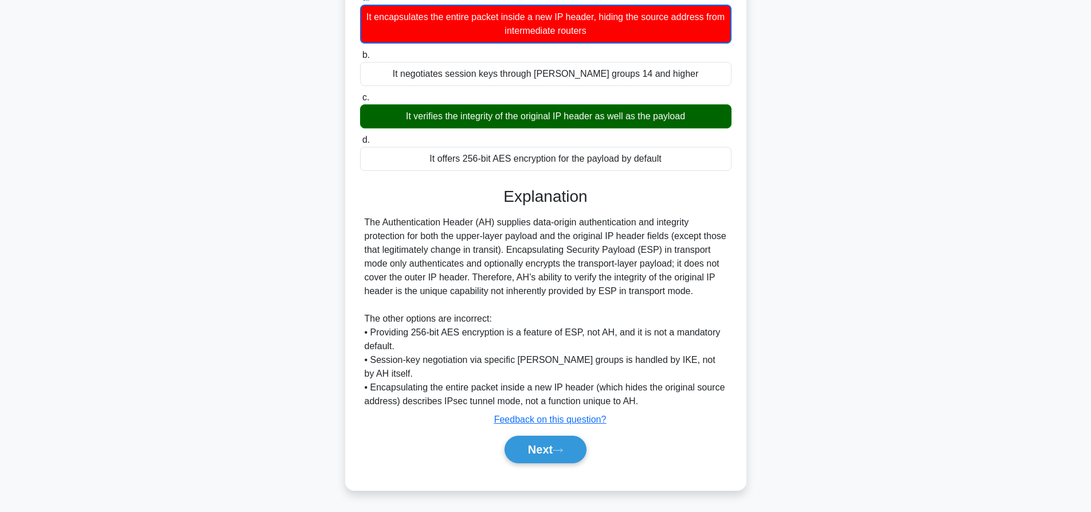
scroll to position [155, 0]
click at [566, 456] on button "Next" at bounding box center [545, 450] width 82 height 28
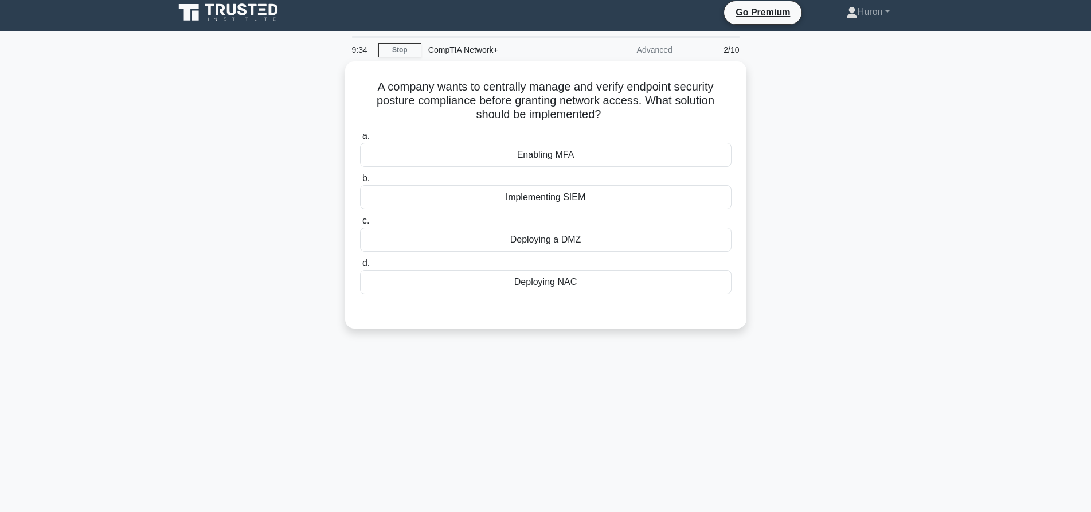
scroll to position [0, 0]
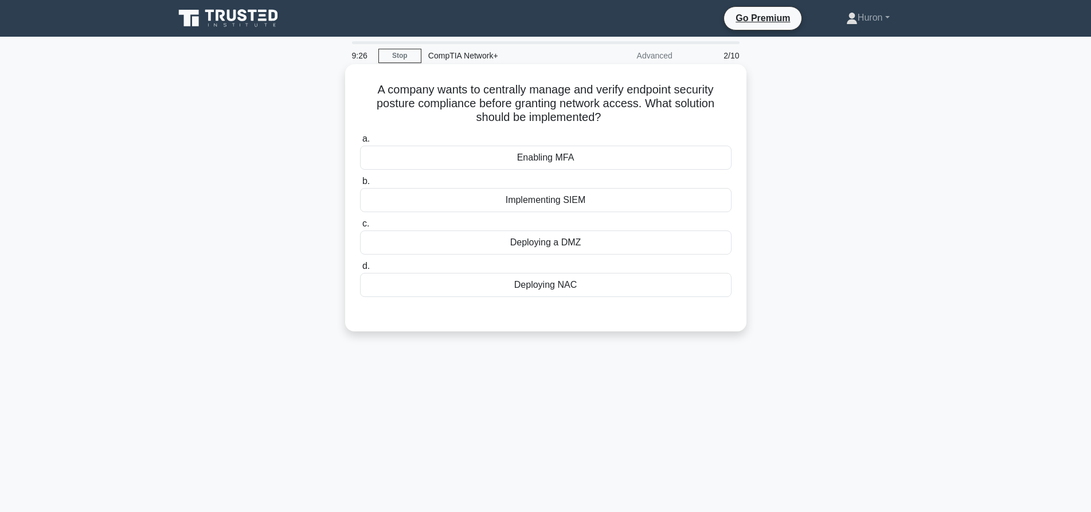
click at [607, 197] on div "Implementing SIEM" at bounding box center [545, 200] width 371 height 24
click at [360, 185] on input "b. Implementing SIEM" at bounding box center [360, 181] width 0 height 7
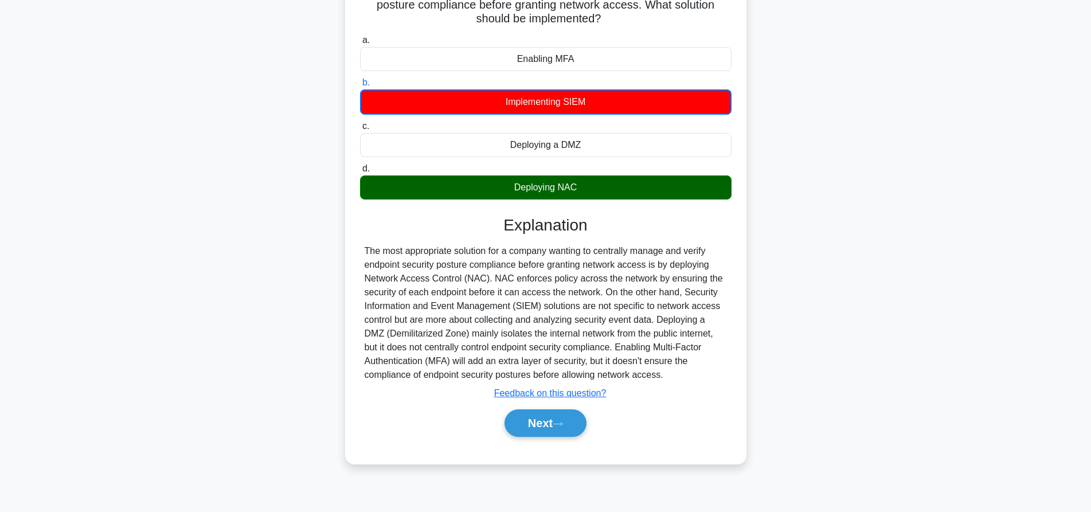
scroll to position [107, 0]
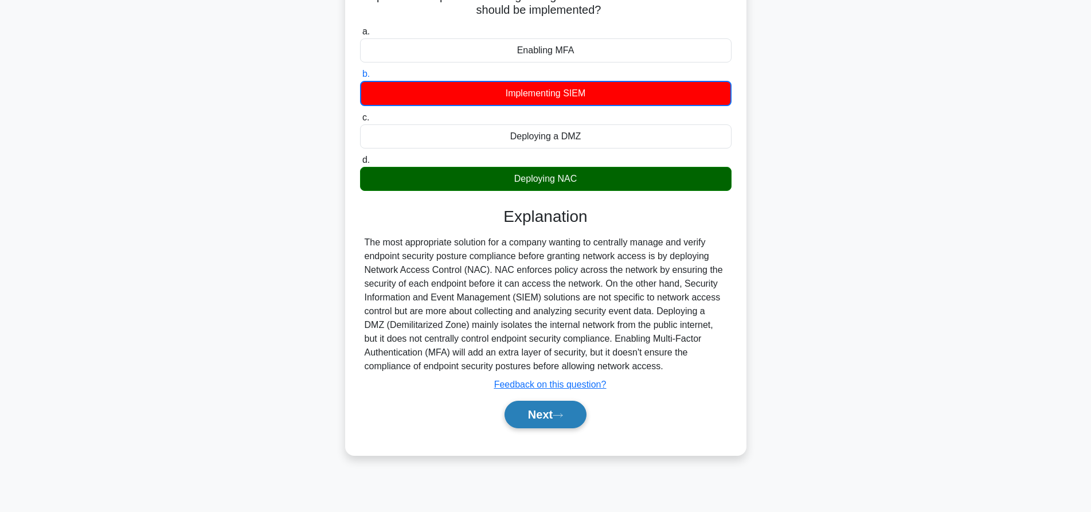
click at [552, 419] on button "Next" at bounding box center [545, 415] width 82 height 28
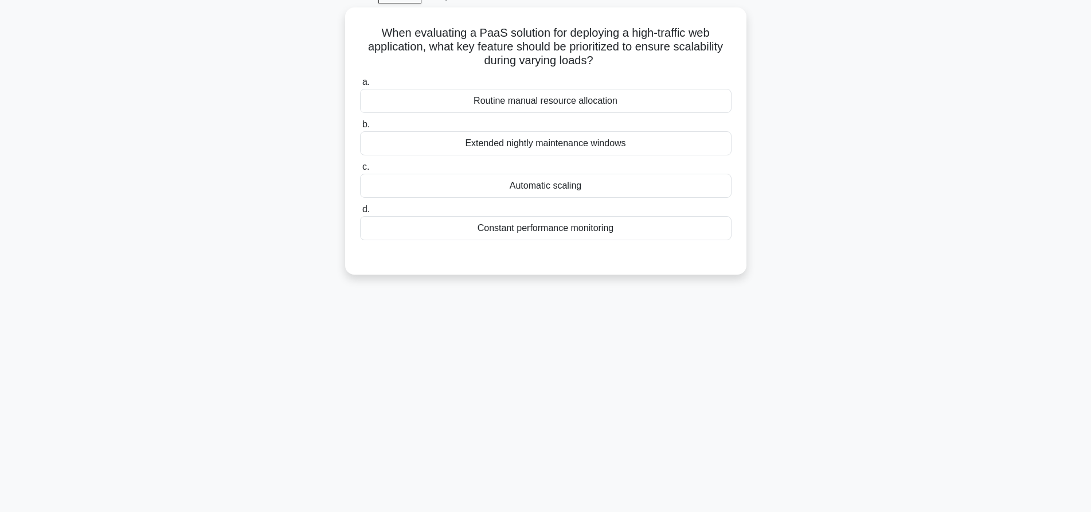
scroll to position [0, 0]
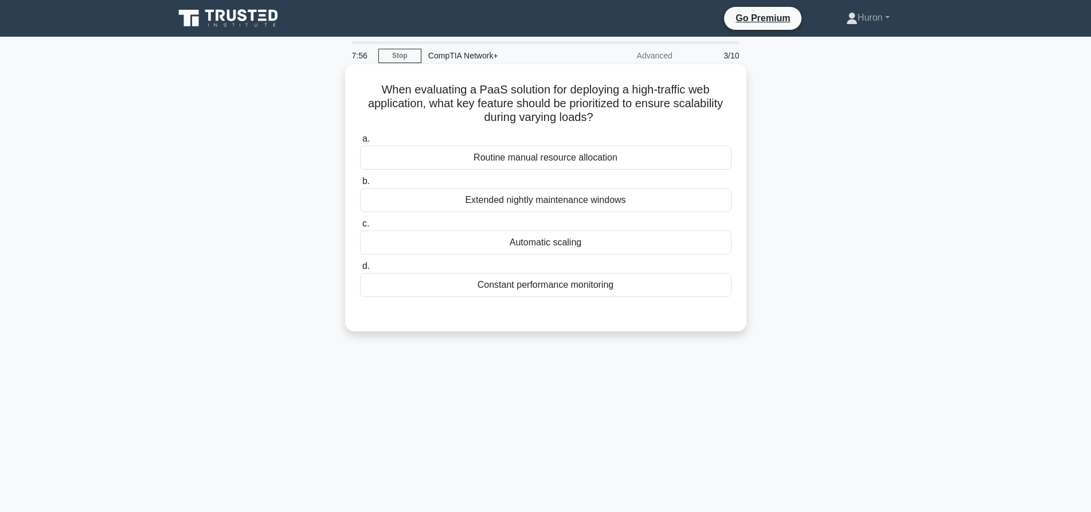
click at [641, 201] on div "Extended nightly maintenance windows" at bounding box center [545, 200] width 371 height 24
click at [360, 185] on input "b. Extended nightly maintenance windows" at bounding box center [360, 181] width 0 height 7
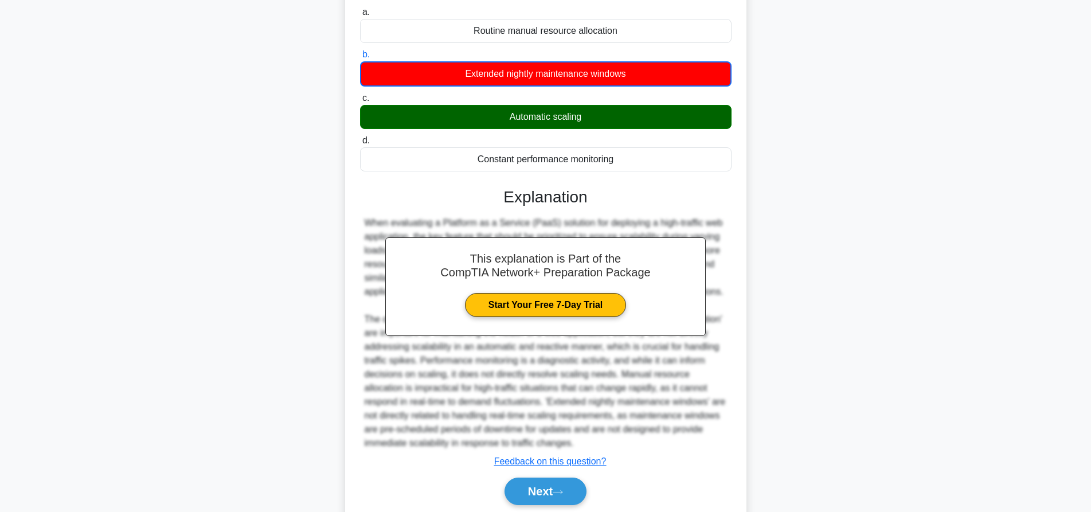
scroll to position [169, 0]
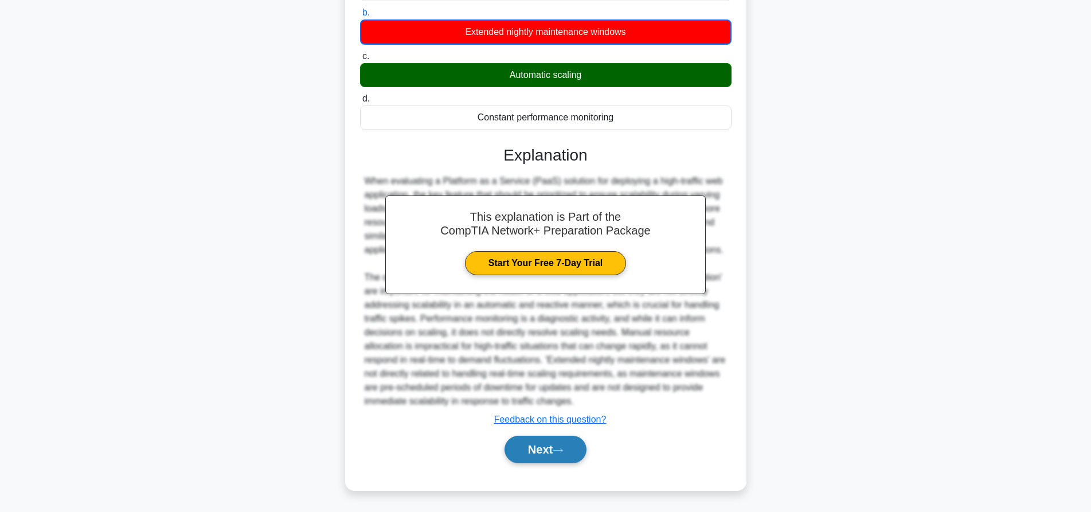
click at [554, 451] on button "Next" at bounding box center [545, 450] width 82 height 28
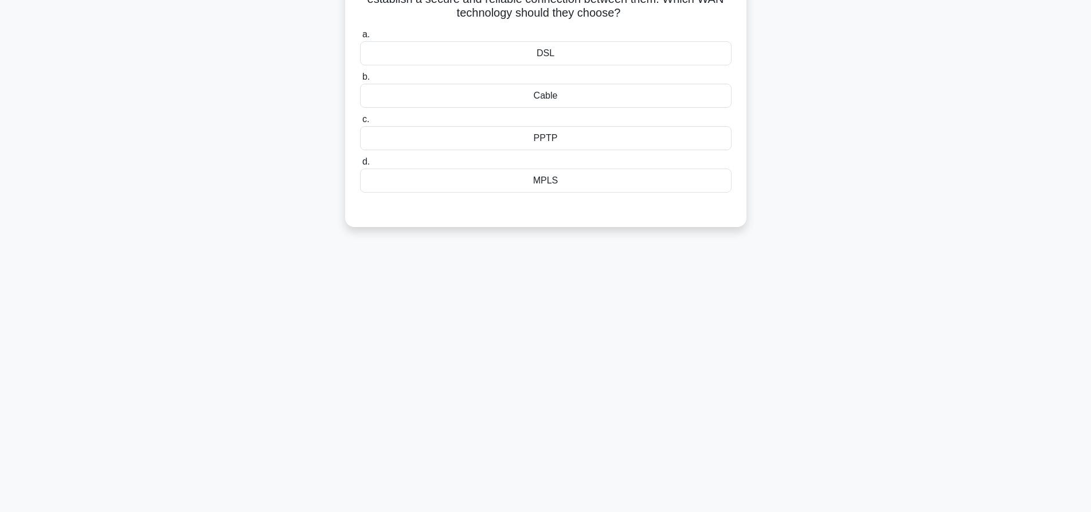
scroll to position [0, 0]
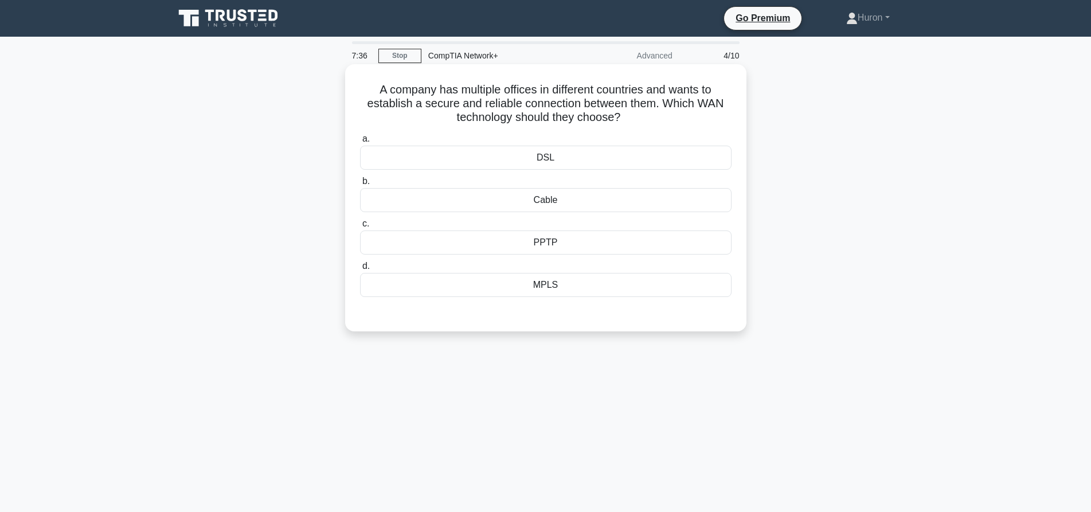
click at [581, 204] on div "Cable" at bounding box center [545, 200] width 371 height 24
click at [360, 185] on input "b. Cable" at bounding box center [360, 181] width 0 height 7
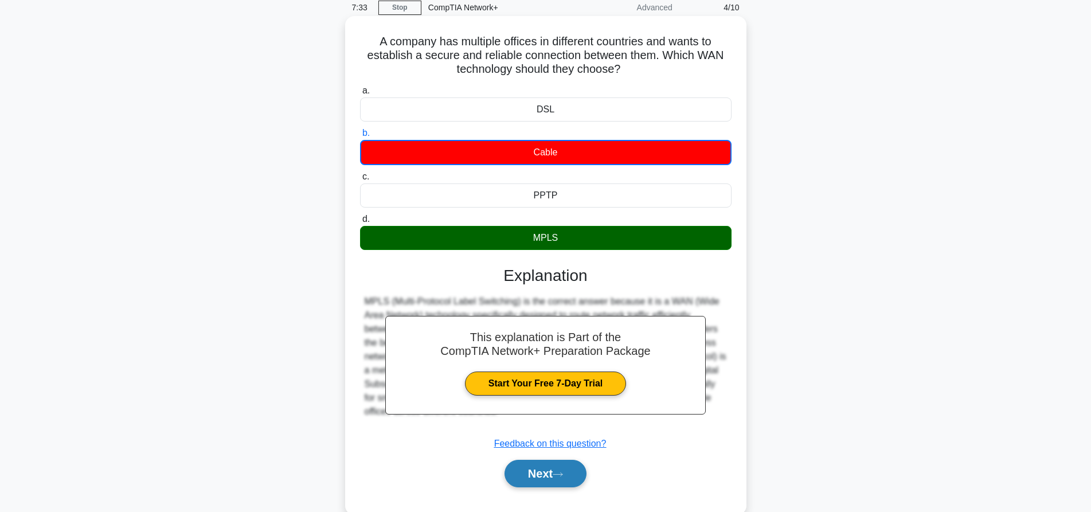
scroll to position [107, 0]
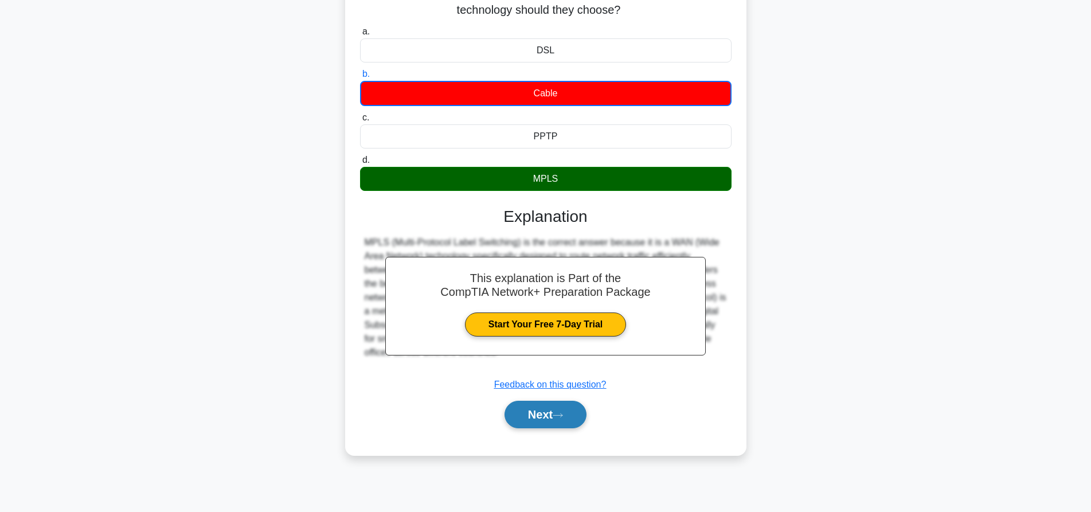
click at [549, 406] on button "Next" at bounding box center [545, 415] width 82 height 28
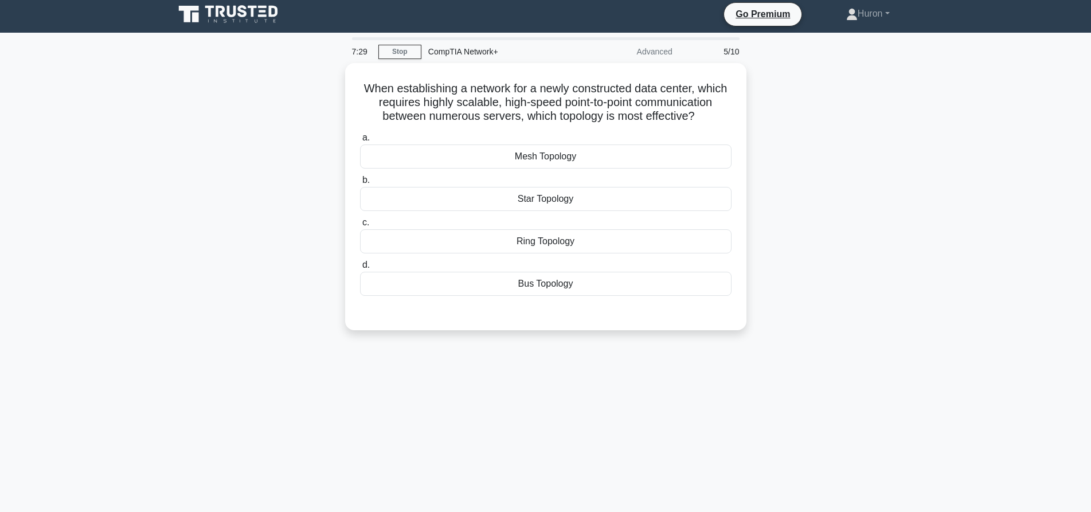
scroll to position [0, 0]
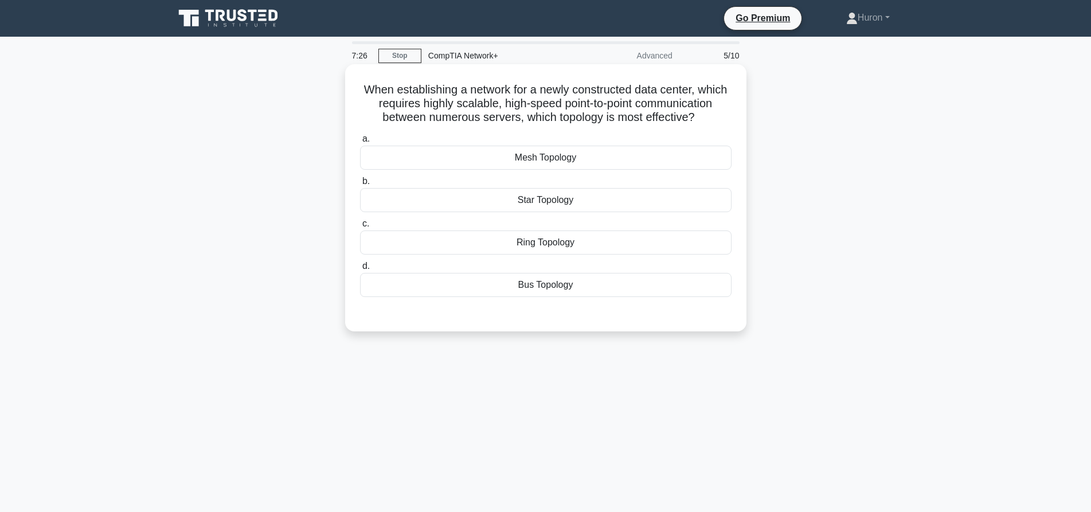
click at [597, 198] on div "Star Topology" at bounding box center [545, 200] width 371 height 24
click at [360, 185] on input "b. Star Topology" at bounding box center [360, 181] width 0 height 7
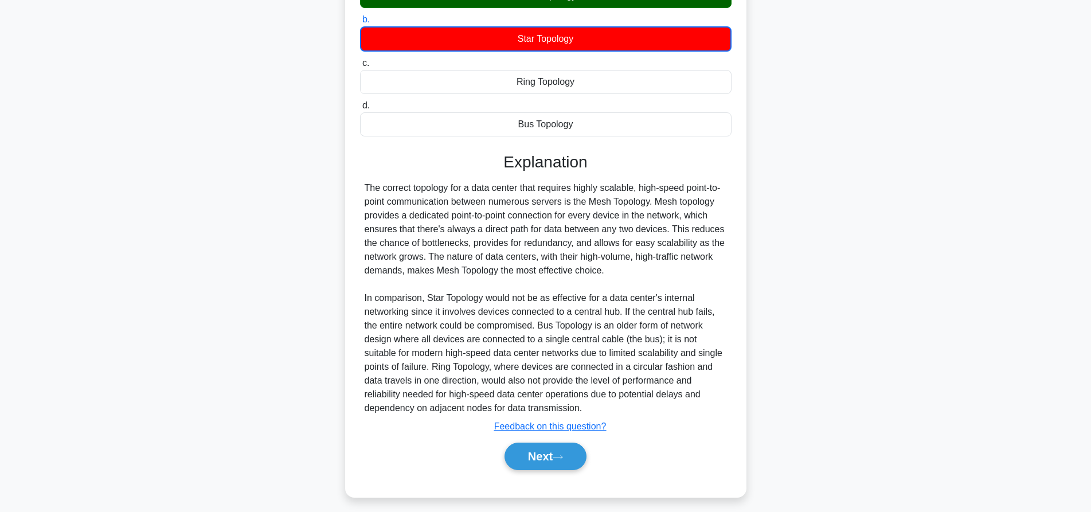
scroll to position [169, 0]
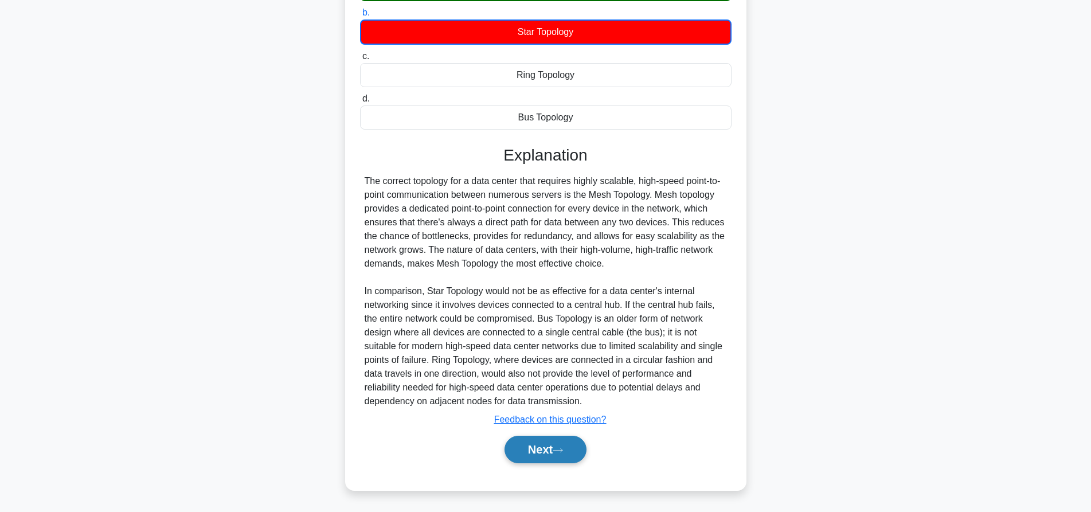
click at [563, 453] on icon at bounding box center [558, 450] width 10 height 6
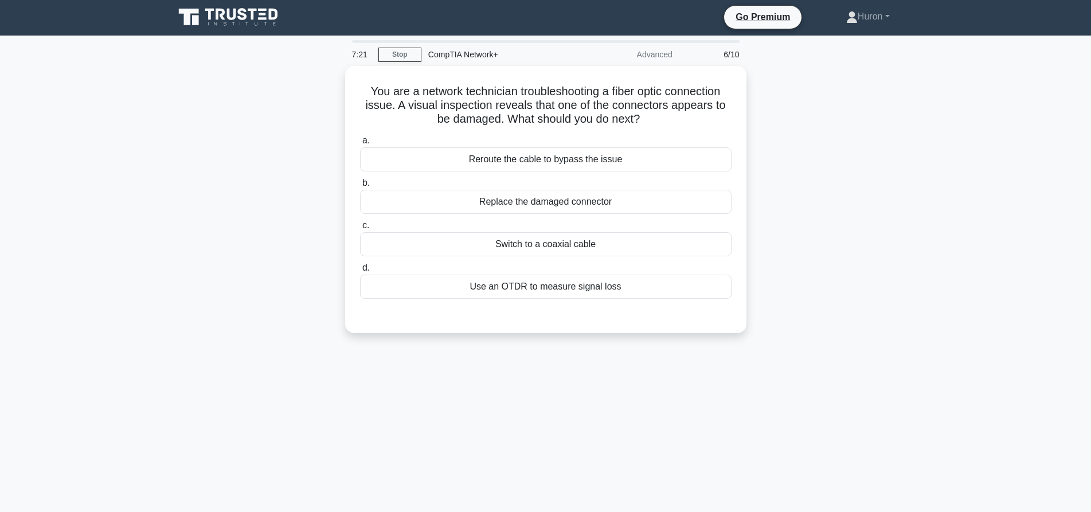
scroll to position [0, 0]
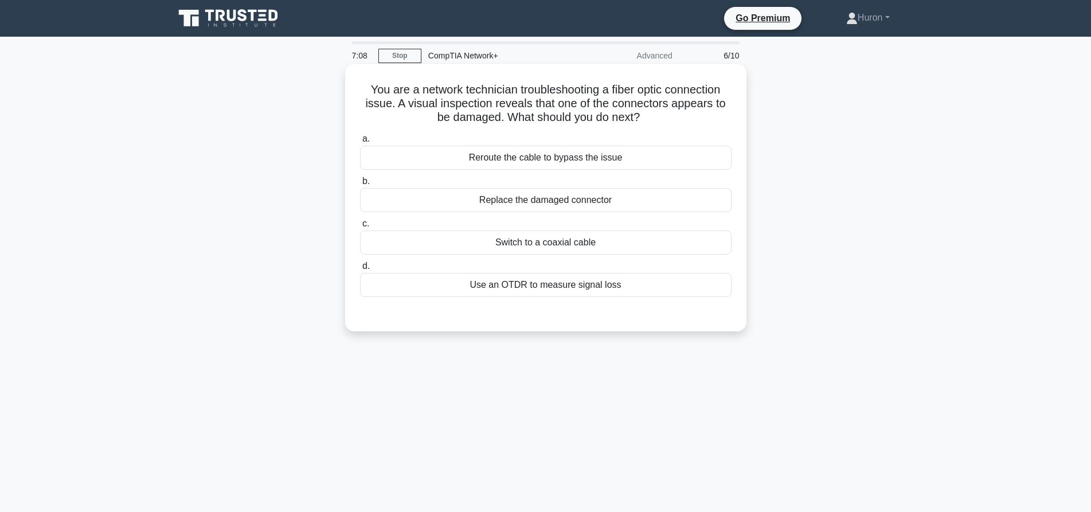
click at [609, 205] on div "Replace the damaged connector" at bounding box center [545, 200] width 371 height 24
click at [360, 185] on input "b. Replace the damaged connector" at bounding box center [360, 181] width 0 height 7
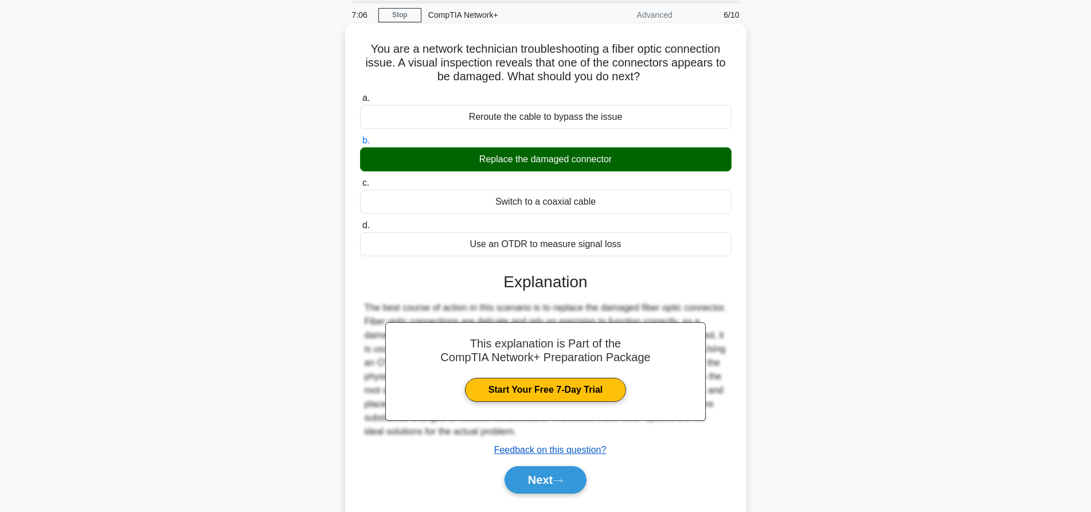
scroll to position [107, 0]
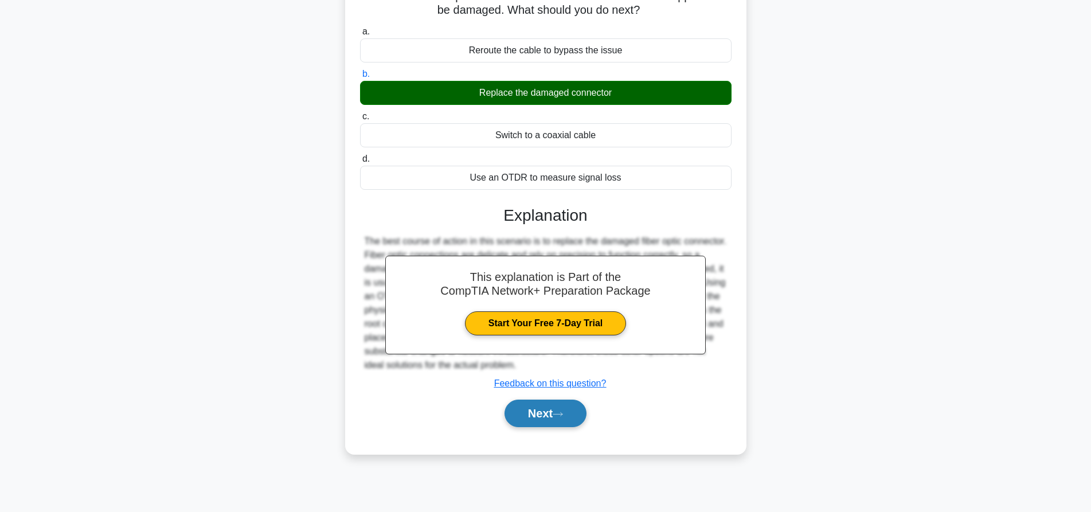
click at [579, 415] on button "Next" at bounding box center [545, 414] width 82 height 28
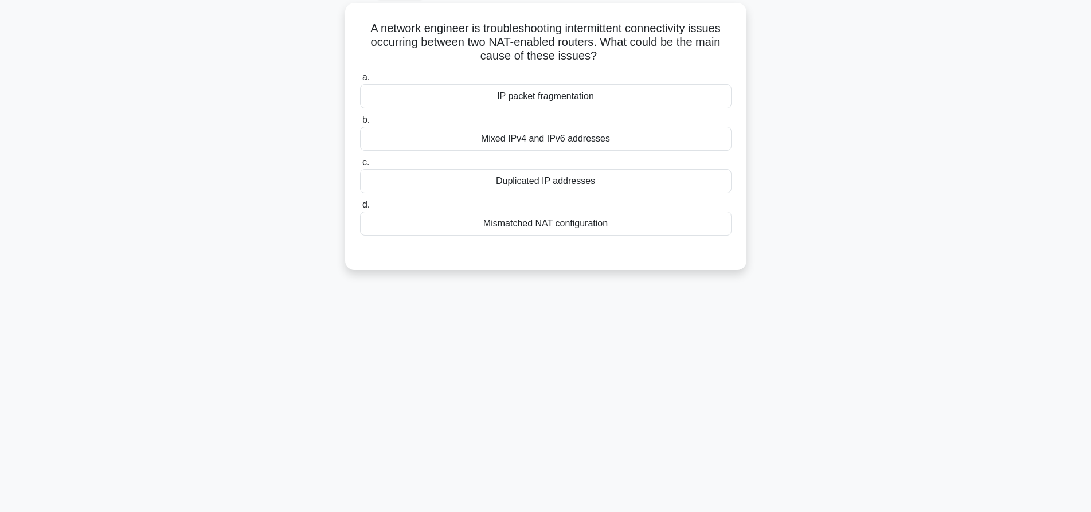
scroll to position [0, 0]
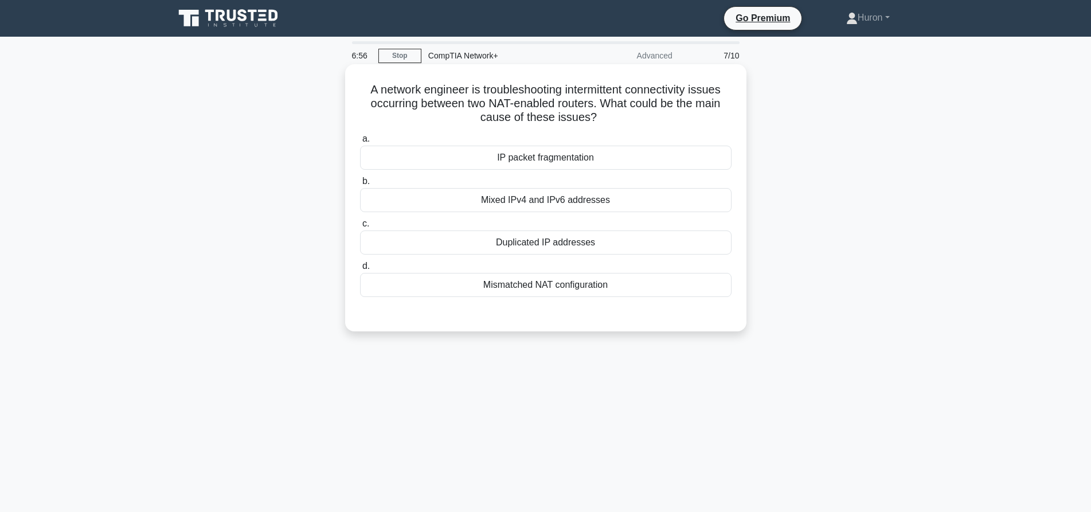
click at [596, 203] on div "Mixed IPv4 and IPv6 addresses" at bounding box center [545, 200] width 371 height 24
click at [360, 185] on input "b. Mixed IPv4 and IPv6 addresses" at bounding box center [360, 181] width 0 height 7
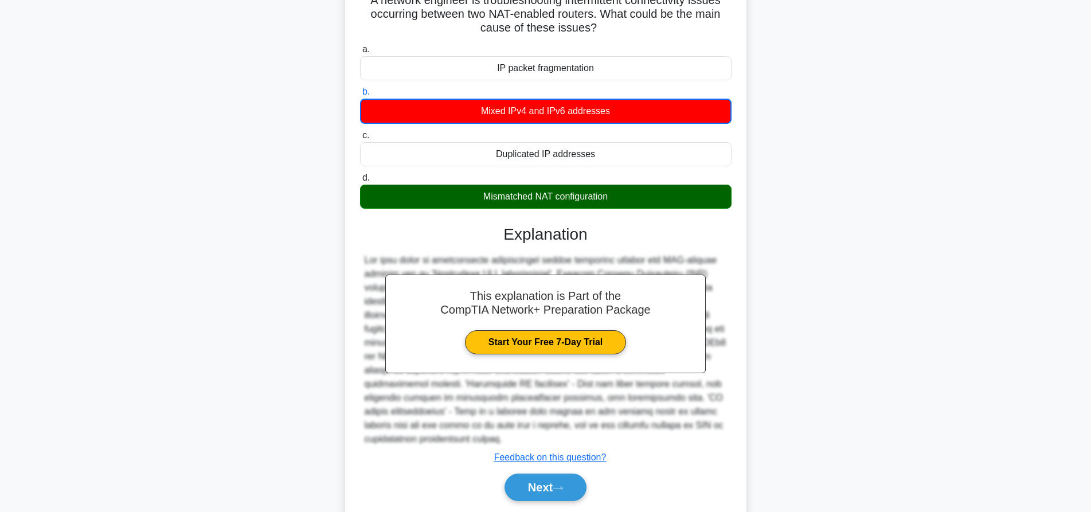
scroll to position [114, 0]
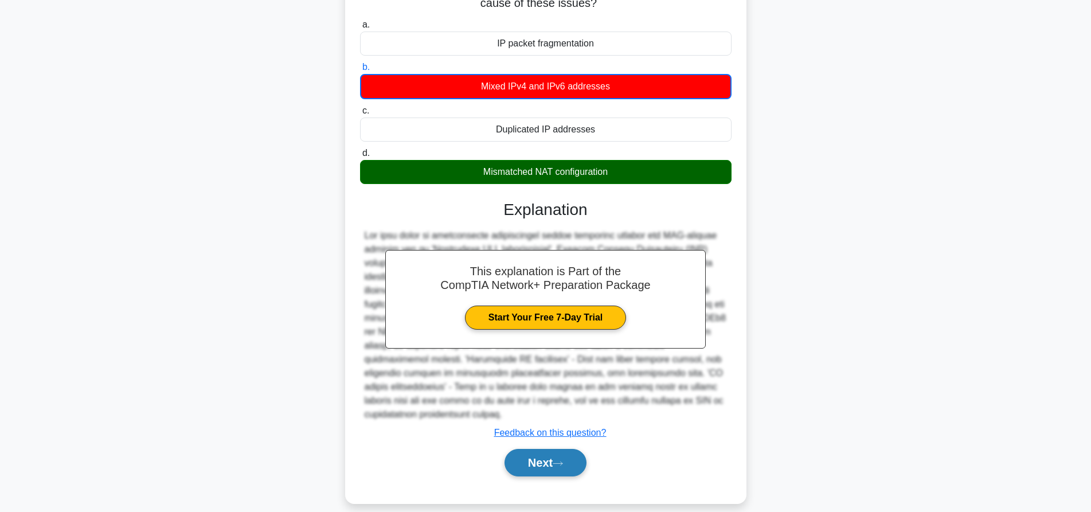
click at [562, 460] on icon at bounding box center [558, 463] width 10 height 6
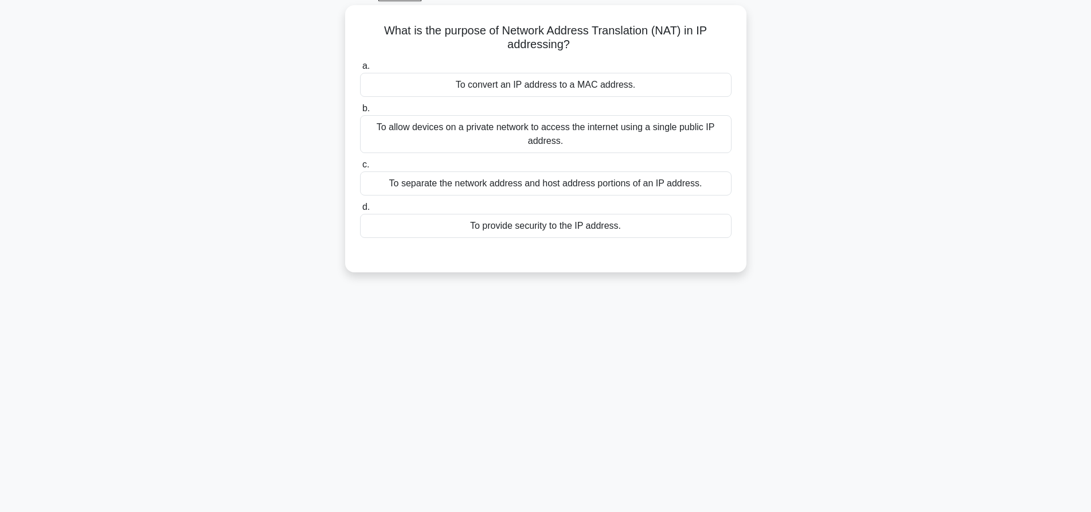
scroll to position [0, 0]
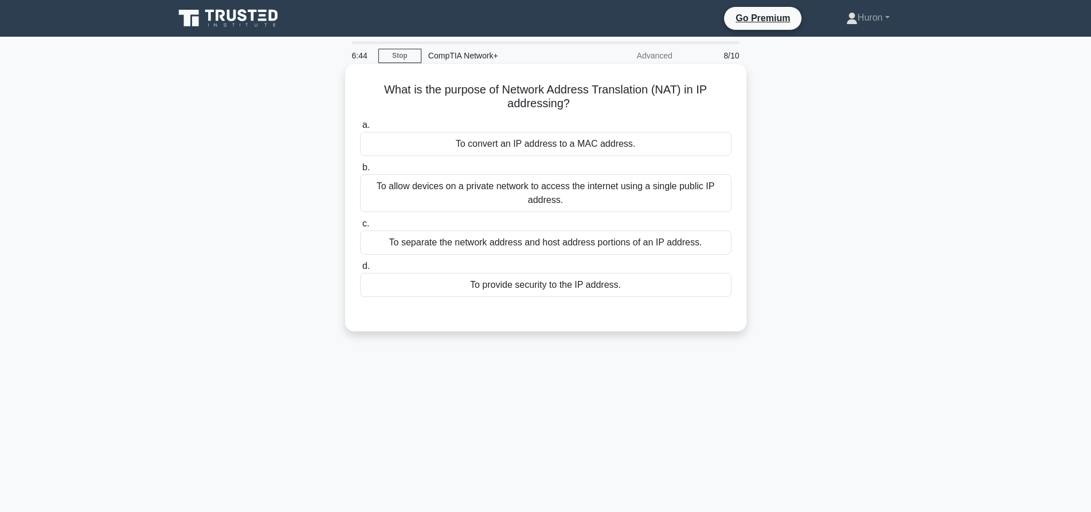
click at [487, 241] on div "To separate the network address and host address portions of an IP address." at bounding box center [545, 242] width 371 height 24
click at [360, 228] on input "c. To separate the network address and host address portions of an IP address." at bounding box center [360, 223] width 0 height 7
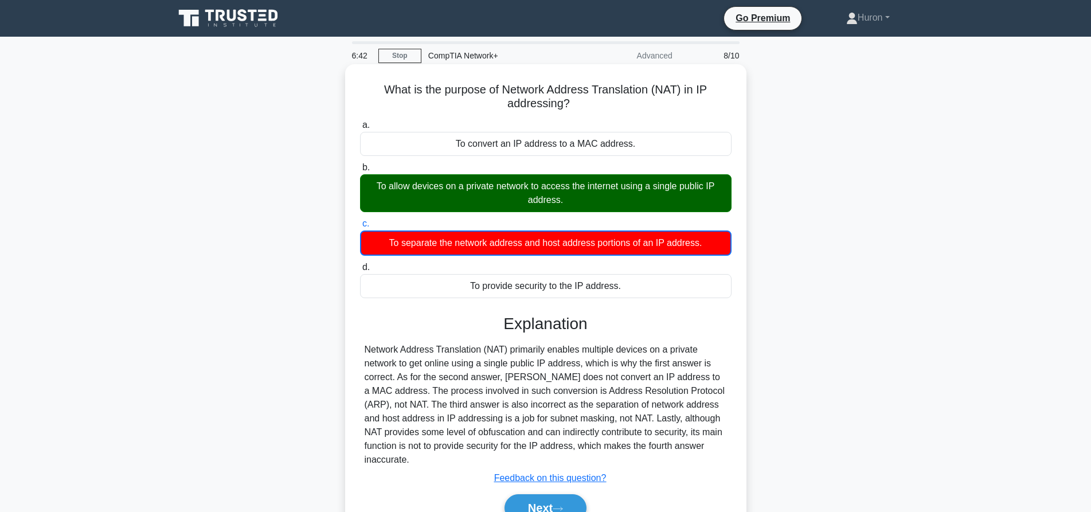
scroll to position [107, 0]
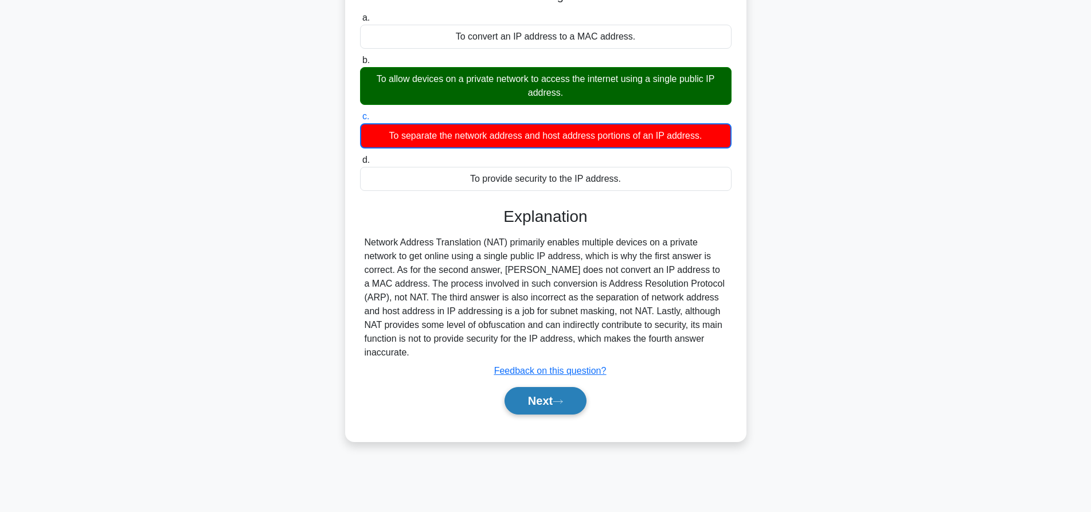
click at [537, 387] on button "Next" at bounding box center [545, 401] width 82 height 28
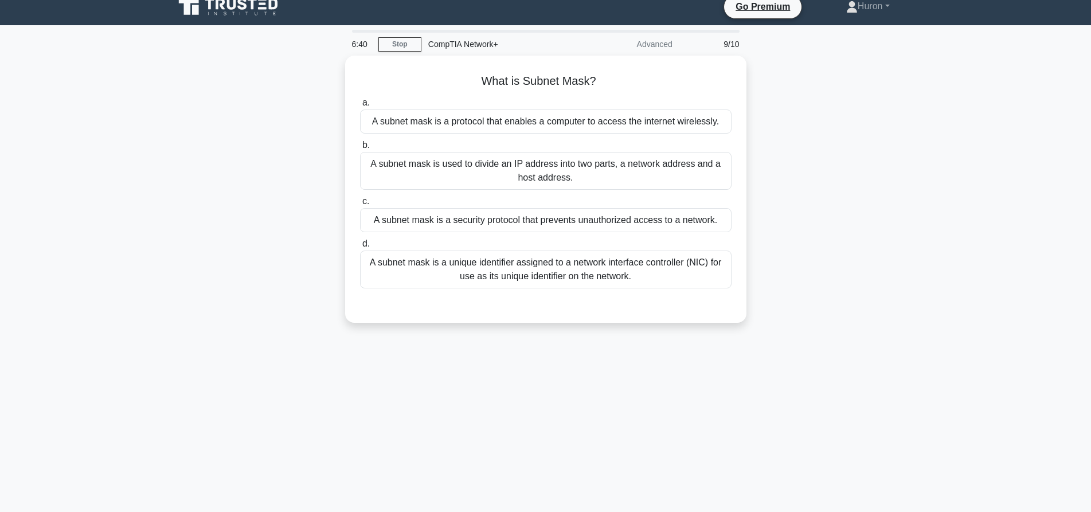
scroll to position [0, 0]
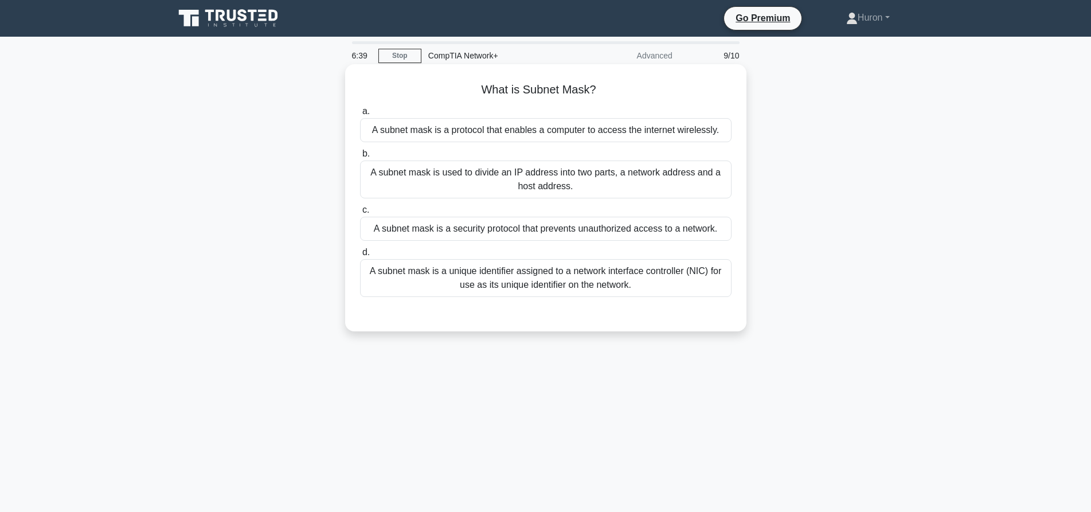
click at [551, 175] on div "A subnet mask is used to divide an IP address into two parts, a network address…" at bounding box center [545, 179] width 371 height 38
click at [360, 158] on input "b. A subnet mask is used to divide an IP address into two parts, a network addr…" at bounding box center [360, 153] width 0 height 7
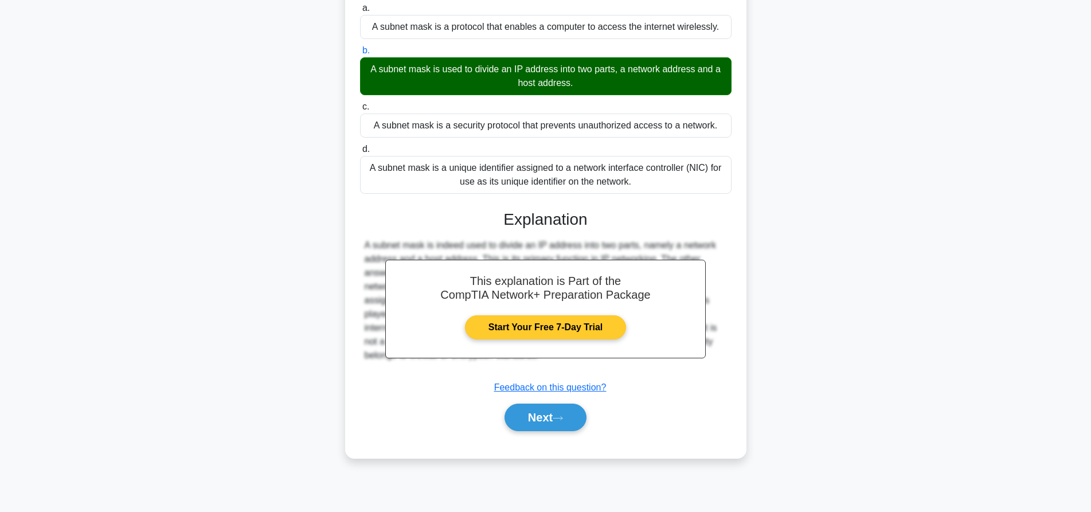
scroll to position [107, 0]
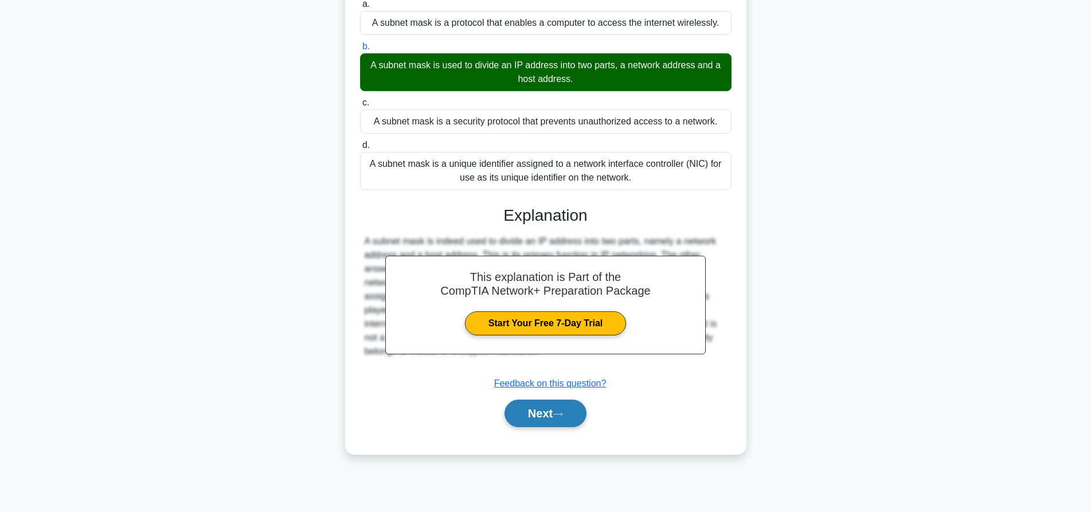
click at [532, 414] on button "Next" at bounding box center [545, 414] width 82 height 28
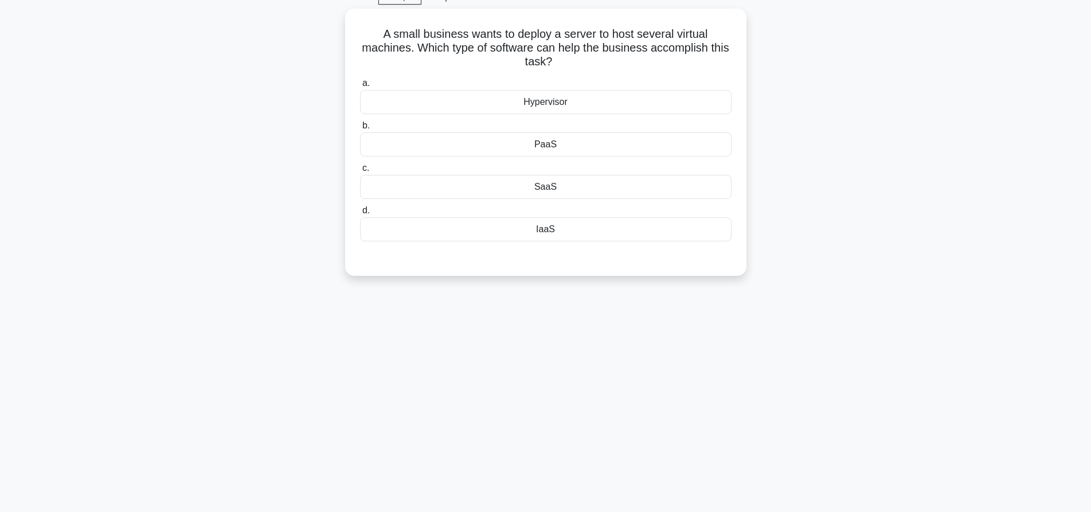
scroll to position [0, 0]
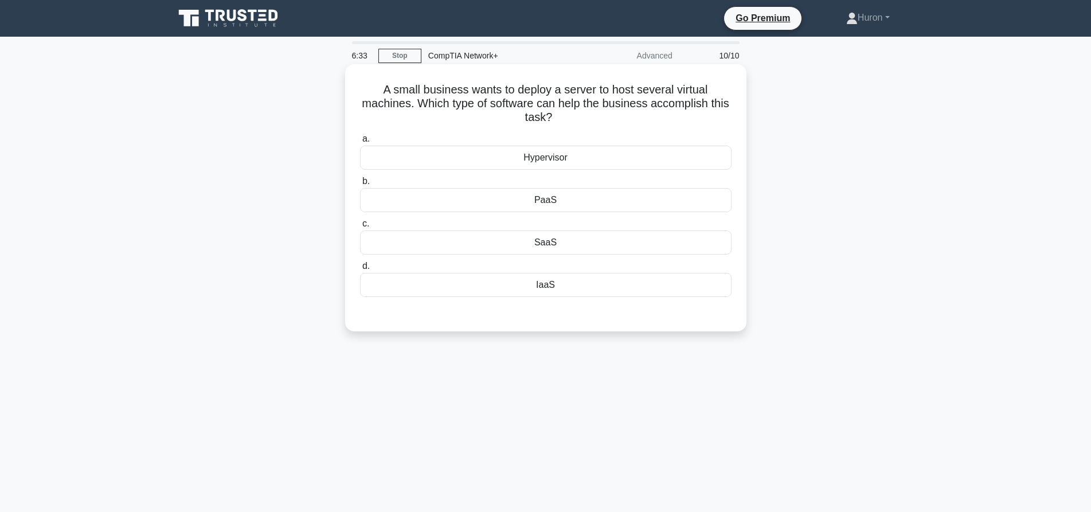
click at [571, 202] on div "PaaS" at bounding box center [545, 200] width 371 height 24
click at [360, 185] on input "b. PaaS" at bounding box center [360, 181] width 0 height 7
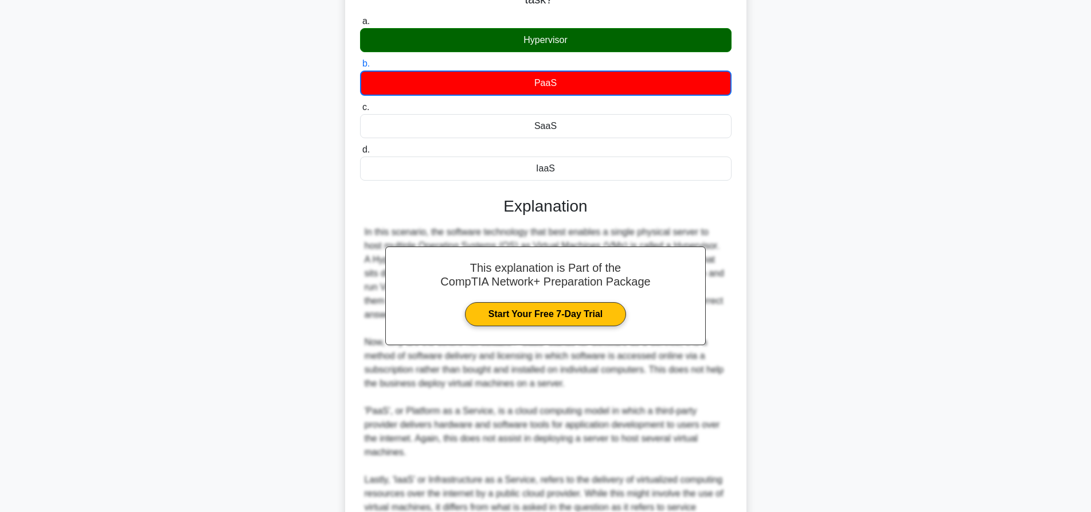
scroll to position [238, 0]
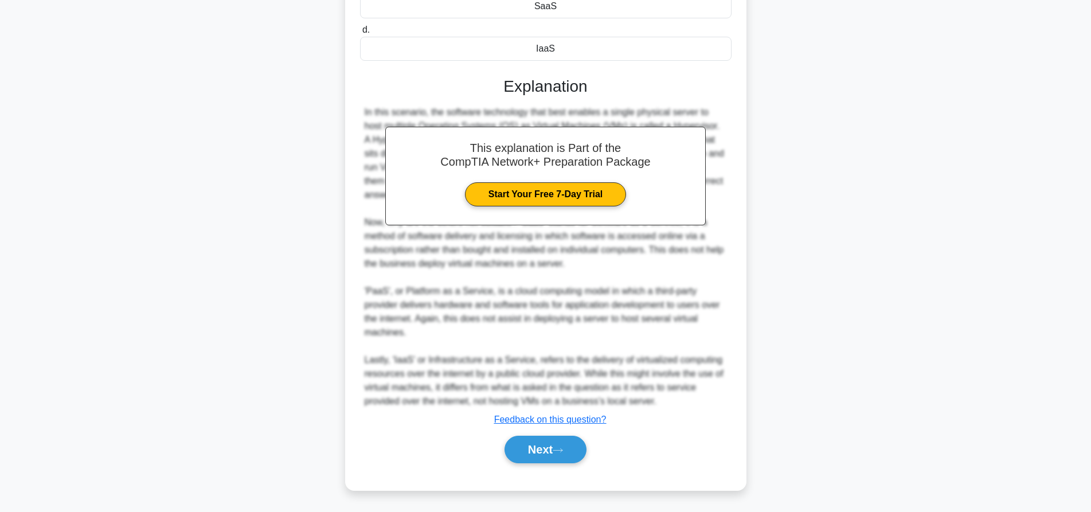
click at [562, 435] on div "Next" at bounding box center [545, 449] width 371 height 37
click at [560, 448] on icon at bounding box center [558, 450] width 10 height 6
